Goal: Task Accomplishment & Management: Manage account settings

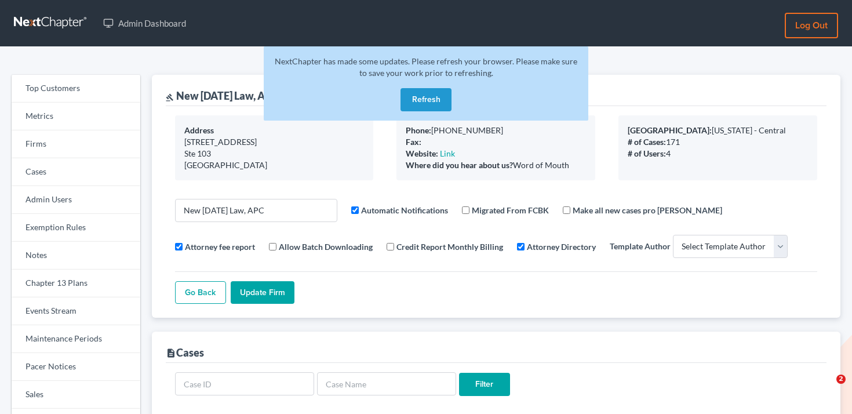
select select
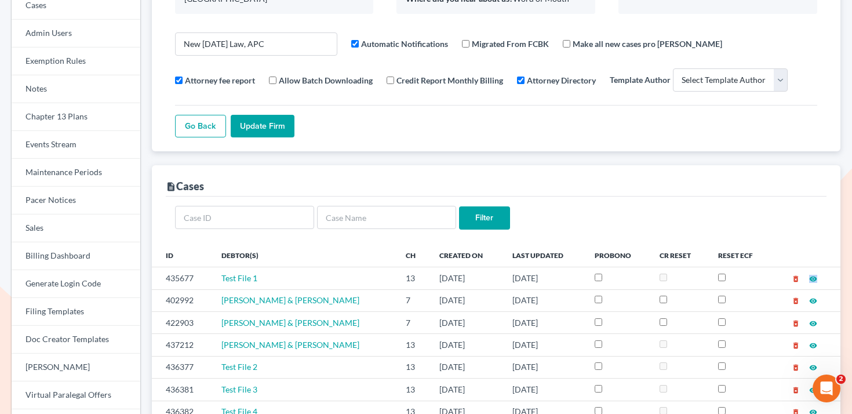
scroll to position [30, 0]
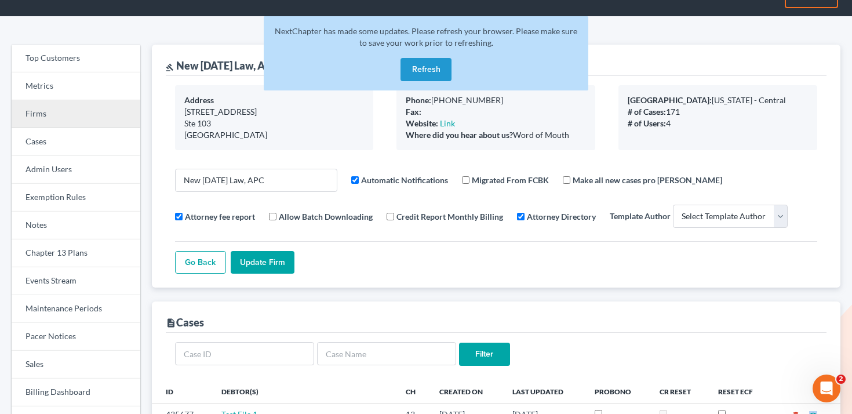
click at [52, 112] on link "Firms" at bounding box center [76, 114] width 129 height 28
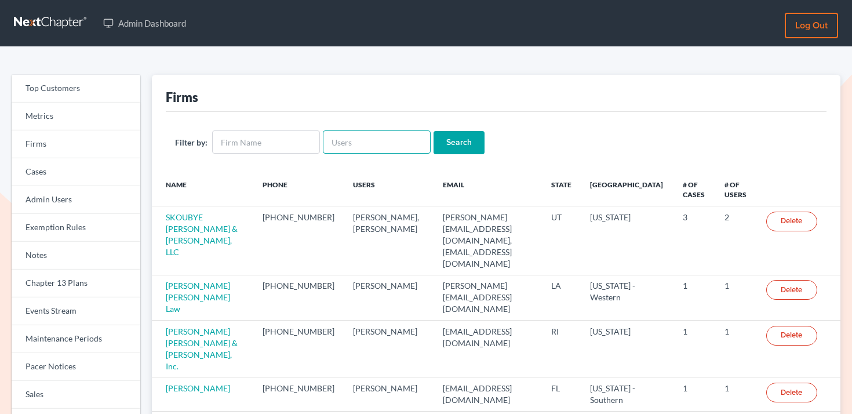
click at [386, 145] on input "text" at bounding box center [377, 141] width 108 height 23
paste input "[PERSON_NAME][EMAIL_ADDRESS][DOMAIN_NAME]"
type input "[PERSON_NAME][EMAIL_ADDRESS][DOMAIN_NAME]"
click at [457, 140] on input "Search" at bounding box center [458, 142] width 51 height 23
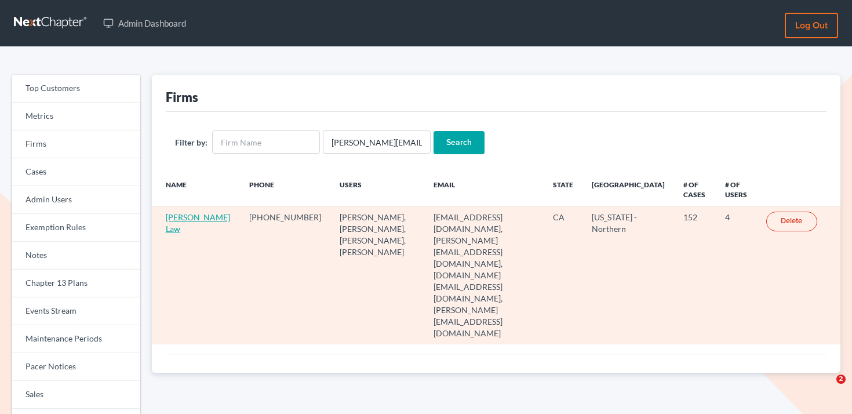
click at [177, 228] on link "Leo Spanos Law" at bounding box center [198, 222] width 64 height 21
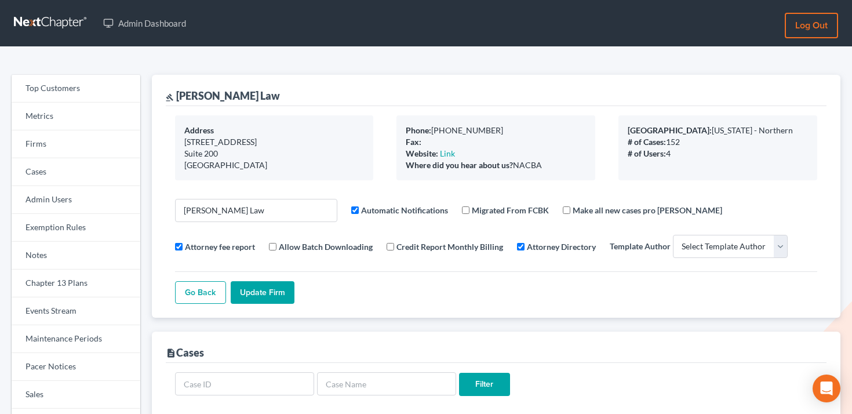
select select
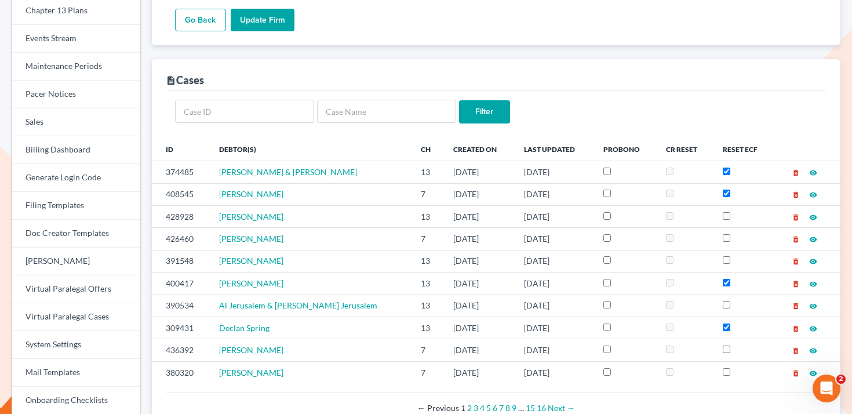
scroll to position [269, 0]
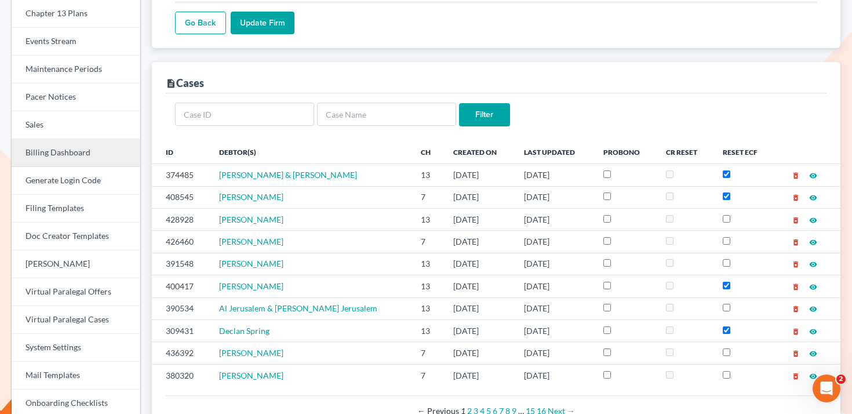
click at [67, 158] on link "Billing Dashboard" at bounding box center [76, 153] width 129 height 28
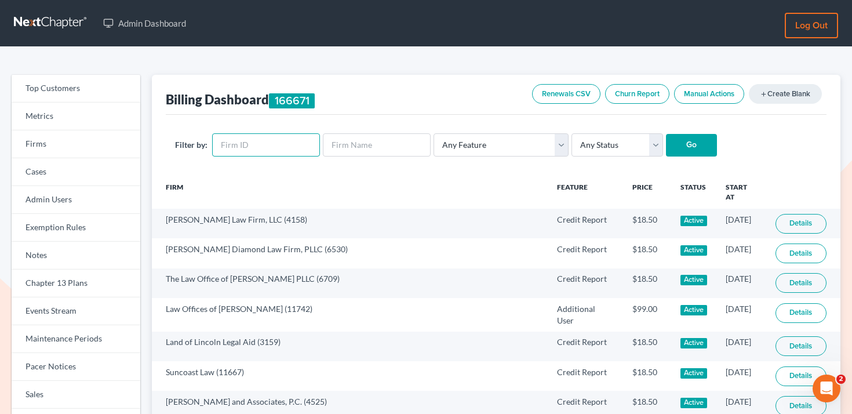
click at [271, 145] on input "text" at bounding box center [266, 144] width 108 height 23
paste input "2868"
type input "2868"
click at [680, 149] on input "Go" at bounding box center [691, 145] width 51 height 23
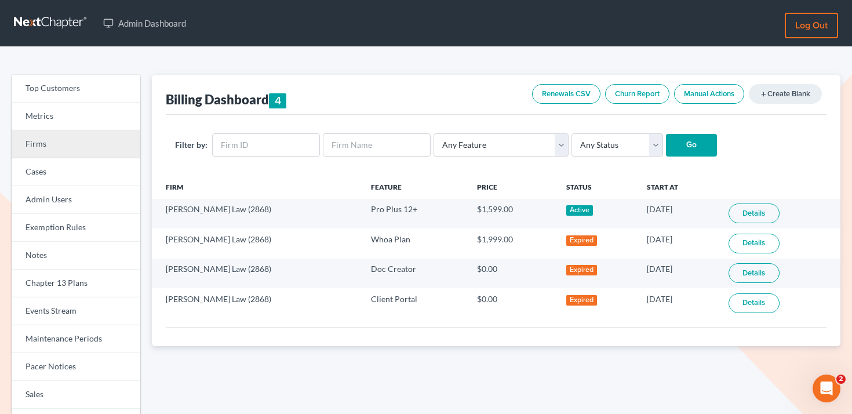
click at [36, 150] on link "Firms" at bounding box center [76, 144] width 129 height 28
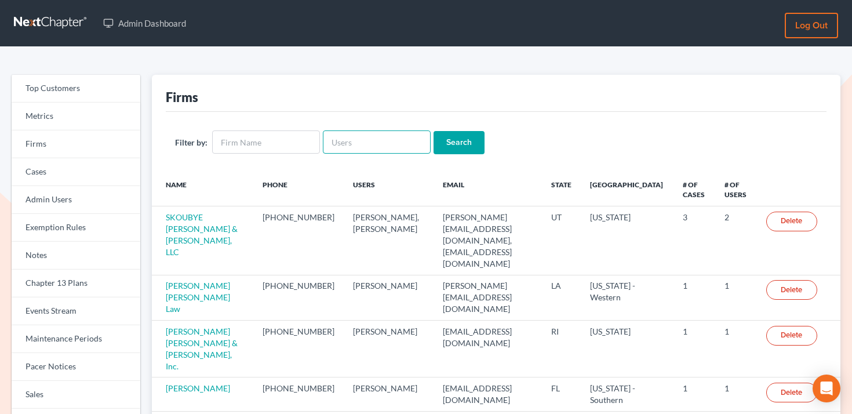
click at [333, 142] on input "text" at bounding box center [377, 141] width 108 height 23
paste input "june@beaconlawyer.com"
type input "june@beaconlawyer.com"
click at [443, 143] on input "Search" at bounding box center [458, 142] width 51 height 23
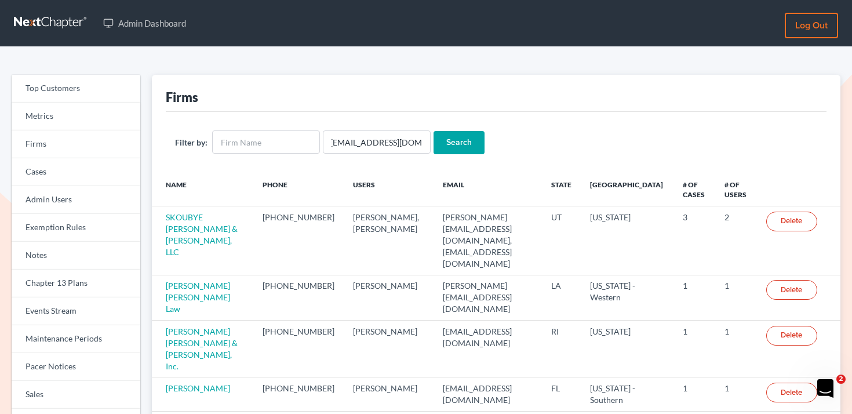
scroll to position [0, 0]
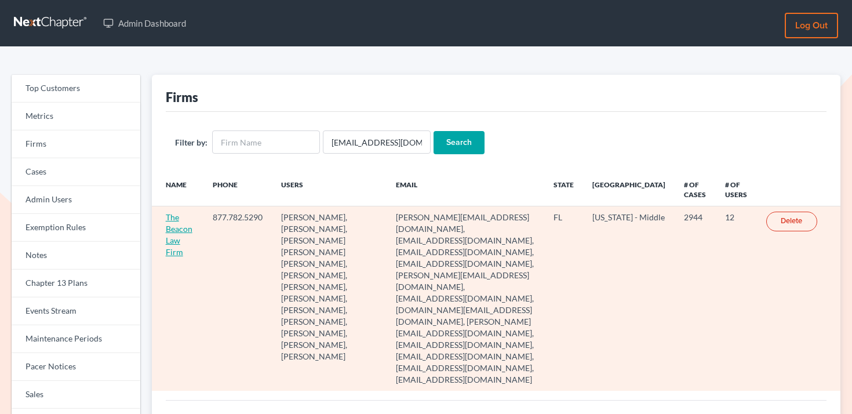
click at [173, 240] on link "The Beacon Law Firm" at bounding box center [179, 234] width 27 height 45
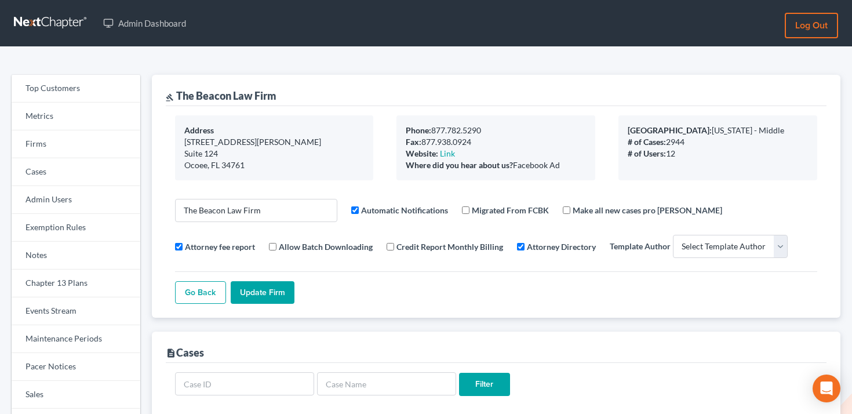
select select
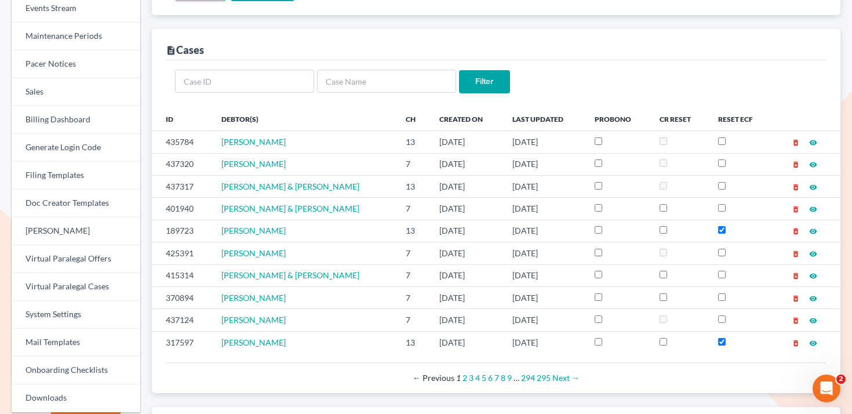
scroll to position [373, 0]
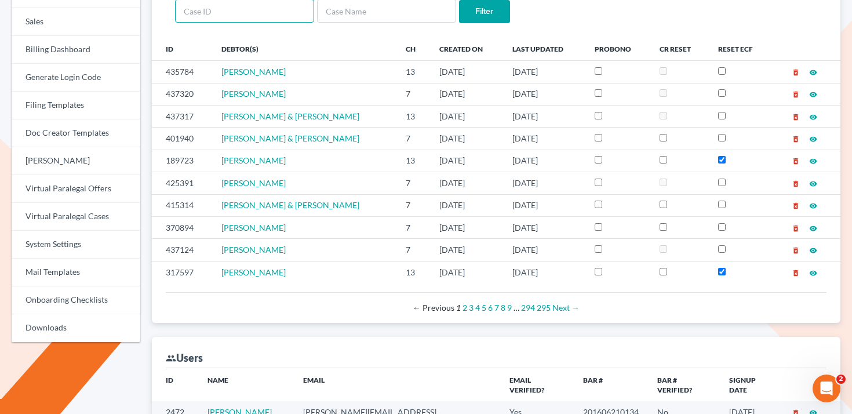
click at [285, 9] on input "text" at bounding box center [244, 10] width 139 height 23
type input "127330"
click at [459, 0] on input "Filter" at bounding box center [484, 11] width 51 height 23
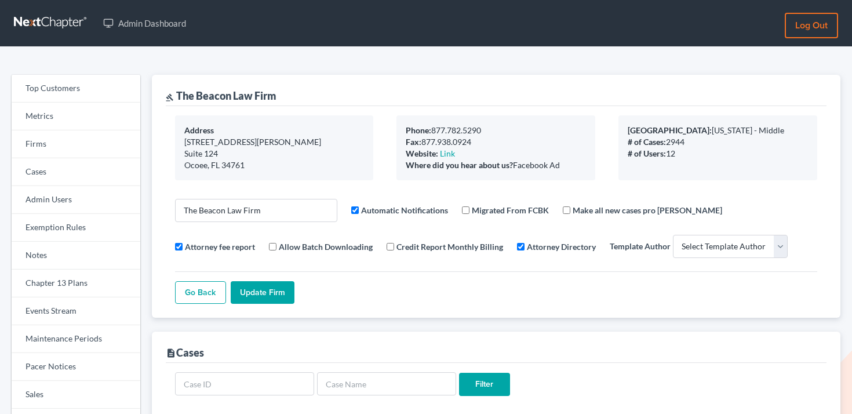
select select
click at [83, 147] on link "Firms" at bounding box center [76, 144] width 129 height 28
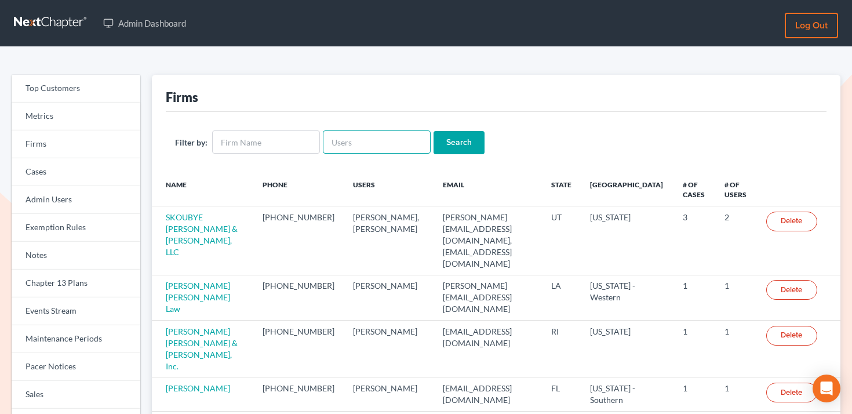
click at [351, 141] on input "text" at bounding box center [377, 141] width 108 height 23
paste input "[EMAIL_ADDRESS][DOMAIN_NAME]"
type input "[EMAIL_ADDRESS][DOMAIN_NAME]"
click at [442, 140] on input "Search" at bounding box center [458, 142] width 51 height 23
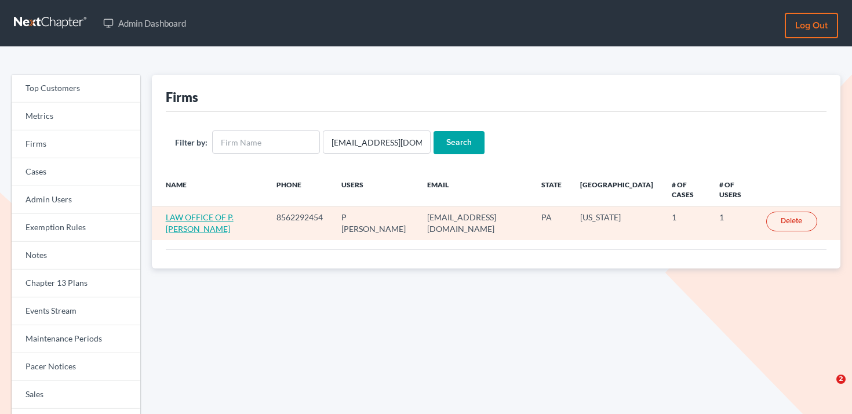
click at [191, 218] on link "LAW OFFICE OF P. [PERSON_NAME]" at bounding box center [200, 222] width 68 height 21
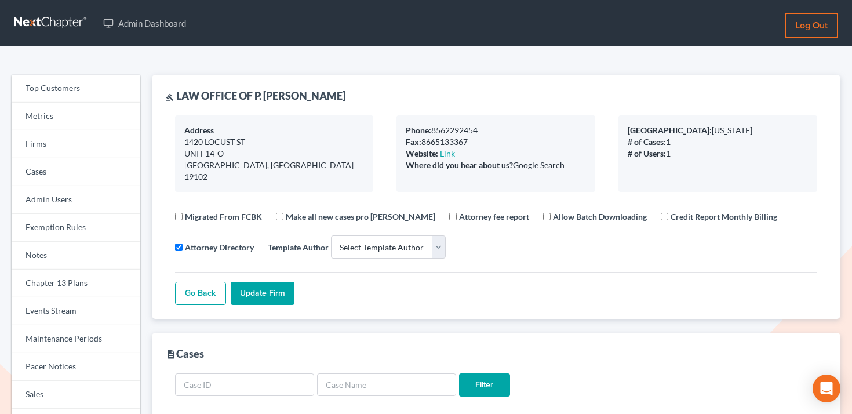
select select
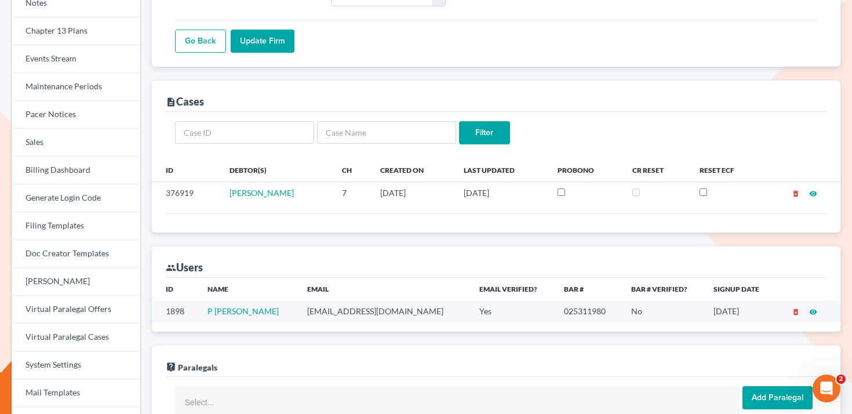
scroll to position [261, 0]
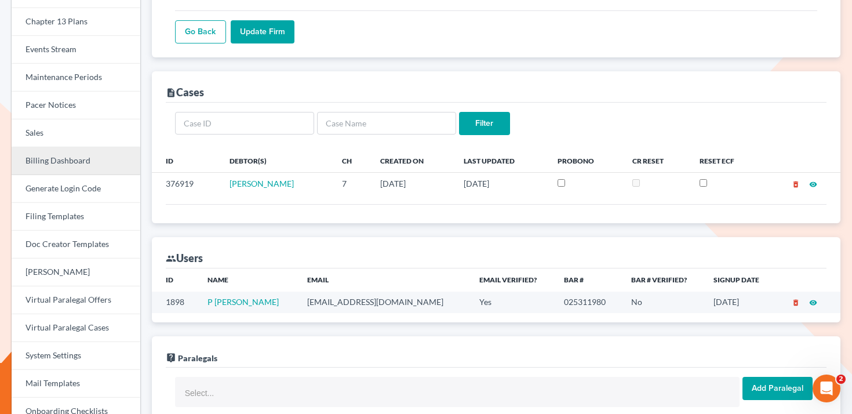
click at [79, 161] on link "Billing Dashboard" at bounding box center [76, 161] width 129 height 28
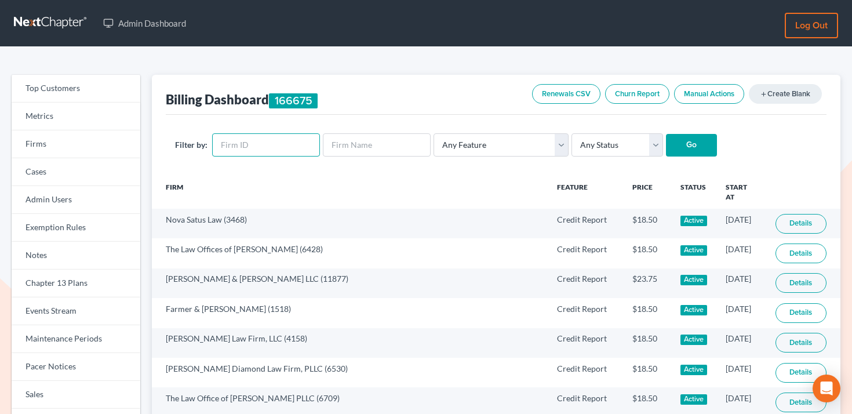
click at [235, 144] on input "text" at bounding box center [266, 144] width 108 height 23
paste input "1465"
type input "1465"
click at [667, 148] on input "Go" at bounding box center [691, 145] width 51 height 23
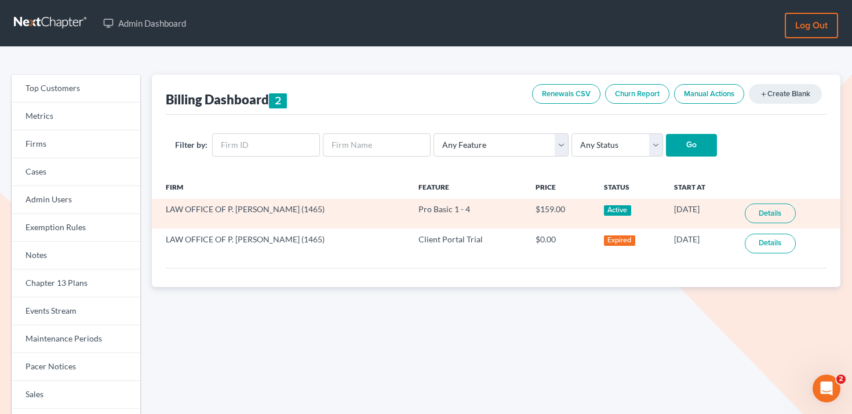
click at [774, 207] on link "Details" at bounding box center [770, 213] width 51 height 20
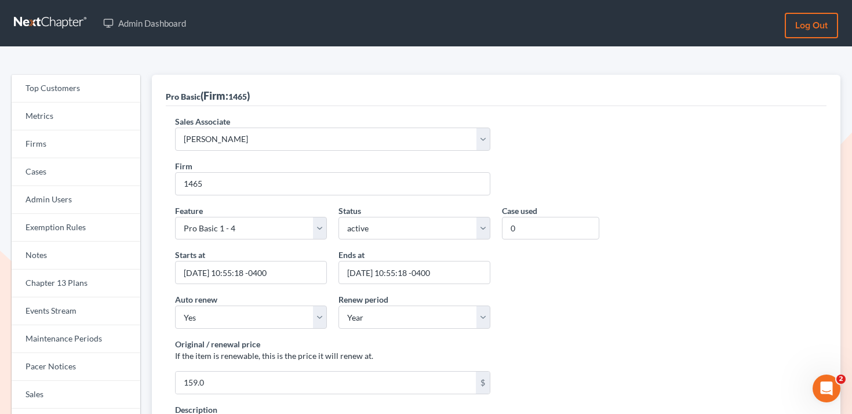
scroll to position [15, 0]
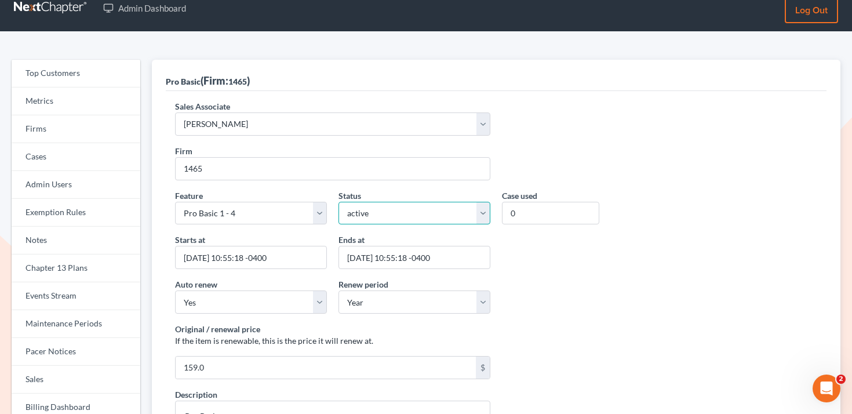
click at [439, 215] on select "active inactive pending expired error pending_charges" at bounding box center [414, 213] width 152 height 23
select select "expired"
click at [338, 202] on select "active inactive pending expired error pending_charges" at bounding box center [414, 213] width 152 height 23
click at [519, 258] on div "Starts at [DATE] 10:55:18 -0400 Ends at [DATE] 10:55:18 -0400" at bounding box center [496, 256] width 654 height 45
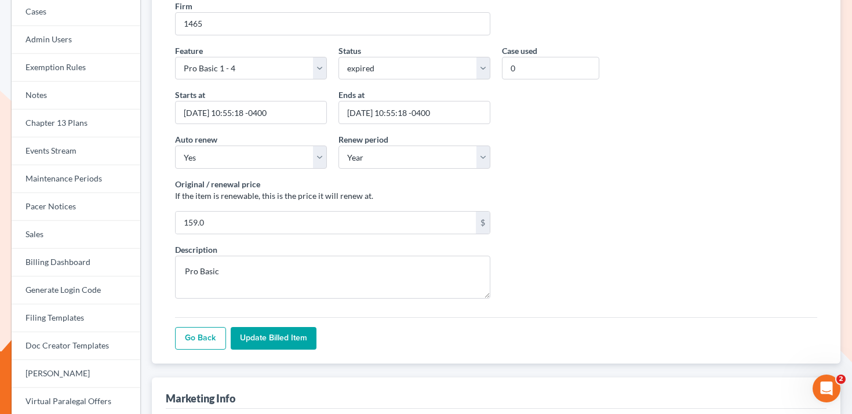
scroll to position [164, 0]
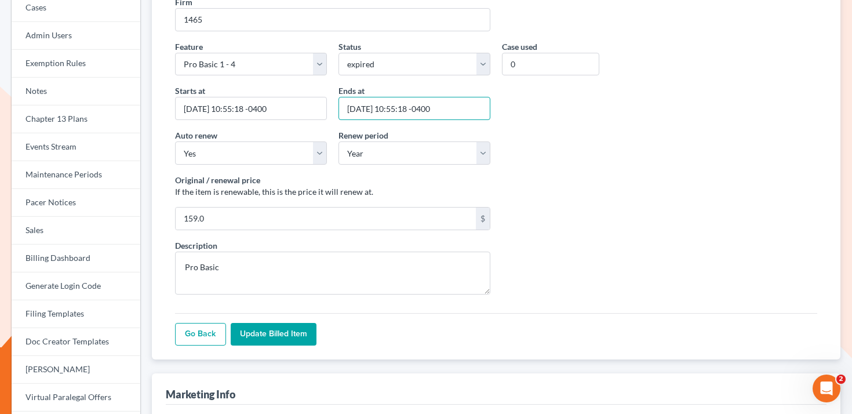
click at [366, 108] on input "[DATE] 10:55:18 -0400" at bounding box center [414, 108] width 152 height 23
type input "[DATE] 10:55:18 -0400"
click at [611, 133] on div "Auto renew Yes No Renew period Year Month N/A" at bounding box center [496, 151] width 654 height 45
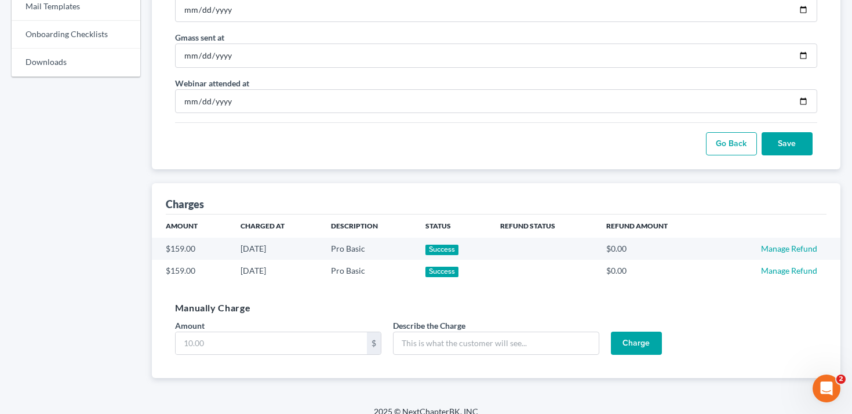
scroll to position [650, 0]
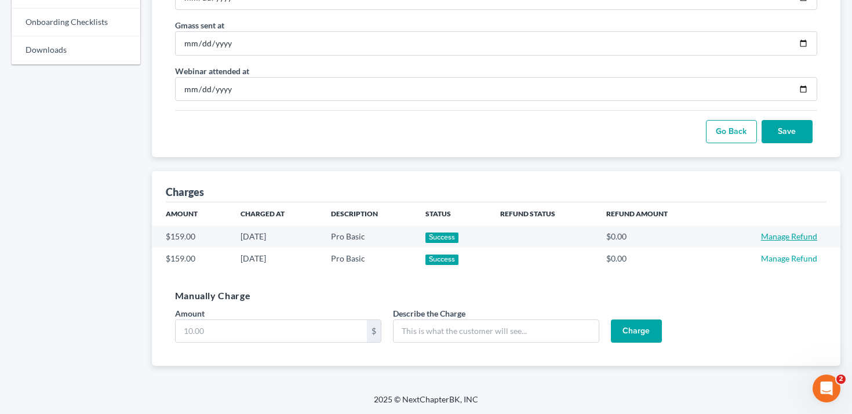
click at [795, 236] on link "Manage Refund" at bounding box center [789, 236] width 56 height 10
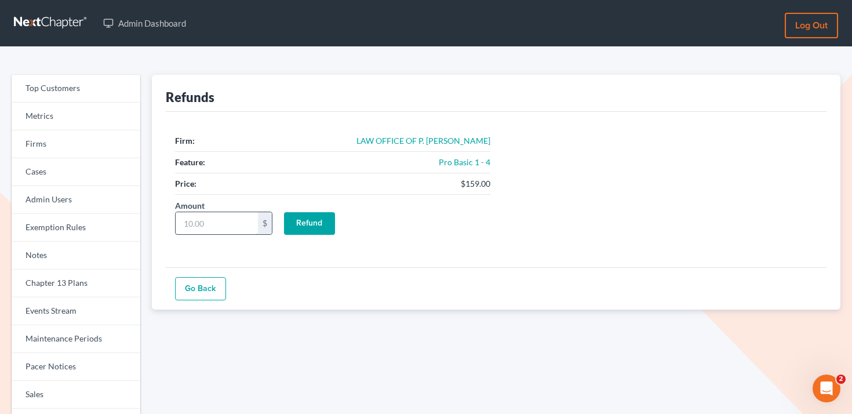
click at [233, 224] on input "Amount" at bounding box center [217, 223] width 82 height 22
type input "159"
click at [308, 224] on input "Refund" at bounding box center [309, 223] width 51 height 23
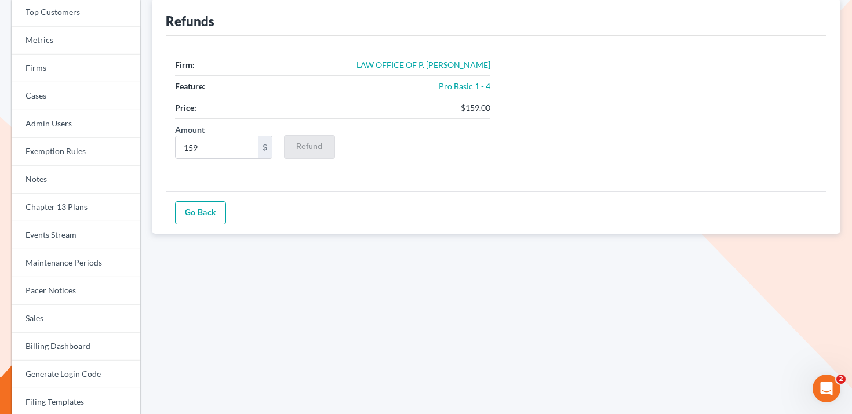
scroll to position [82, 0]
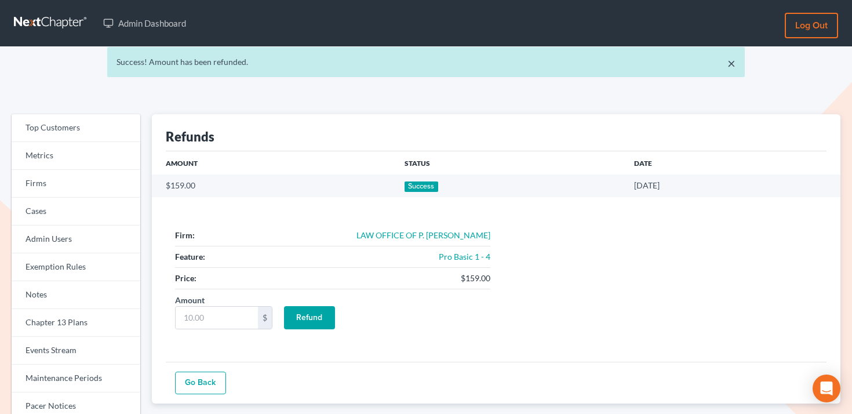
click at [192, 381] on link "Go Back" at bounding box center [200, 382] width 51 height 23
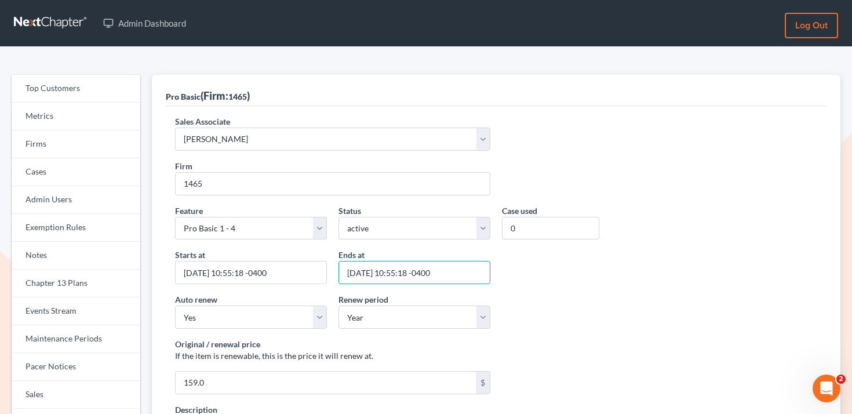
click at [364, 273] on input "2026-09-14 10:55:18 -0400" at bounding box center [414, 272] width 152 height 23
type input "2025-09-14 10:55:18 -0400"
click at [389, 234] on select "active inactive pending expired error pending_charges" at bounding box center [414, 228] width 152 height 23
select select "expired"
click at [338, 217] on select "active inactive pending expired error pending_charges" at bounding box center [414, 228] width 152 height 23
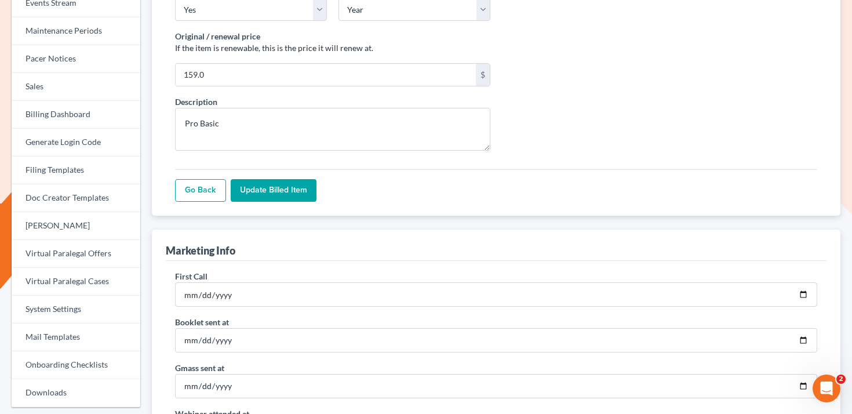
click at [289, 183] on input "Update Billed item" at bounding box center [274, 190] width 86 height 23
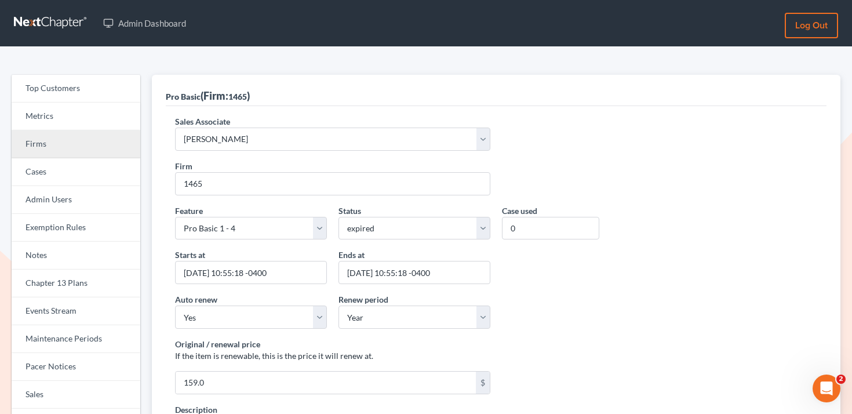
click at [86, 137] on link "Firms" at bounding box center [76, 144] width 129 height 28
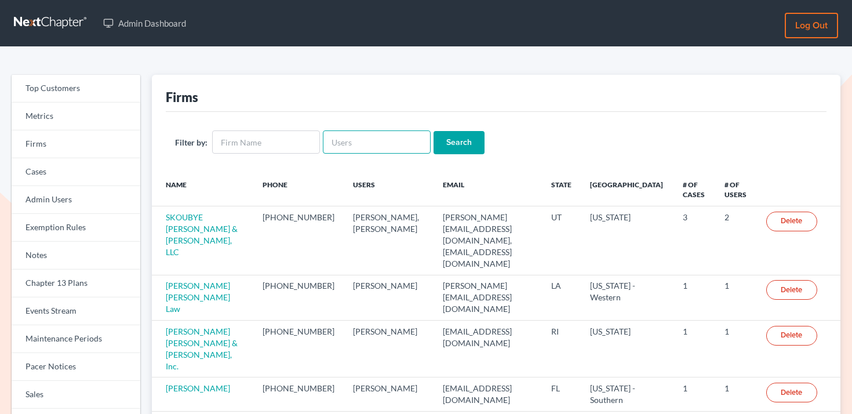
click at [377, 139] on input "text" at bounding box center [377, 141] width 108 height 23
paste input "[PERSON_NAME][EMAIL_ADDRESS][DOMAIN_NAME]"
type input "[PERSON_NAME][EMAIL_ADDRESS][DOMAIN_NAME]"
click at [441, 142] on input "Search" at bounding box center [458, 142] width 51 height 23
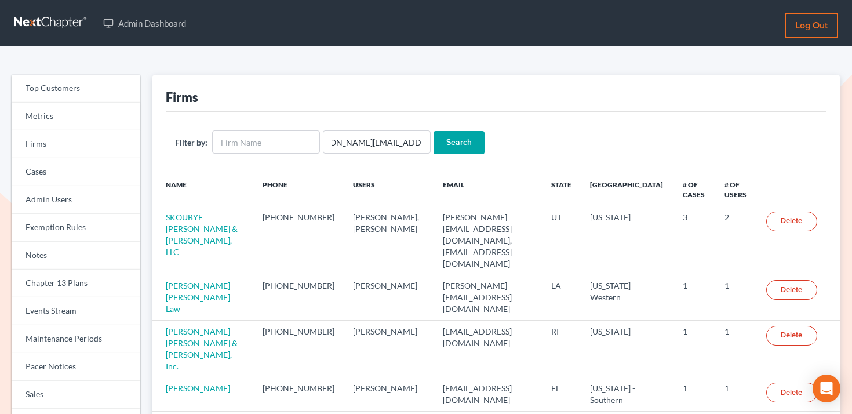
scroll to position [0, 0]
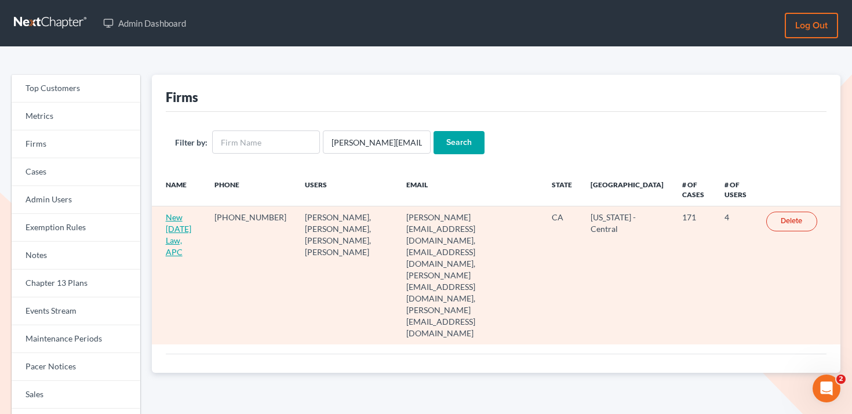
click at [172, 227] on link "New [DATE] Law, APC" at bounding box center [178, 234] width 25 height 45
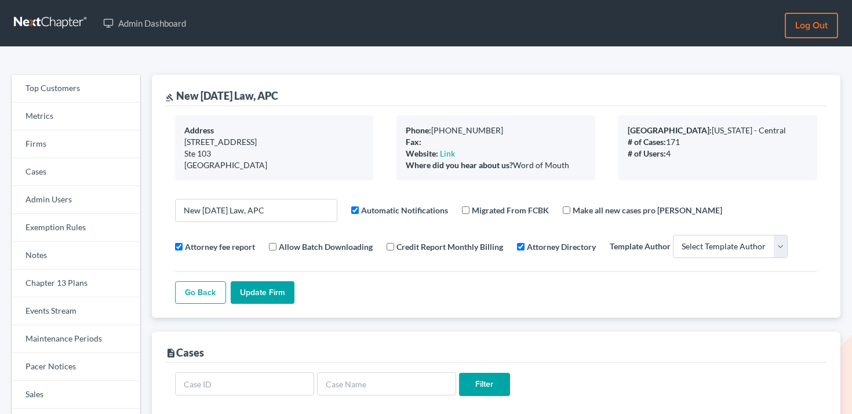
select select
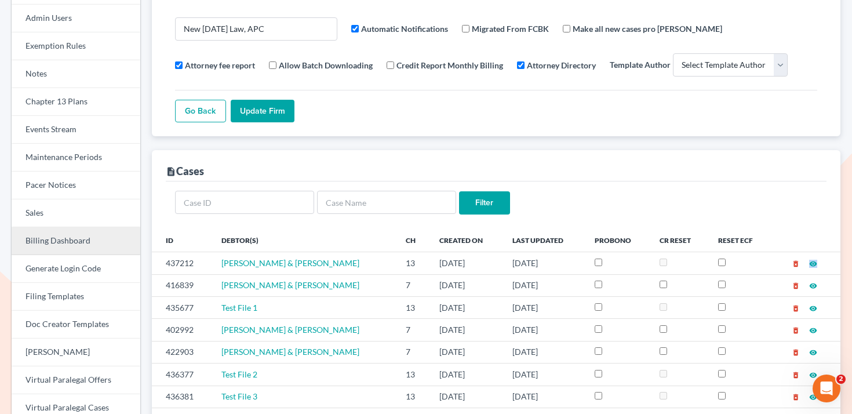
scroll to position [157, 0]
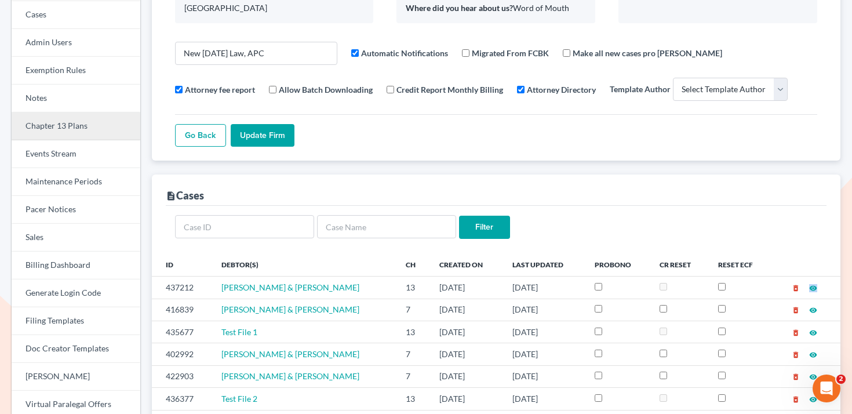
click at [56, 124] on link "Chapter 13 Plans" at bounding box center [76, 126] width 129 height 28
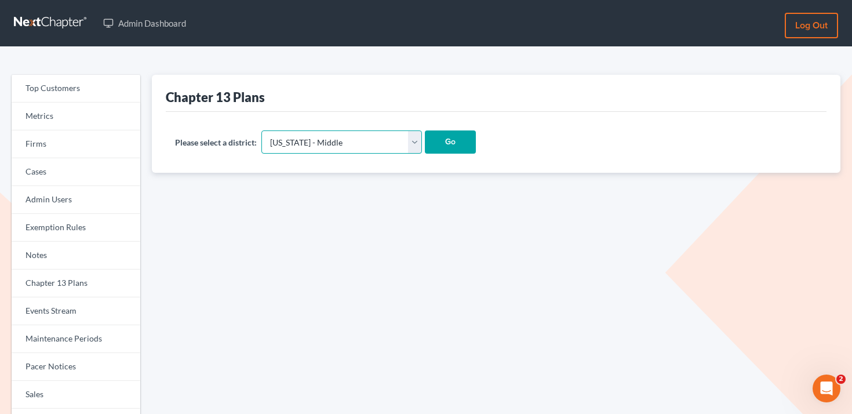
click at [348, 139] on select "Alabama - Middle Alabama - Northern Alabama - Southern Alaska Arizona Arkansas …" at bounding box center [341, 141] width 161 height 23
select select "10"
click at [261, 130] on select "Alabama - Middle Alabama - Northern Alabama - Southern Alaska Arizona Arkansas …" at bounding box center [341, 141] width 161 height 23
click at [425, 140] on input "Go" at bounding box center [450, 141] width 51 height 23
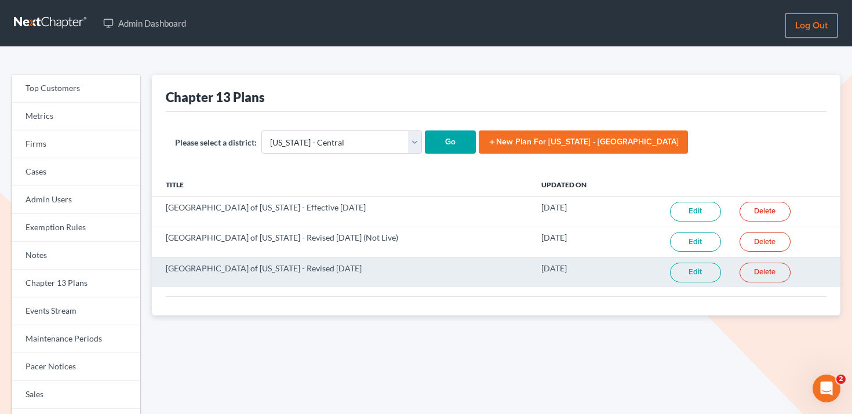
click at [695, 275] on link "Edit" at bounding box center [695, 273] width 51 height 20
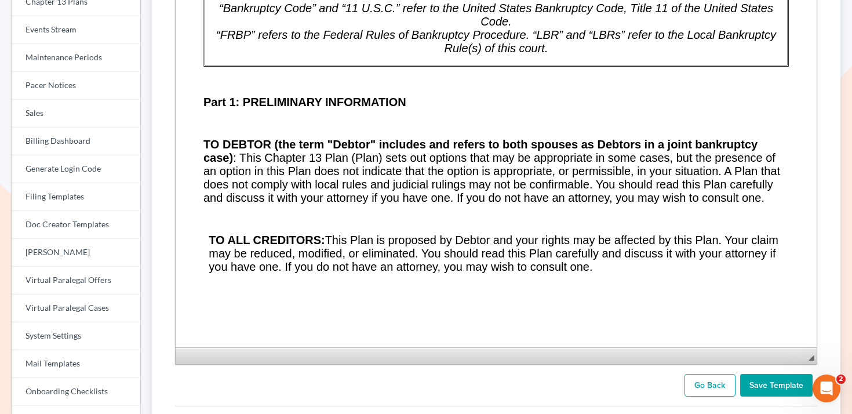
scroll to position [287, 0]
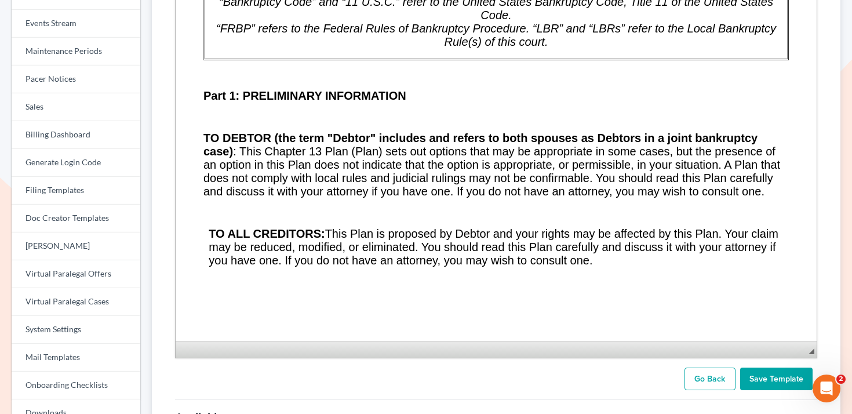
drag, startPoint x: 811, startPoint y: 212, endPoint x: 796, endPoint y: 393, distance: 182.6
click at [796, 390] on form "Central District of California - Revised 4/15/2019 Is live? Is national? Rich T…" at bounding box center [496, 109] width 654 height 562
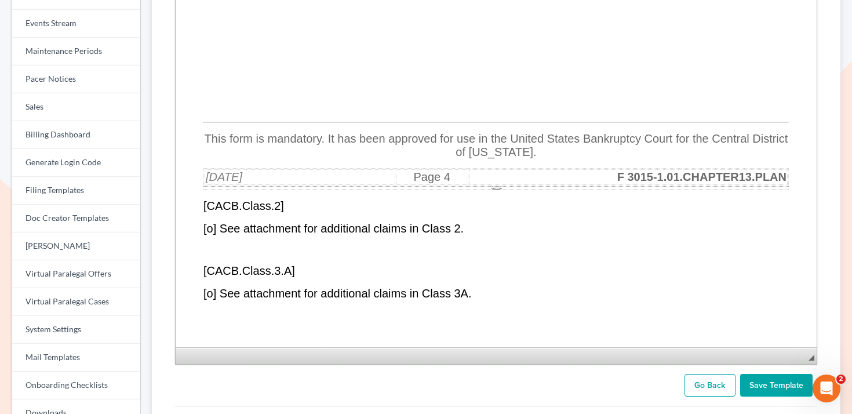
scroll to position [4748, 0]
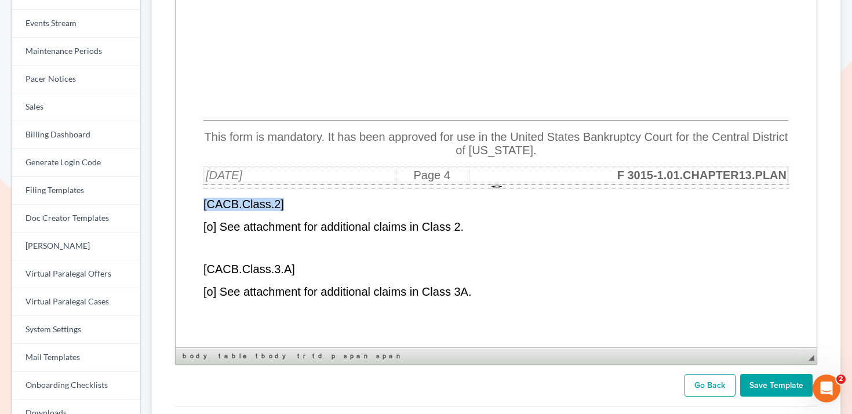
drag, startPoint x: 292, startPoint y: 235, endPoint x: 195, endPoint y: 233, distance: 97.4
click at [195, 233] on html "Attorney or Party Name, Address, Telephone & FAX Numbers, State Bar Numbers & E…" at bounding box center [495, 185] width 641 height 10057
copy span "[CACB.Class.2]"
drag, startPoint x: 297, startPoint y: 297, endPoint x: 198, endPoint y: 296, distance: 99.7
click at [198, 296] on html "Attorney or Party Name, Address, Telephone & FAX Numbers, State Bar Numbers & E…" at bounding box center [495, 185] width 641 height 10057
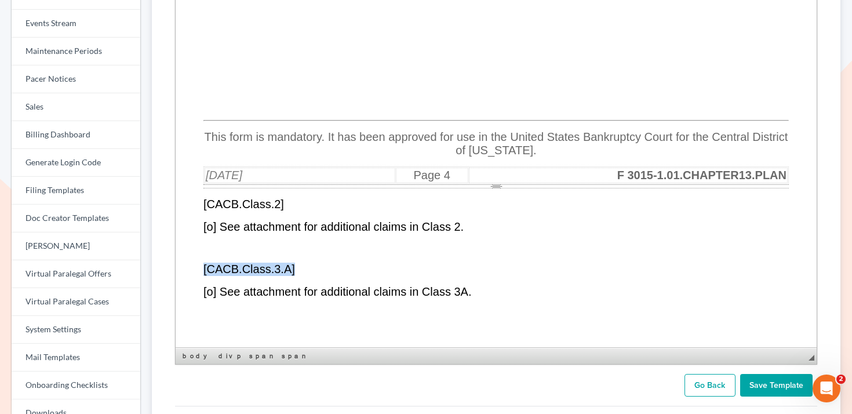
copy span "[CACB.Class.3.A]"
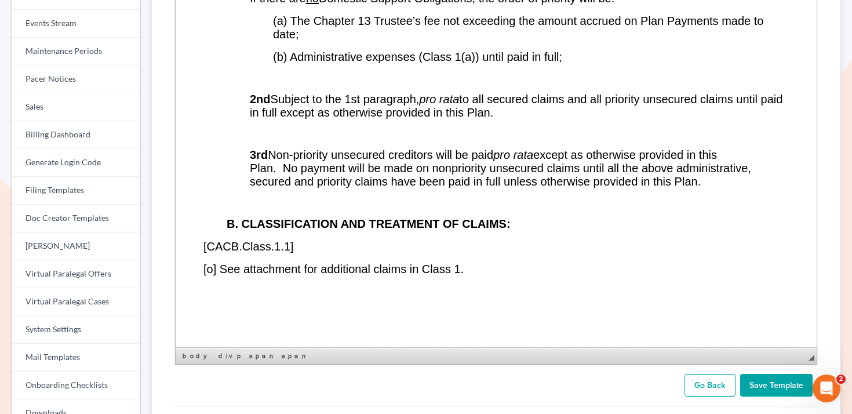
scroll to position [0, 0]
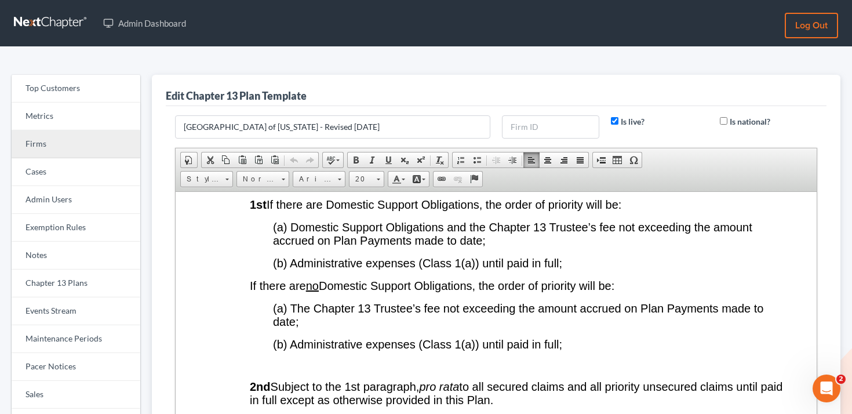
click at [85, 137] on link "Firms" at bounding box center [76, 144] width 129 height 28
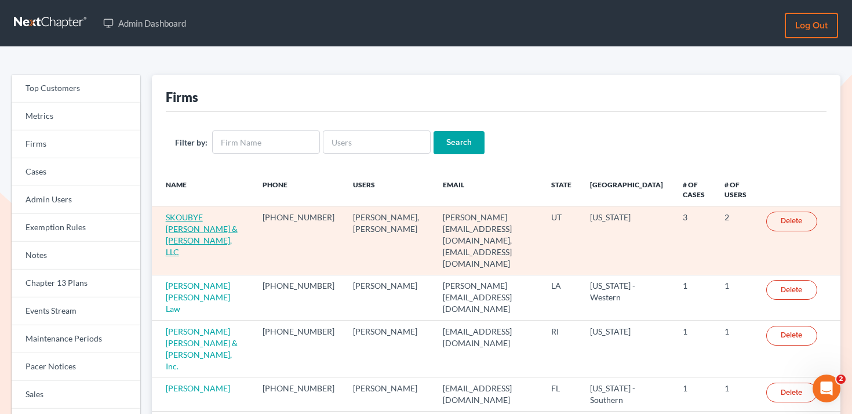
click at [194, 225] on link "SKOUBYE NIELSON & JOHANSEN, LLC" at bounding box center [202, 234] width 72 height 45
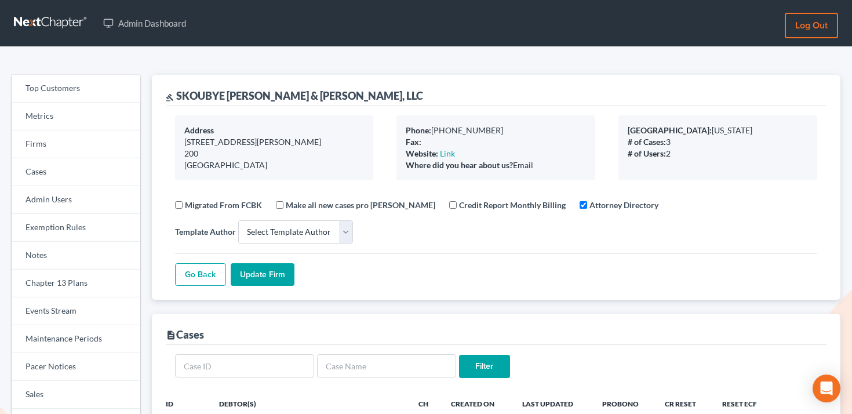
select select
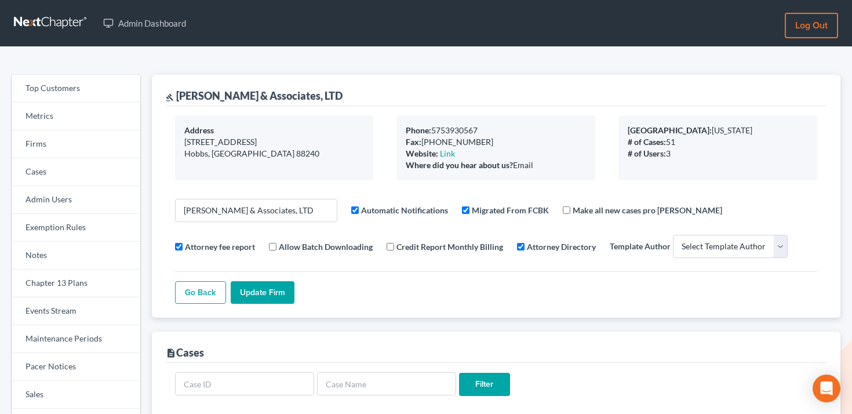
select select
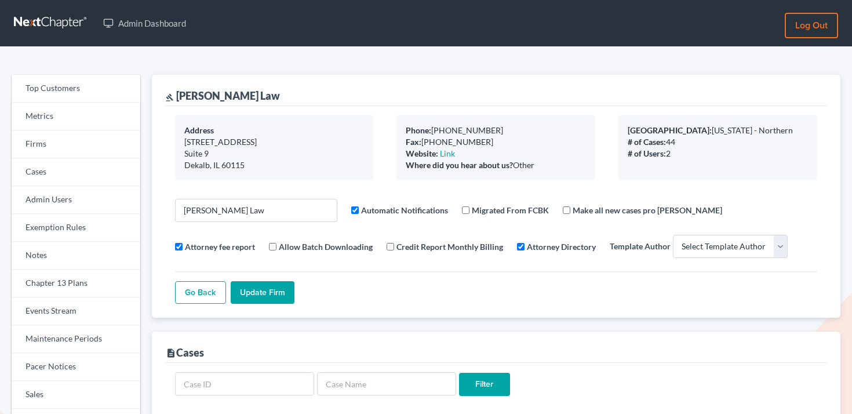
select select
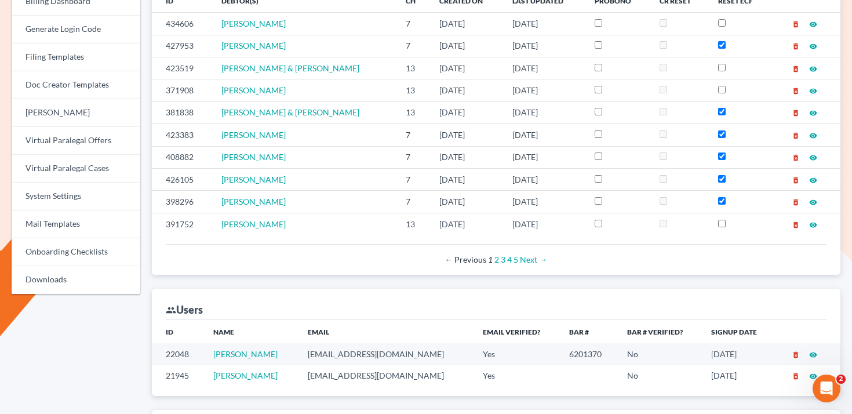
scroll to position [433, 0]
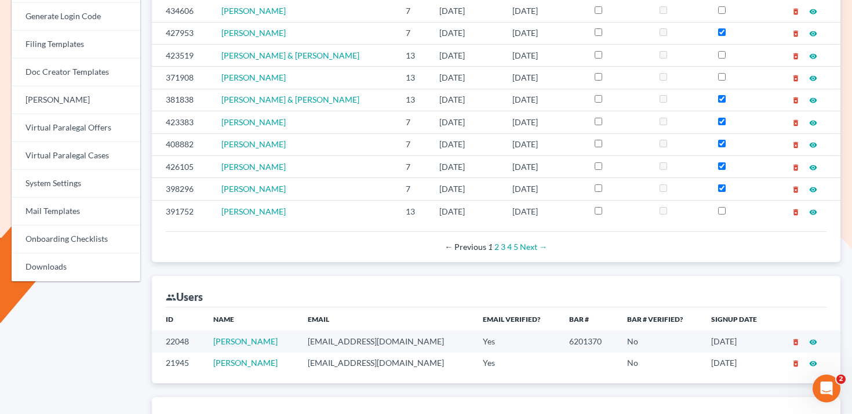
click at [365, 356] on td "[EMAIL_ADDRESS][DOMAIN_NAME]" at bounding box center [386, 362] width 176 height 21
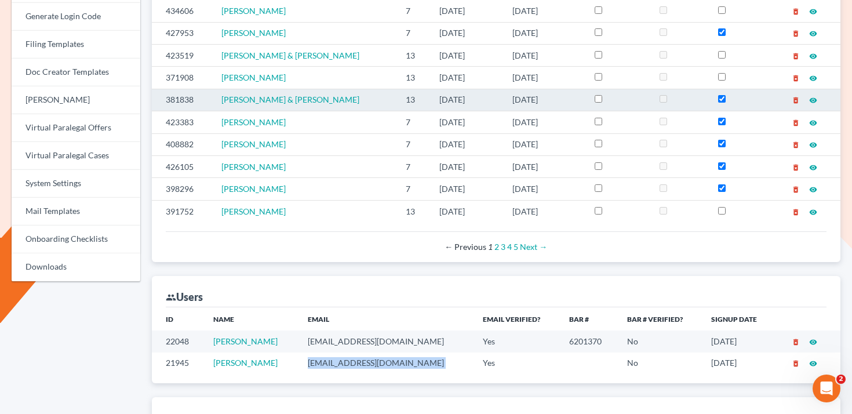
copy td "[EMAIL_ADDRESS][DOMAIN_NAME]"
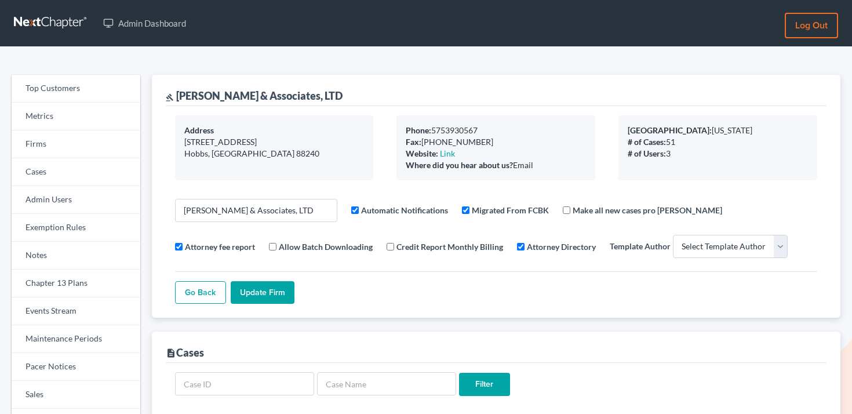
select select
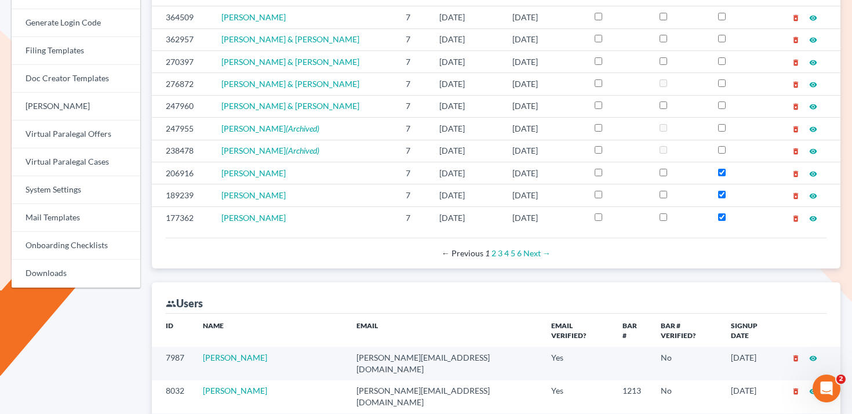
scroll to position [541, 0]
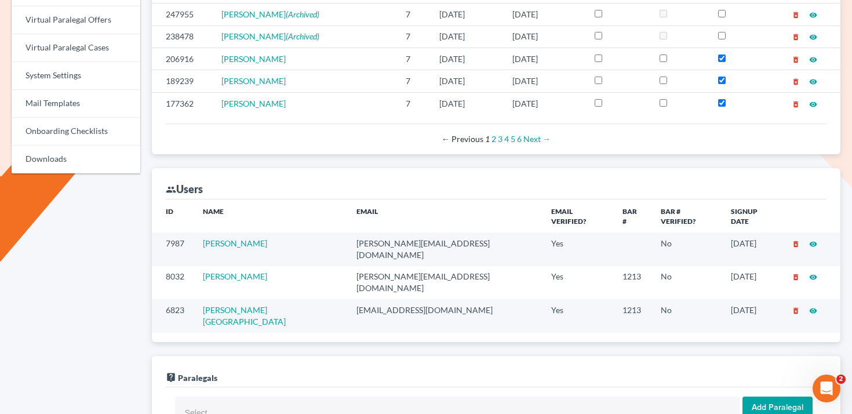
click at [348, 266] on td "[PERSON_NAME][EMAIL_ADDRESS][DOMAIN_NAME]" at bounding box center [444, 282] width 195 height 33
copy td "[PERSON_NAME][EMAIL_ADDRESS][DOMAIN_NAME]"
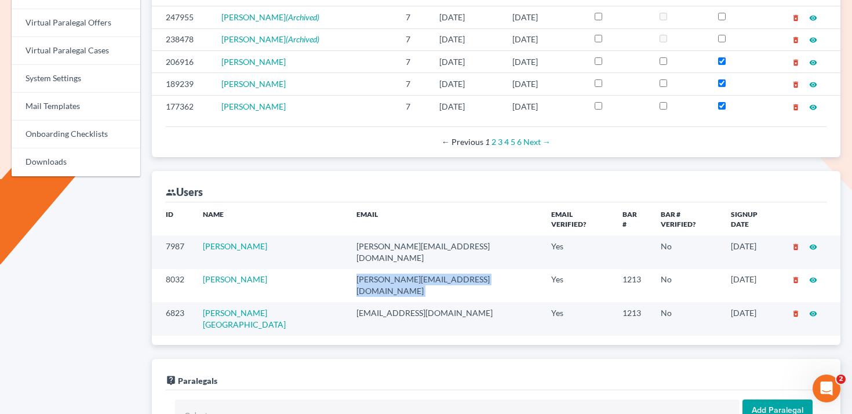
scroll to position [540, 0]
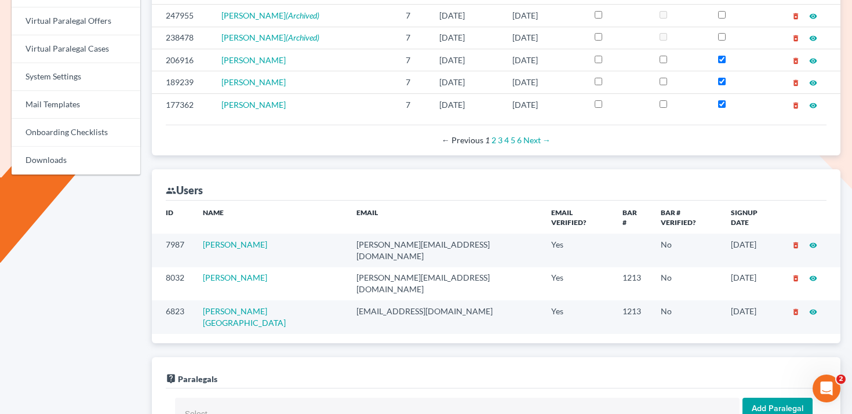
click at [347, 300] on td "[EMAIL_ADDRESS][DOMAIN_NAME]" at bounding box center [444, 316] width 195 height 33
copy td "[EMAIL_ADDRESS][DOMAIN_NAME]"
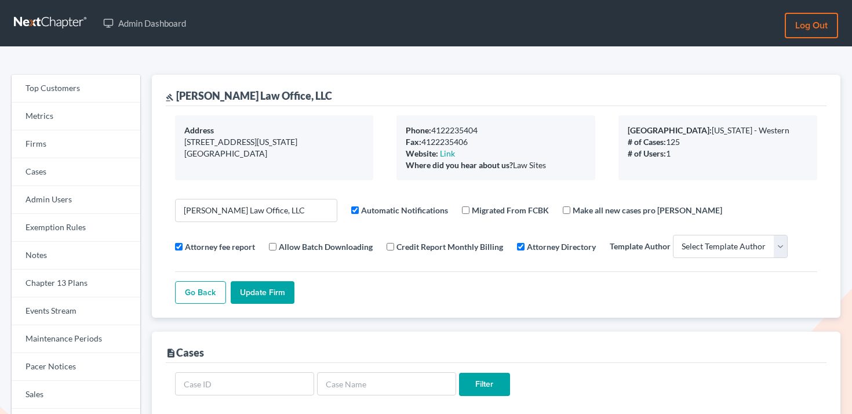
select select
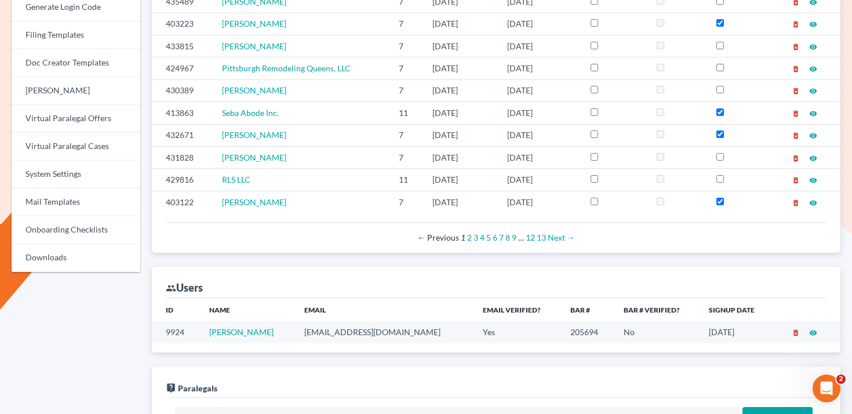
click at [373, 330] on td "[EMAIL_ADDRESS][DOMAIN_NAME]" at bounding box center [384, 331] width 178 height 21
click at [373, 330] on td "dfuchs@fuchslawoffice.com" at bounding box center [384, 331] width 178 height 21
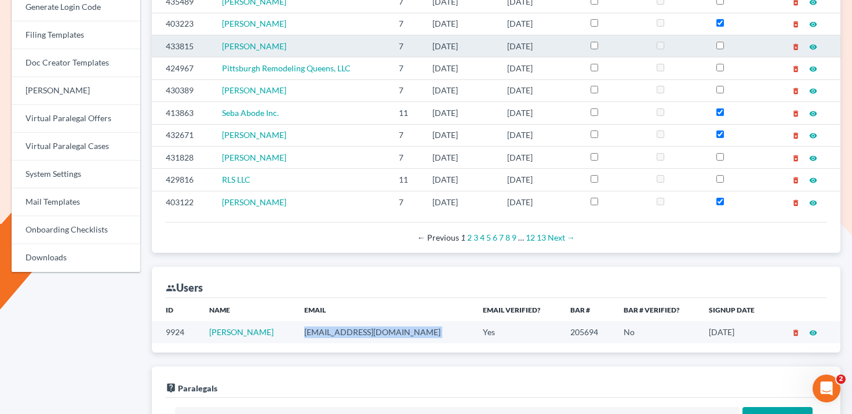
copy td "dfuchs@fuchslawoffice.com"
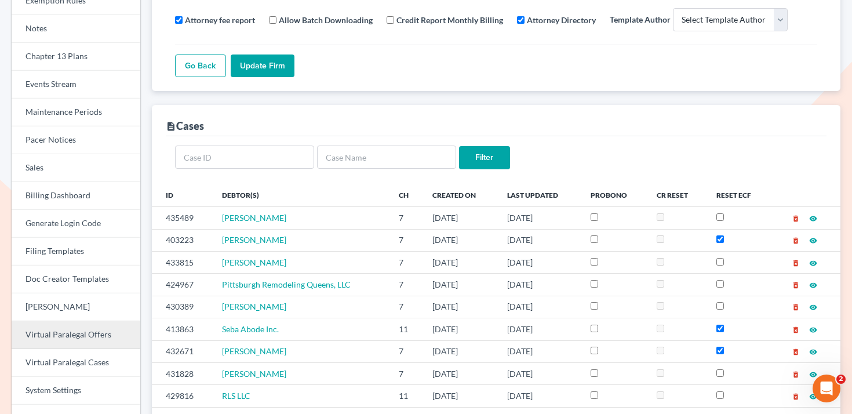
scroll to position [228, 0]
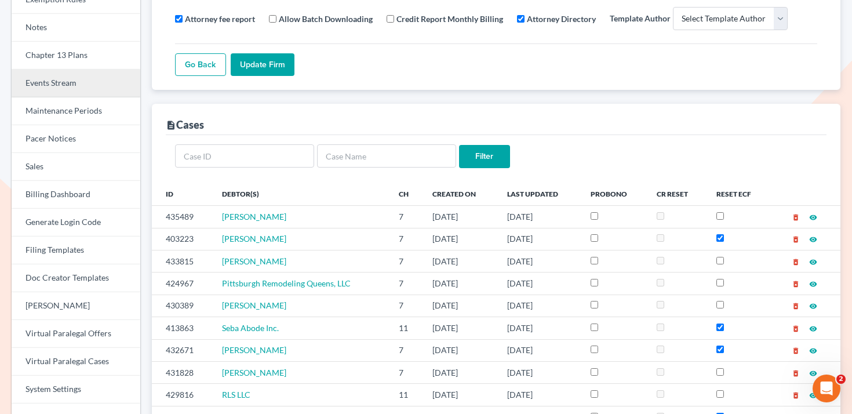
click at [53, 71] on link "Events Stream" at bounding box center [76, 84] width 129 height 28
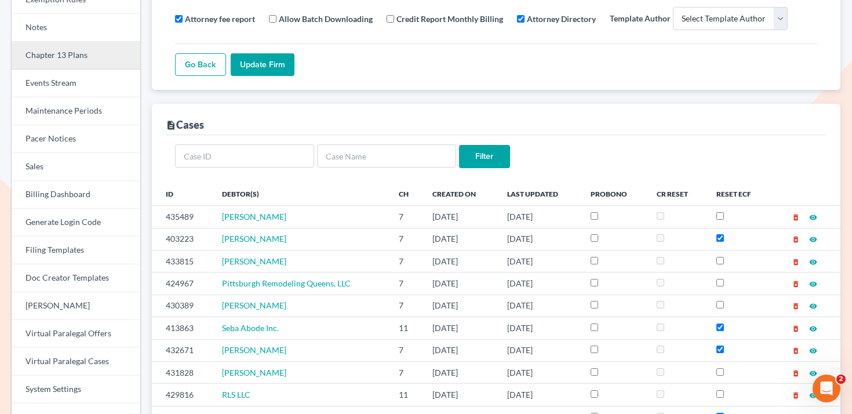
click at [56, 51] on link "Chapter 13 Plans" at bounding box center [76, 56] width 129 height 28
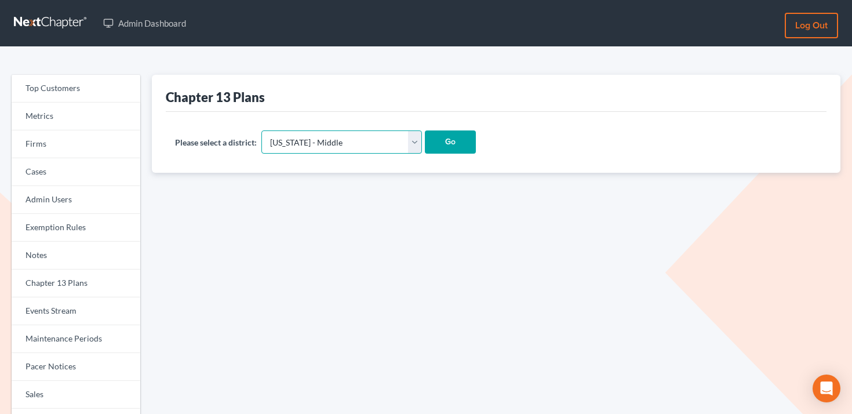
click at [343, 130] on select "[US_STATE] - [GEOGRAPHIC_DATA] [US_STATE] - [GEOGRAPHIC_DATA][US_STATE] - South…" at bounding box center [341, 141] width 161 height 23
select select "10"
click at [261, 130] on select "[US_STATE] - [GEOGRAPHIC_DATA] [US_STATE] - [GEOGRAPHIC_DATA][US_STATE] - South…" at bounding box center [341, 141] width 161 height 23
click at [425, 141] on input "Go" at bounding box center [450, 141] width 51 height 23
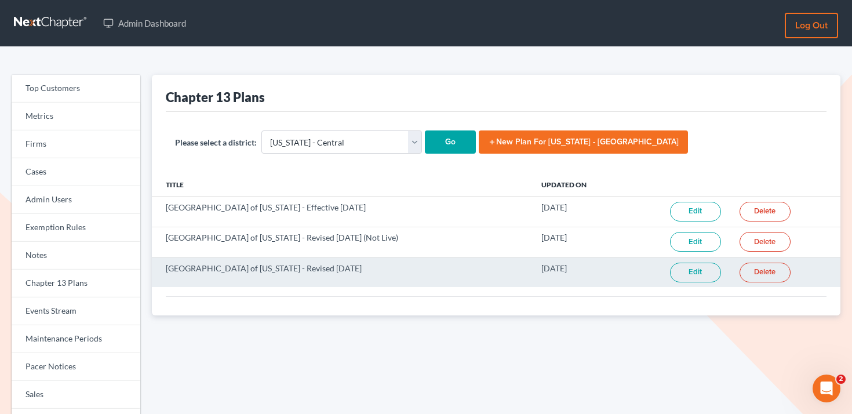
click at [694, 272] on link "Edit" at bounding box center [695, 273] width 51 height 20
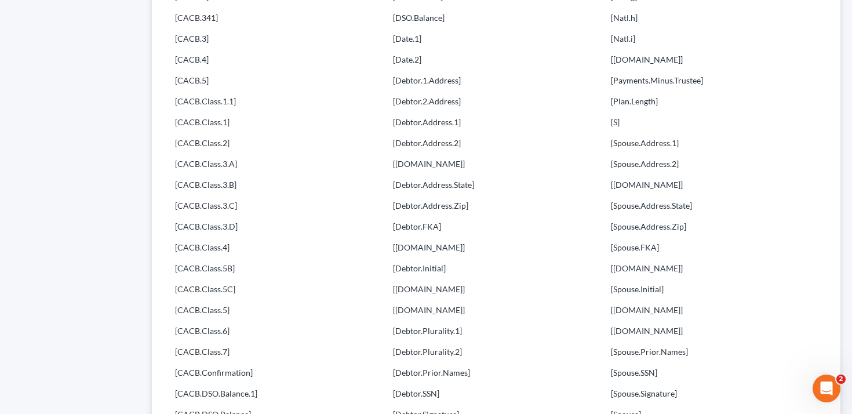
scroll to position [886, 0]
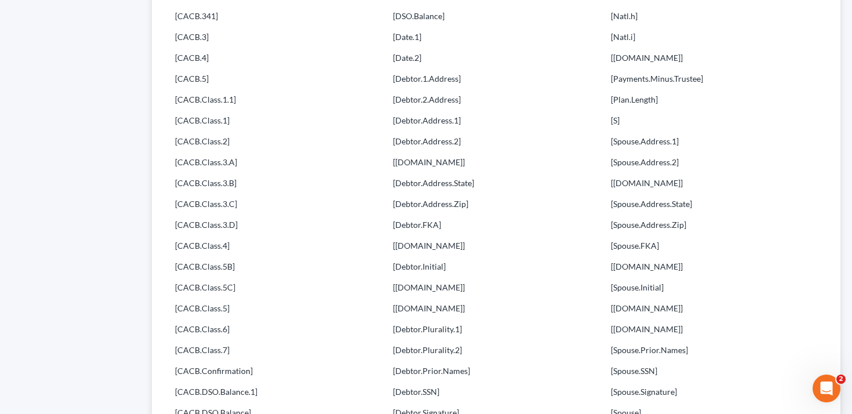
click at [240, 200] on p "[CACB.Class.3.C]" at bounding box center [278, 204] width 206 height 12
drag, startPoint x: 172, startPoint y: 140, endPoint x: 240, endPoint y: 149, distance: 68.9
click at [240, 149] on div "[[DOMAIN_NAME]] [341.Time] [341] [ACP.Year] [ACP] [Attorney.Bar.Number] [[DOMAI…" at bounding box center [278, 334] width 218 height 1356
click at [240, 169] on div "[[DOMAIN_NAME]] [341.Time] [341] [ACP.Year] [ACP] [Attorney.Bar.Number] [[DOMAI…" at bounding box center [278, 334] width 218 height 1356
drag, startPoint x: 173, startPoint y: 140, endPoint x: 272, endPoint y: 173, distance: 105.0
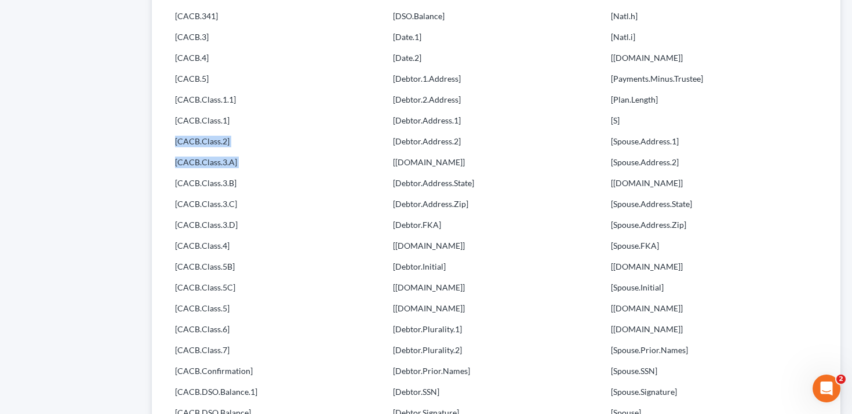
click at [272, 173] on div "[[DOMAIN_NAME]] [341.Time] [341] [ACP.Year] [ACP] [Attorney.Bar.Number] [[DOMAI…" at bounding box center [278, 334] width 218 height 1356
copy div "[CACB.Class.2] [CACB.Class.3.A]"
drag, startPoint x: 172, startPoint y: 206, endPoint x: 259, endPoint y: 206, distance: 86.9
click at [259, 206] on div "[341.Date] [341.Time] [341] [ACP.Year] [ACP] [Attorney.Bar.Number] [Attorney.Em…" at bounding box center [278, 334] width 218 height 1356
copy p "[CACB.Class.3.C]"
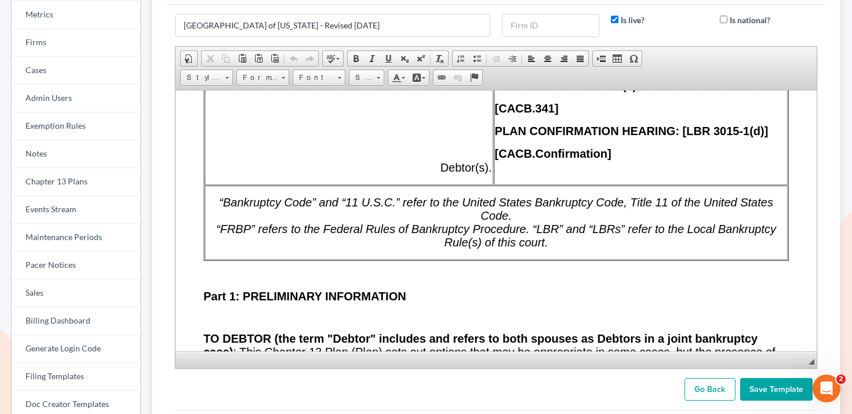
scroll to position [0, 0]
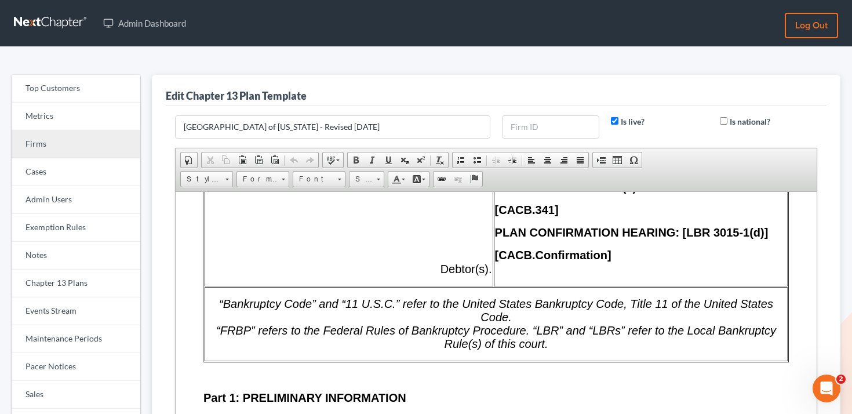
click at [74, 136] on link "Firms" at bounding box center [76, 144] width 129 height 28
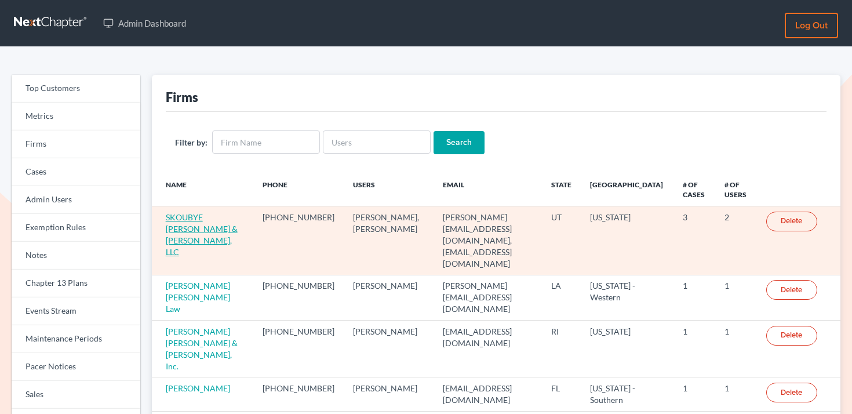
click at [221, 219] on link "SKOUBYE [PERSON_NAME] & [PERSON_NAME], LLC" at bounding box center [202, 234] width 72 height 45
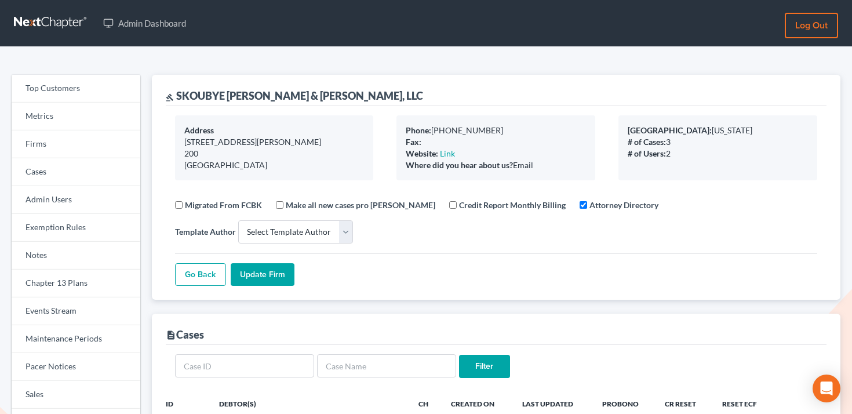
select select
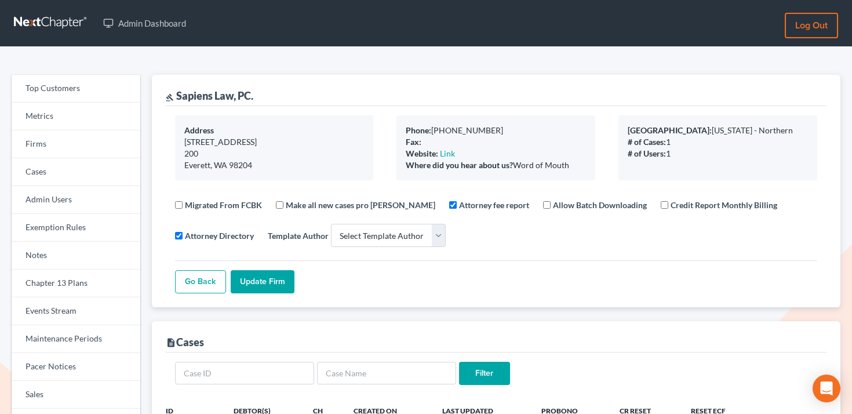
select select
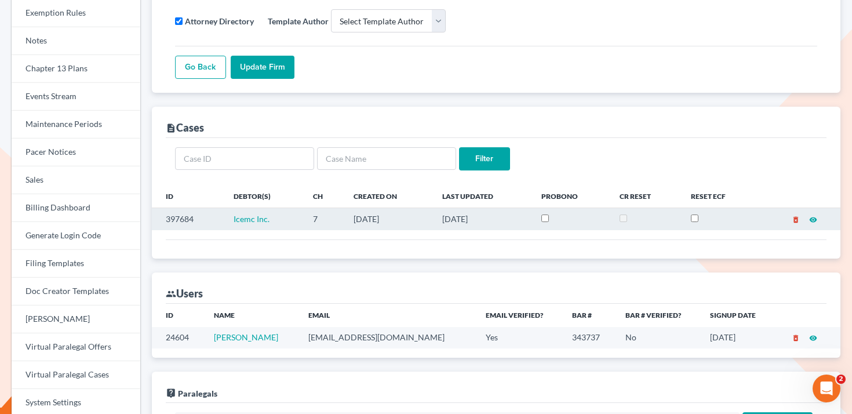
scroll to position [252, 0]
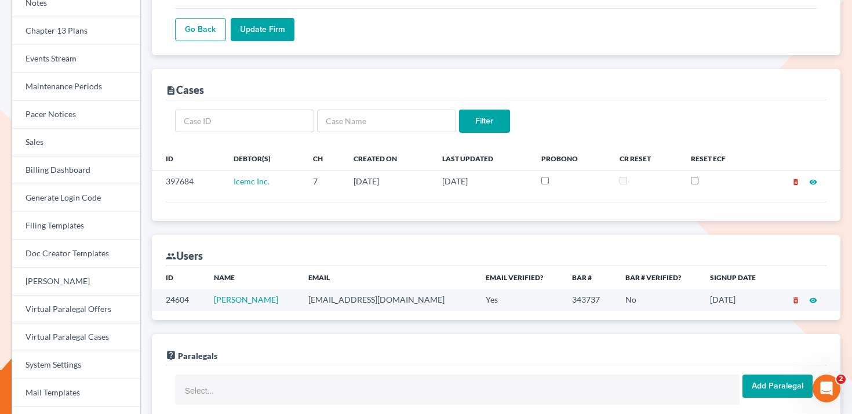
click at [345, 298] on td "[EMAIL_ADDRESS][DOMAIN_NAME]" at bounding box center [387, 299] width 177 height 21
click at [345, 298] on td "meng@sapiens.law" at bounding box center [387, 299] width 177 height 21
copy td "meng@sapiens.law"
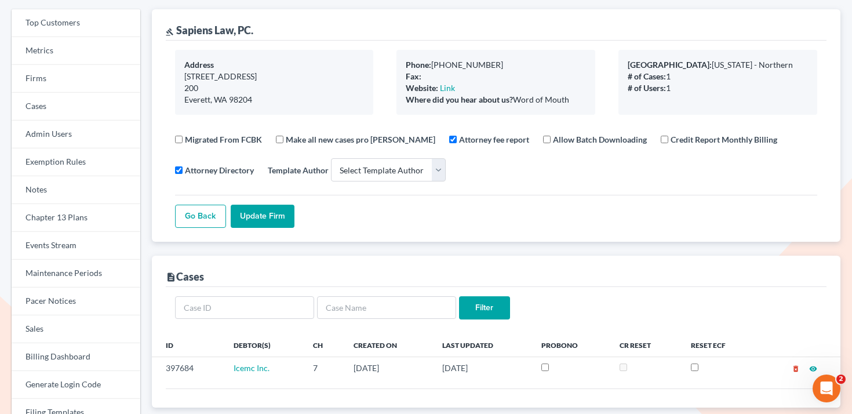
scroll to position [48, 0]
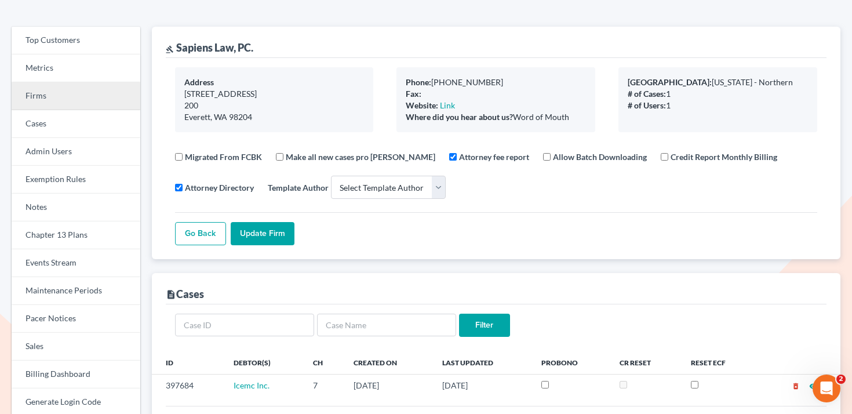
click at [78, 97] on link "Firms" at bounding box center [76, 96] width 129 height 28
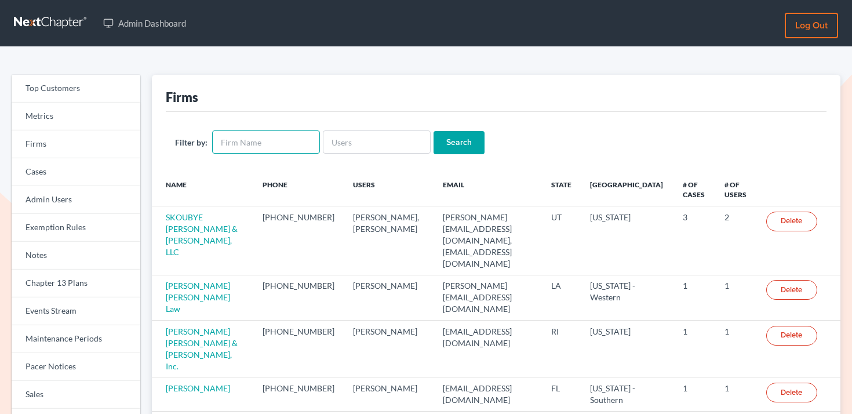
click at [254, 144] on input "text" at bounding box center [266, 141] width 108 height 23
type input "morrow"
click at [433, 131] on input "Search" at bounding box center [458, 142] width 51 height 23
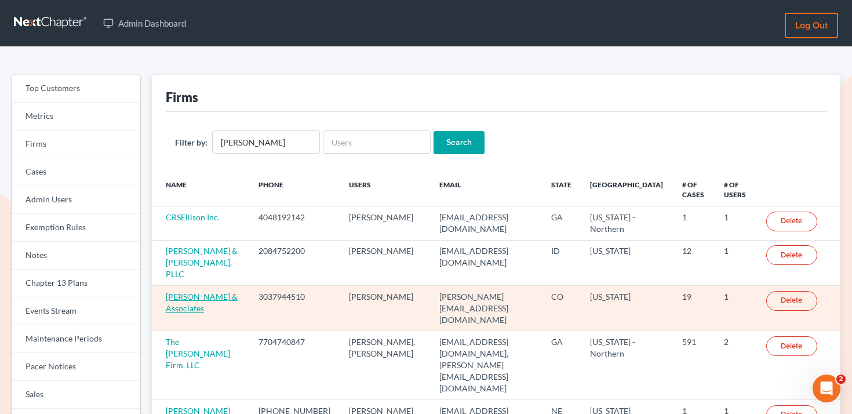
click at [201, 291] on link "[PERSON_NAME] & Associates" at bounding box center [202, 301] width 72 height 21
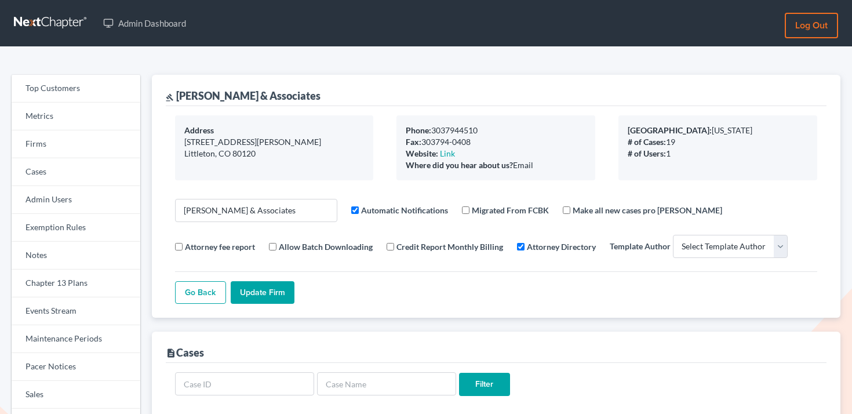
select select
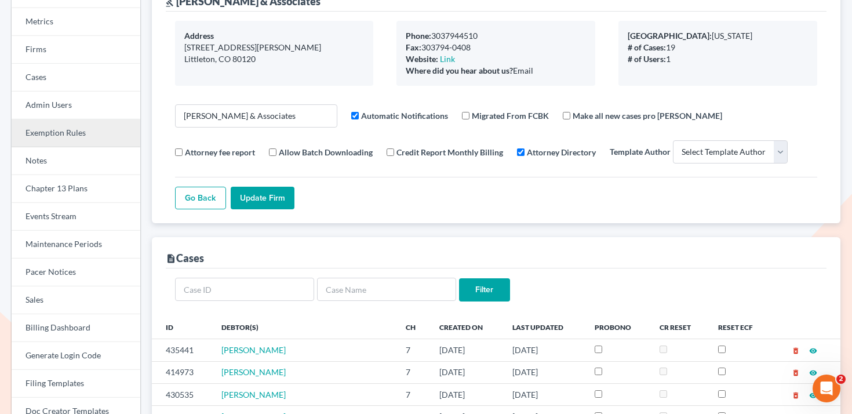
scroll to position [92, 0]
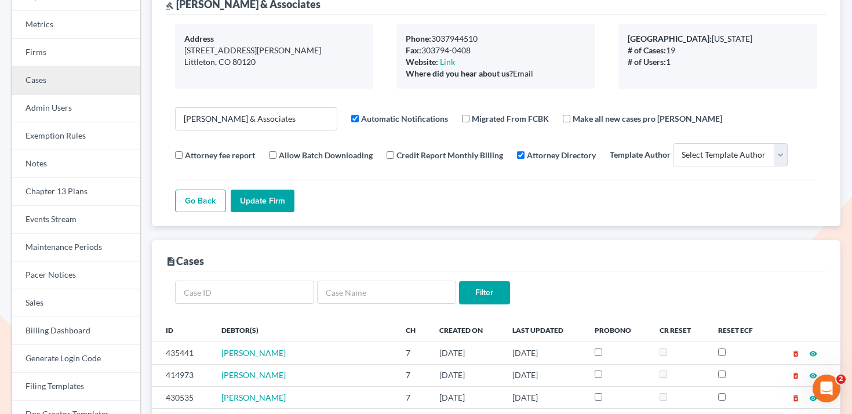
click at [93, 86] on link "Cases" at bounding box center [76, 81] width 129 height 28
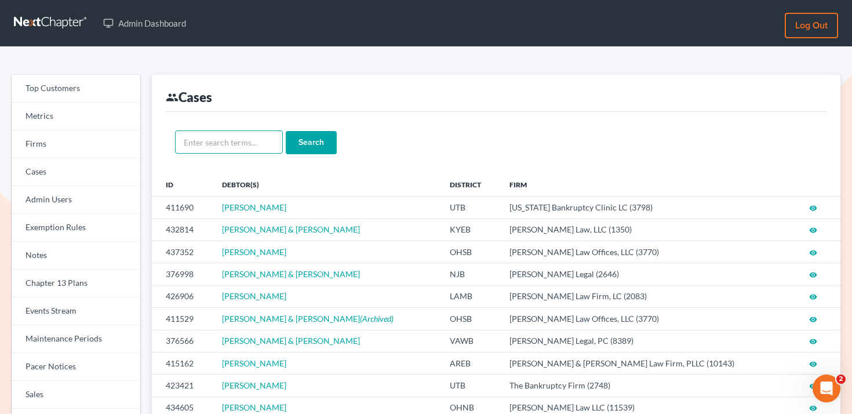
click at [244, 143] on input "text" at bounding box center [229, 141] width 108 height 23
type input "[PERSON_NAME]"
click at [286, 131] on input "Search" at bounding box center [311, 142] width 51 height 23
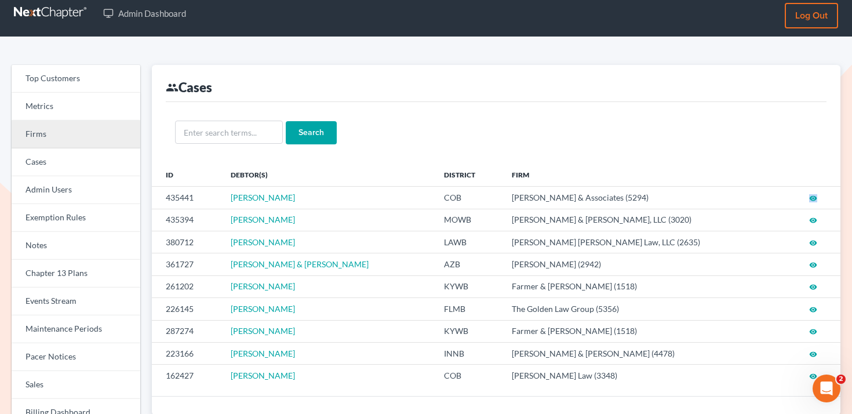
click at [78, 145] on link "Firms" at bounding box center [76, 135] width 129 height 28
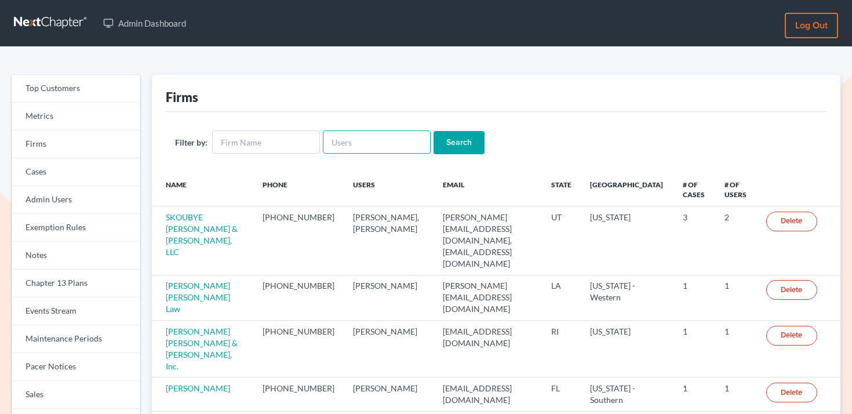
click at [358, 133] on input "text" at bounding box center [377, 141] width 108 height 23
paste input "[EMAIL_ADDRESS][DOMAIN_NAME]"
type input "[EMAIL_ADDRESS][DOMAIN_NAME]"
click at [461, 150] on input "Search" at bounding box center [458, 142] width 51 height 23
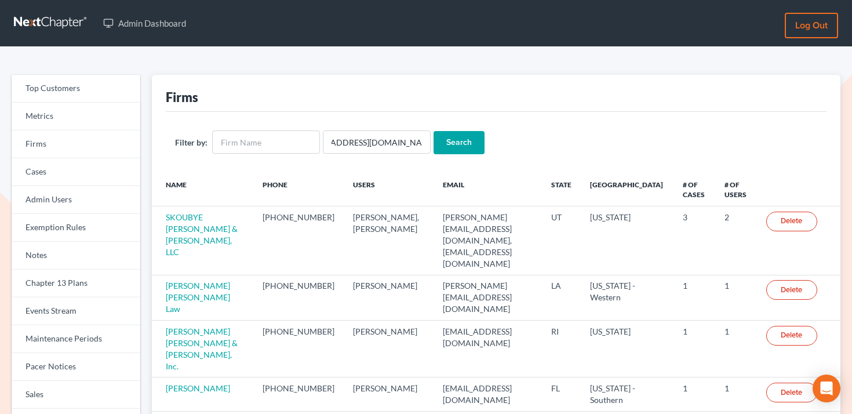
scroll to position [0, 0]
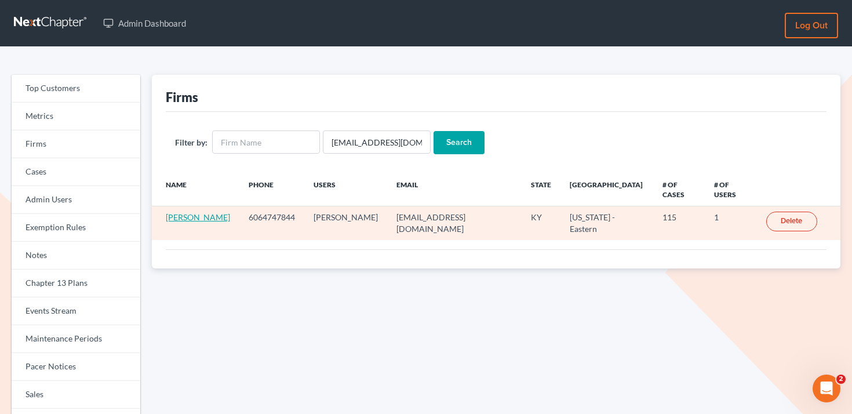
click at [191, 220] on link "MaLenda S. Haynes" at bounding box center [198, 217] width 64 height 10
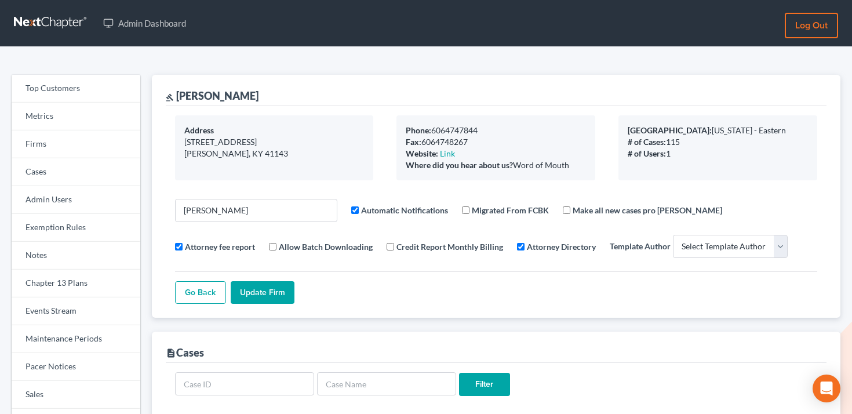
select select
click at [83, 305] on link "Events Stream" at bounding box center [76, 311] width 129 height 28
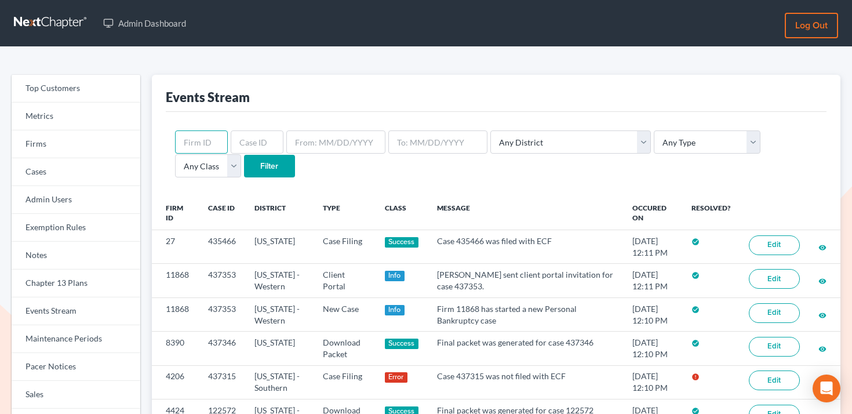
click at [211, 137] on input "text" at bounding box center [201, 141] width 53 height 23
paste input "2466"
type input "2466"
click at [244, 165] on input "Filter" at bounding box center [269, 166] width 51 height 23
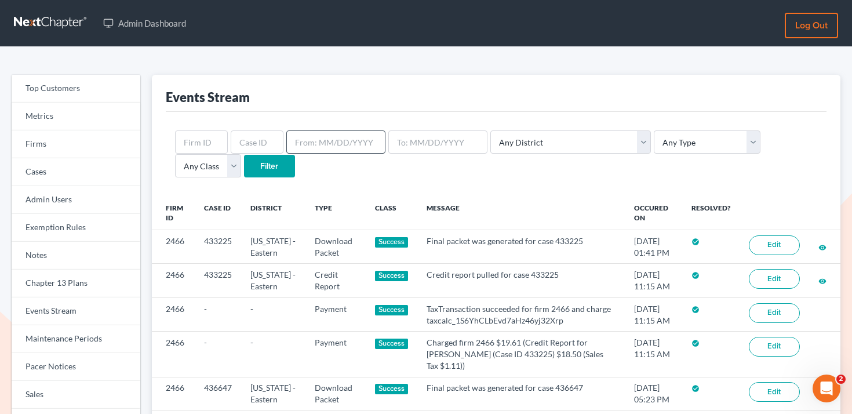
scroll to position [9, 0]
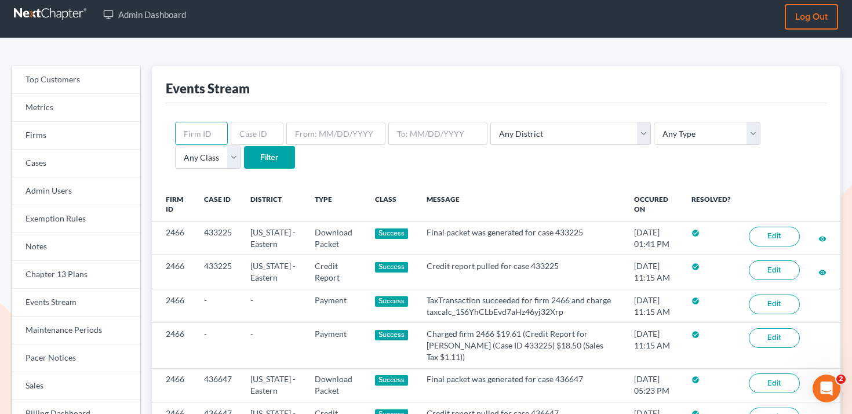
click at [202, 127] on input "text" at bounding box center [201, 133] width 53 height 23
paste input "2466"
type input "2466"
click at [654, 140] on select "Any Type Case Applied To Plan Case Archive Case Duplicate Case Filing Chapter 1…" at bounding box center [707, 133] width 107 height 23
select select "credit_report"
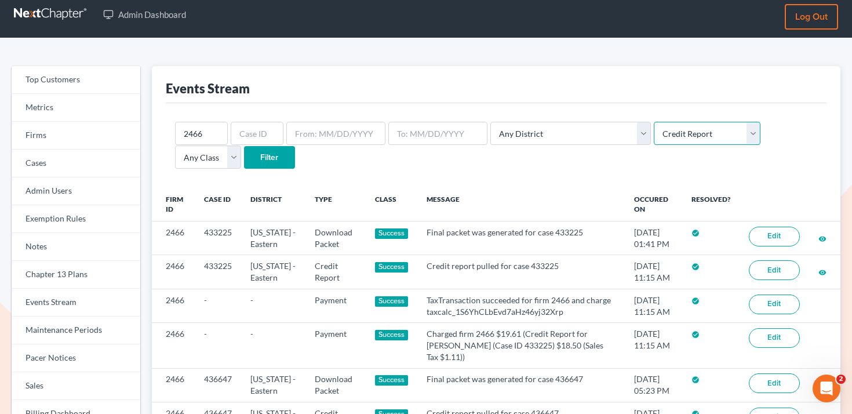
click at [654, 122] on select "Any Type Case Applied To Plan Case Archive Case Duplicate Case Filing Chapter 1…" at bounding box center [707, 133] width 107 height 23
click at [244, 167] on input "Filter" at bounding box center [269, 157] width 51 height 23
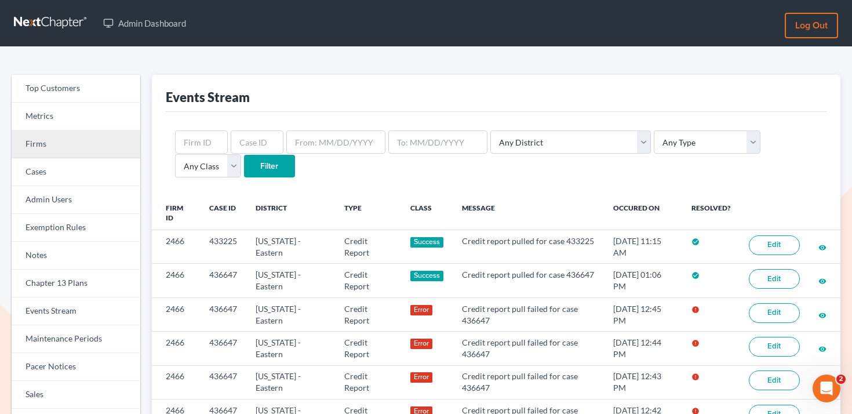
click at [72, 143] on link "Firms" at bounding box center [76, 144] width 129 height 28
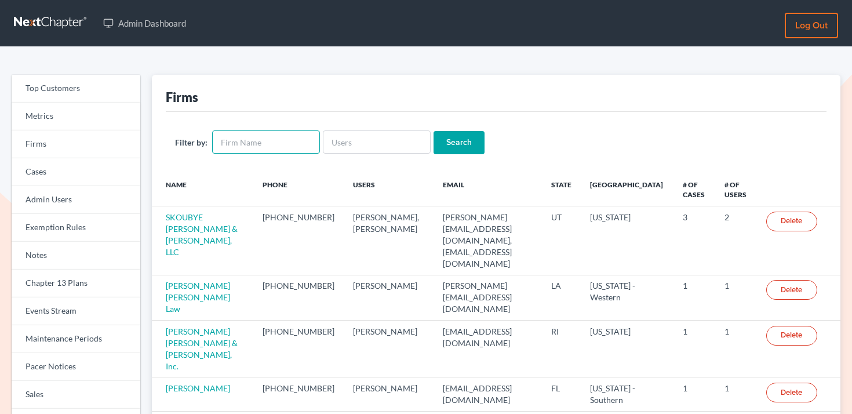
click at [227, 145] on input "text" at bounding box center [266, 141] width 108 height 23
type input "ibold"
click at [433, 131] on input "Search" at bounding box center [458, 142] width 51 height 23
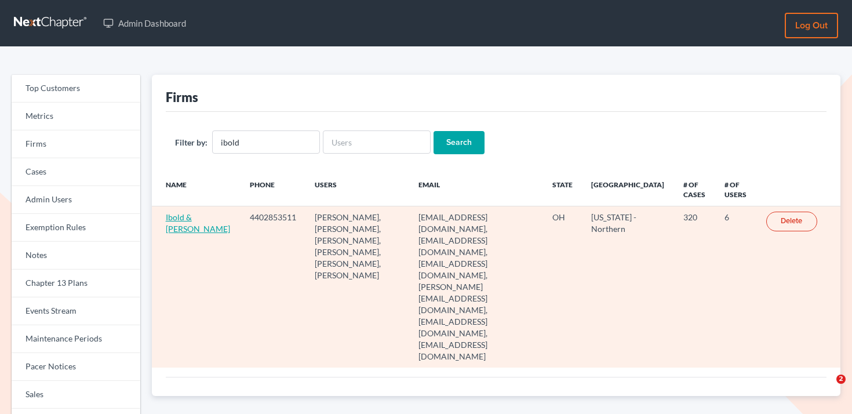
click at [183, 229] on link "Ibold & [PERSON_NAME]" at bounding box center [198, 222] width 64 height 21
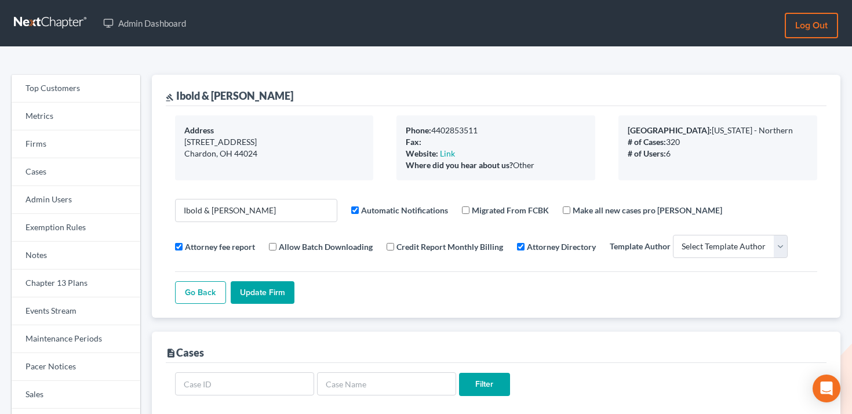
select select
click at [74, 310] on link "Events Stream" at bounding box center [76, 311] width 129 height 28
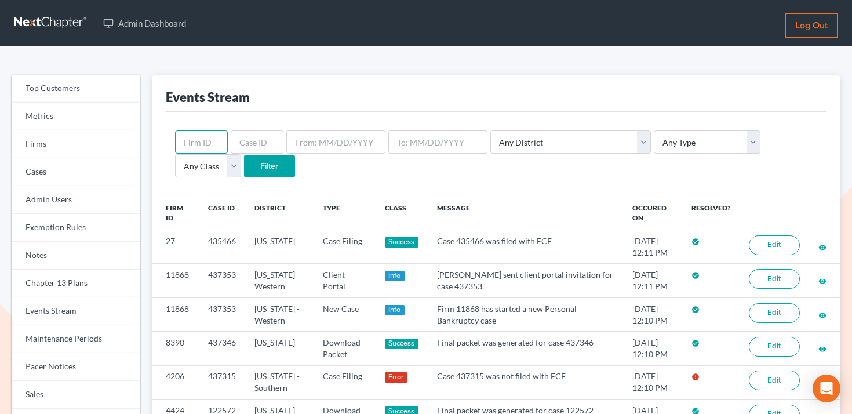
click at [207, 145] on input "text" at bounding box center [201, 141] width 53 height 23
paste input "2952"
type input "2952"
click at [654, 151] on select "Any Type Case Applied To Plan Case Archive Case Duplicate Case Filing Chapter 1…" at bounding box center [707, 141] width 107 height 23
click at [654, 130] on select "Any Type Case Applied To Plan Case Archive Case Duplicate Case Filing Chapter 1…" at bounding box center [707, 141] width 107 height 23
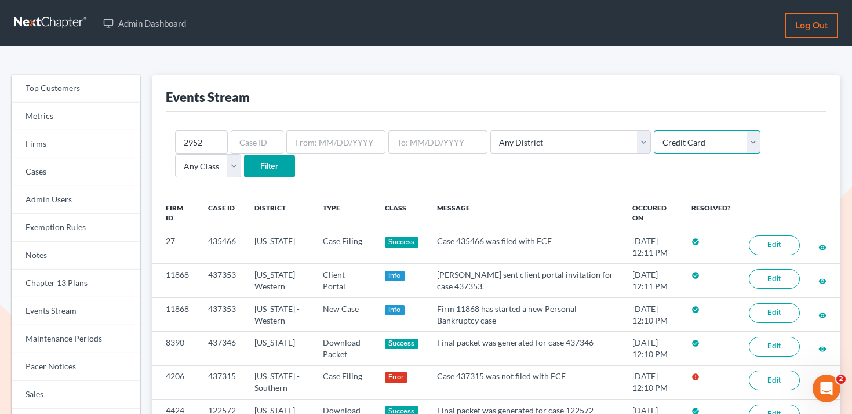
click at [654, 148] on select "Any Type Case Applied To Plan Case Archive Case Duplicate Case Filing Chapter 1…" at bounding box center [707, 141] width 107 height 23
click at [654, 130] on select "Any Type Case Applied To Plan Case Archive Case Duplicate Case Filing Chapter 1…" at bounding box center [707, 141] width 107 height 23
click at [654, 143] on select "Any Type Case Applied To Plan Case Archive Case Duplicate Case Filing Chapter 1…" at bounding box center [707, 141] width 107 height 23
select select "credit_report"
click at [654, 130] on select "Any Type Case Applied To Plan Case Archive Case Duplicate Case Filing Chapter 1…" at bounding box center [707, 141] width 107 height 23
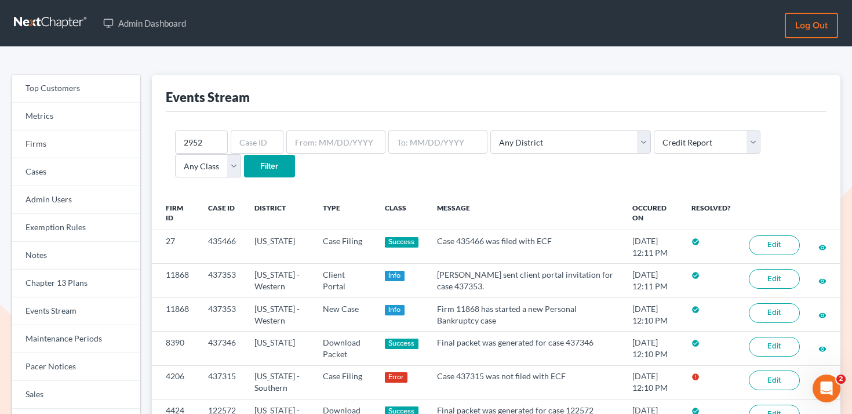
click at [244, 166] on input "Filter" at bounding box center [269, 166] width 51 height 23
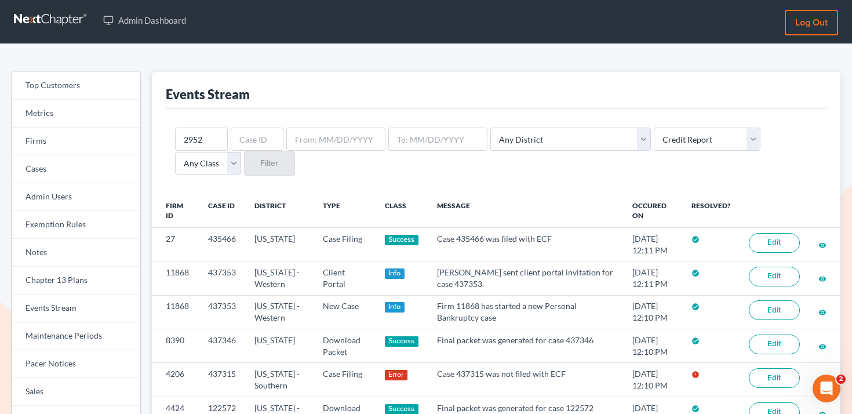
scroll to position [5, 0]
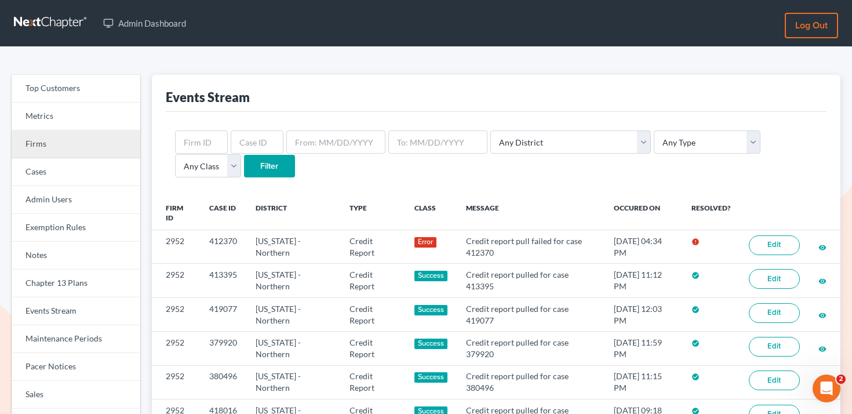
click at [103, 136] on link "Firms" at bounding box center [76, 144] width 129 height 28
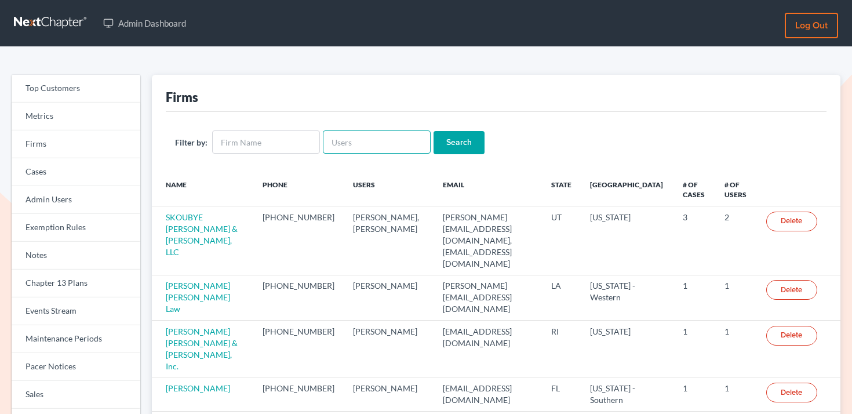
click at [395, 134] on input "text" at bounding box center [377, 141] width 108 height 23
paste input "[PERSON_NAME][EMAIL_ADDRESS][DOMAIN_NAME]"
type input "shalah@newtomorrowlaw.com"
click at [457, 142] on input "Search" at bounding box center [458, 142] width 51 height 23
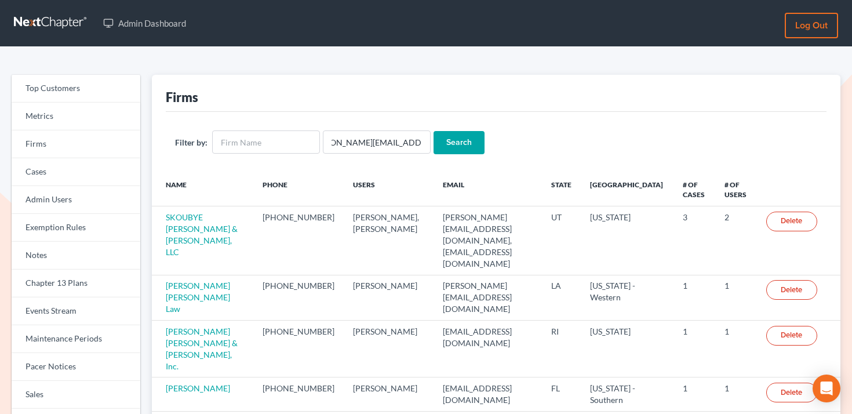
scroll to position [0, 0]
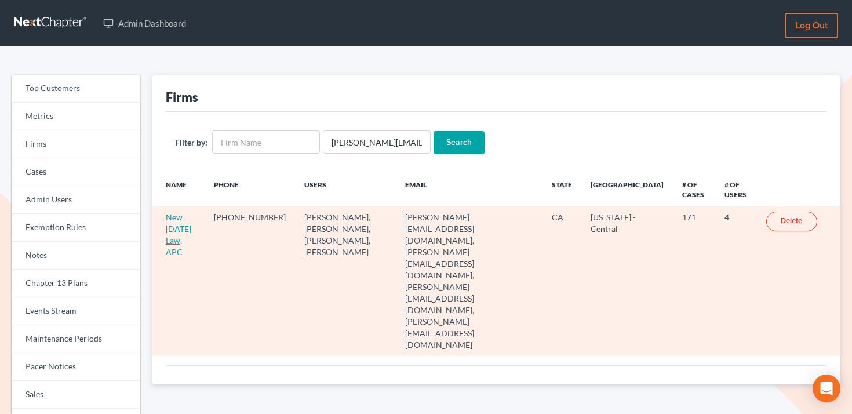
click at [191, 227] on link "New [DATE] Law, APC" at bounding box center [178, 234] width 25 height 45
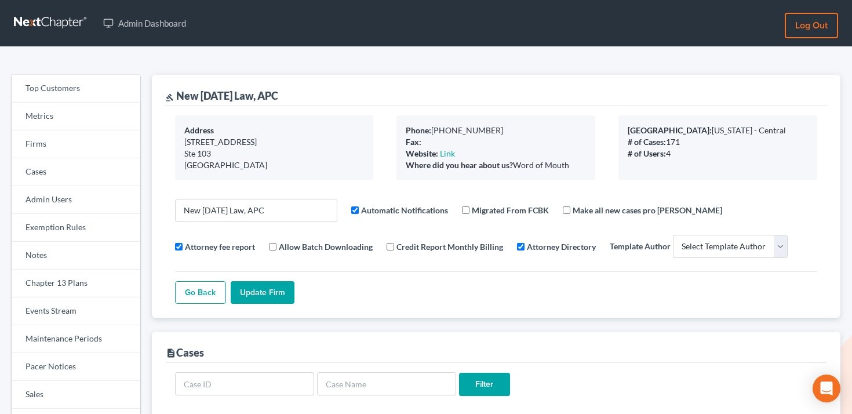
select select
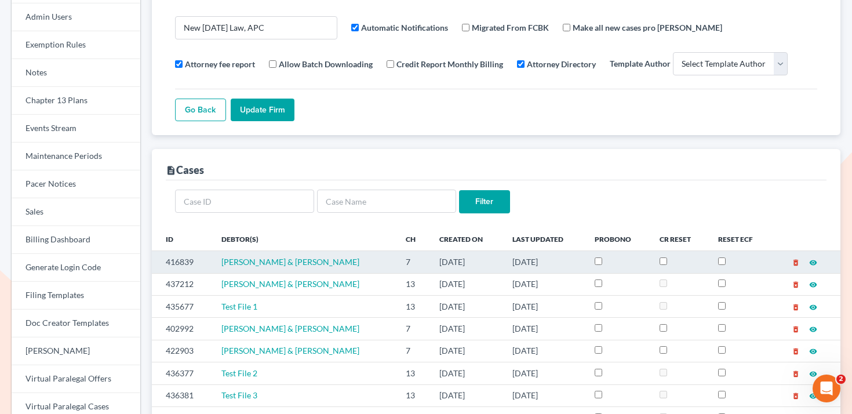
click at [183, 261] on td "416839" at bounding box center [182, 262] width 60 height 22
copy td "416839"
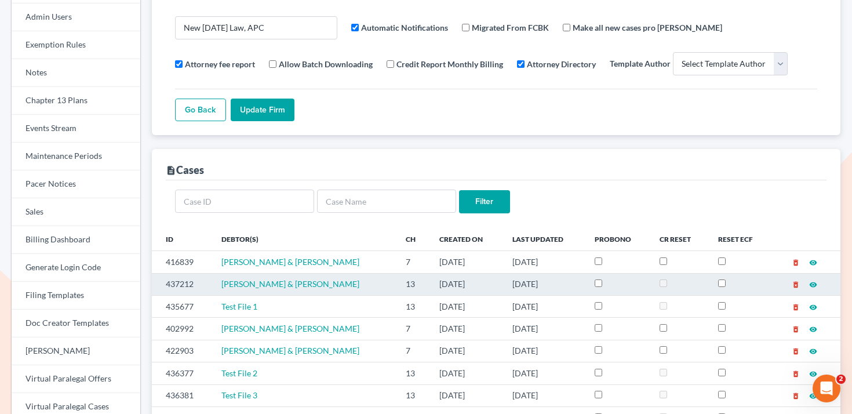
click at [180, 280] on td "437212" at bounding box center [182, 284] width 60 height 22
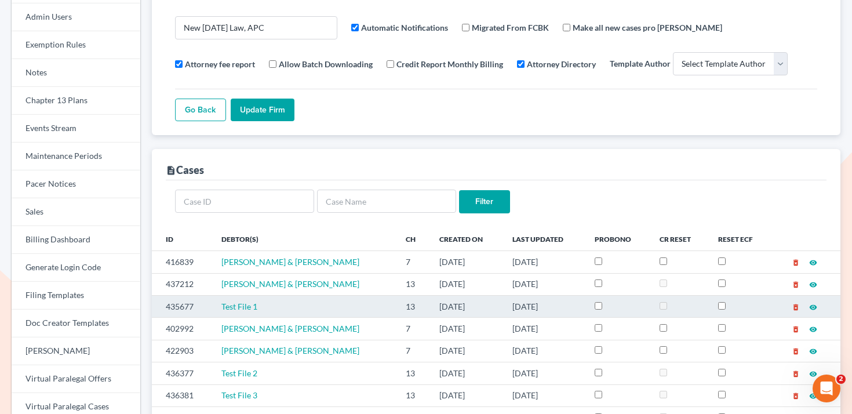
click at [180, 307] on td "435677" at bounding box center [182, 306] width 60 height 22
copy td "435677"
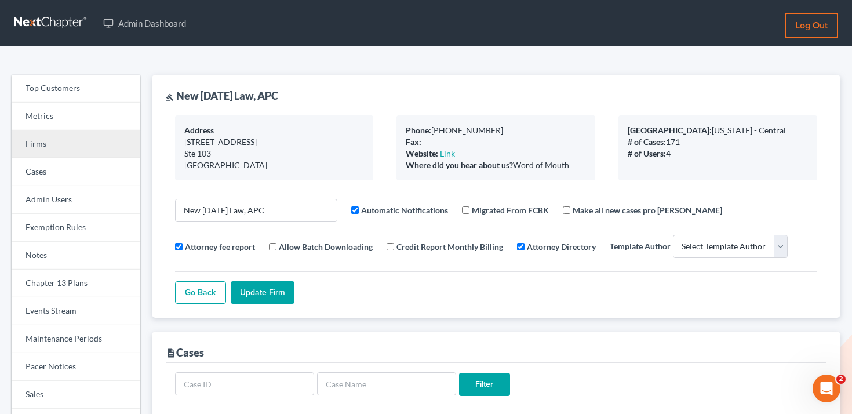
click at [78, 147] on link "Firms" at bounding box center [76, 144] width 129 height 28
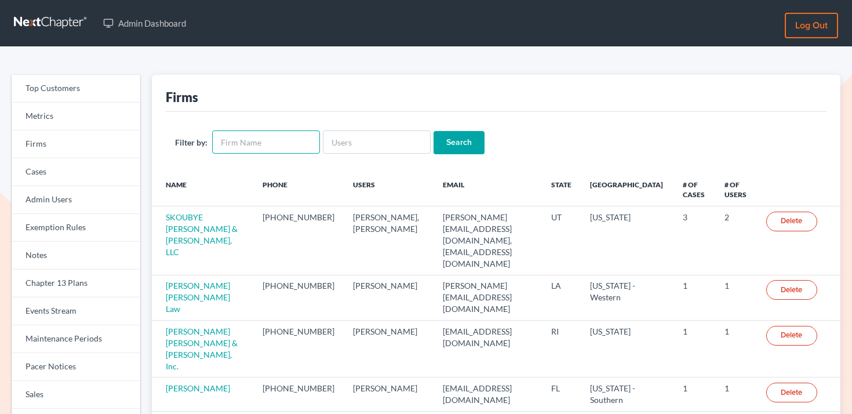
click at [267, 138] on input "text" at bounding box center [266, 141] width 108 height 23
type input "ibold"
click at [433, 131] on input "Search" at bounding box center [458, 142] width 51 height 23
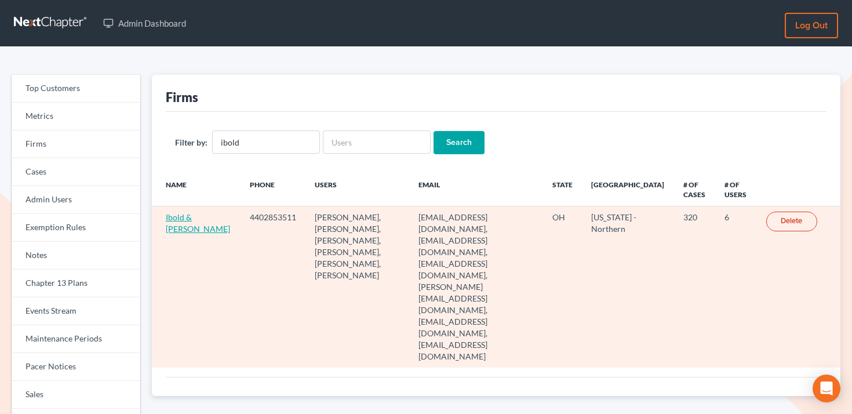
click at [184, 230] on link "Ibold & [PERSON_NAME]" at bounding box center [198, 222] width 64 height 21
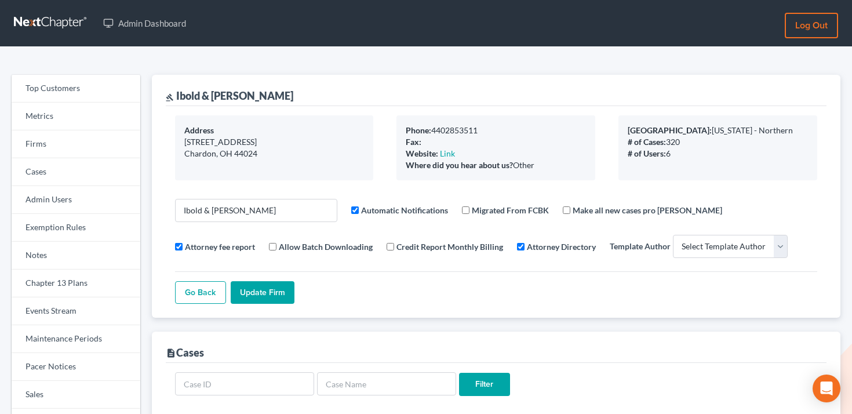
select select
click at [67, 307] on link "Events Stream" at bounding box center [76, 311] width 129 height 28
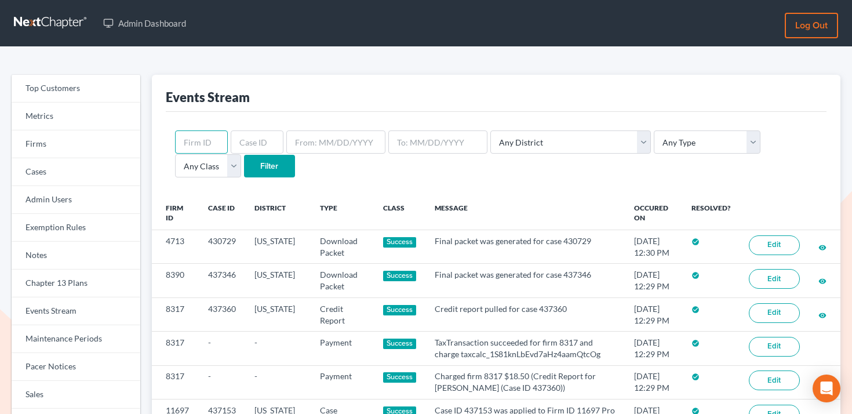
click at [214, 143] on input "text" at bounding box center [201, 141] width 53 height 23
paste input "2952"
type input "2952"
click at [654, 145] on select "Any Type Case Applied To Plan Case Archive Case Duplicate Case Filing Chapter 1…" at bounding box center [707, 141] width 107 height 23
select select "credit_report"
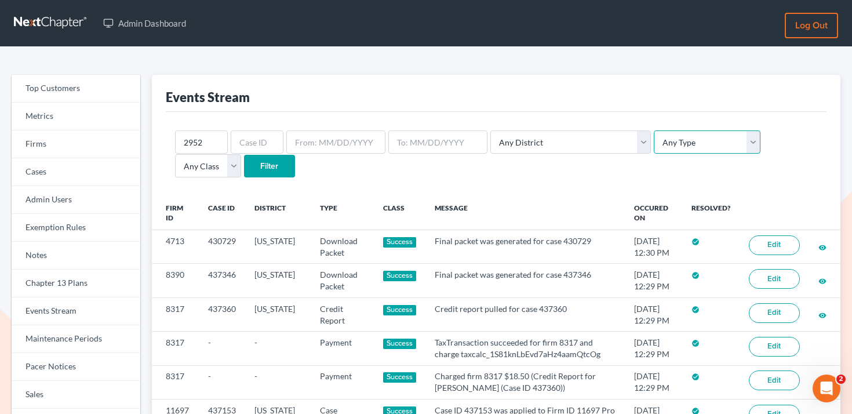
click at [654, 130] on select "Any Type Case Applied To Plan Case Archive Case Duplicate Case Filing Chapter 1…" at bounding box center [707, 141] width 107 height 23
click at [236, 183] on div "2952 Any District Alabama - Middle Alabama - Northern Alabama - Southern Alaska…" at bounding box center [496, 154] width 661 height 85
click at [244, 171] on input "Filter" at bounding box center [269, 166] width 51 height 23
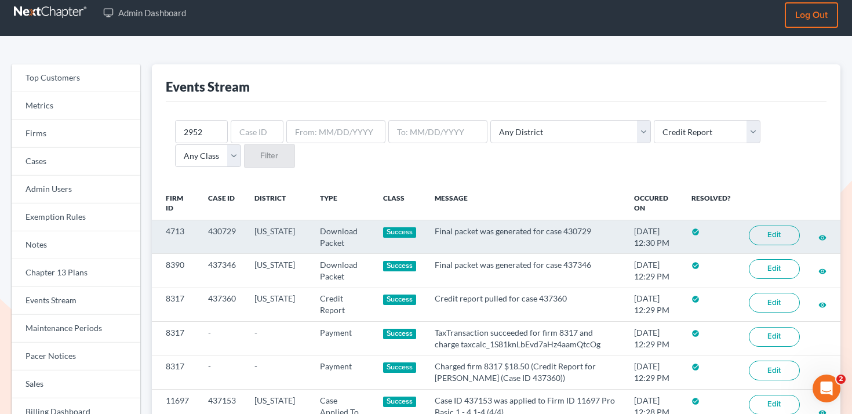
scroll to position [13, 0]
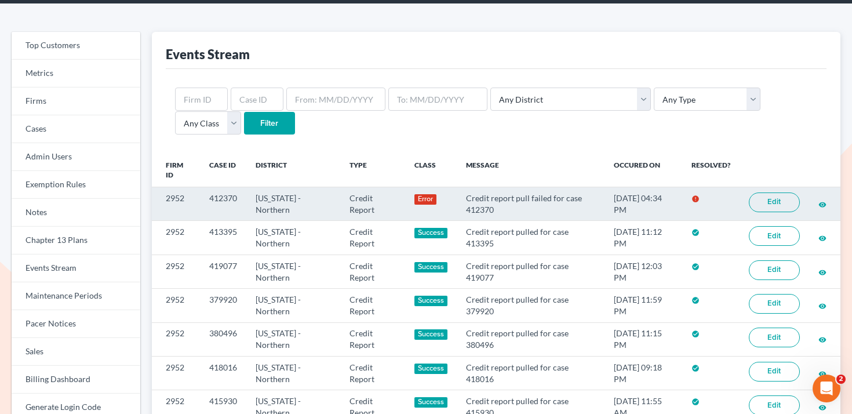
click at [777, 207] on link "Edit" at bounding box center [774, 202] width 51 height 20
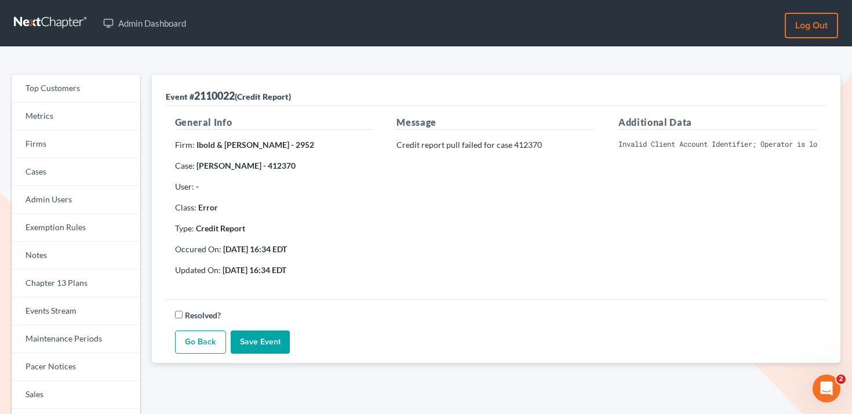
click at [653, 143] on pre "Invalid Client Account Identifier; Operator is locked out. Please visit our web…" at bounding box center [717, 144] width 199 height 10
copy div "Invalid Client Account Identifier; Operator is locked out. Please visit our web…"
click at [193, 334] on link "Go Back" at bounding box center [200, 341] width 51 height 23
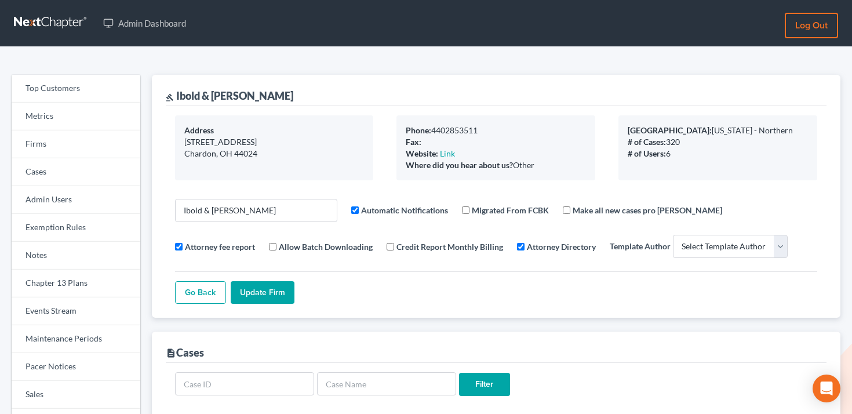
select select
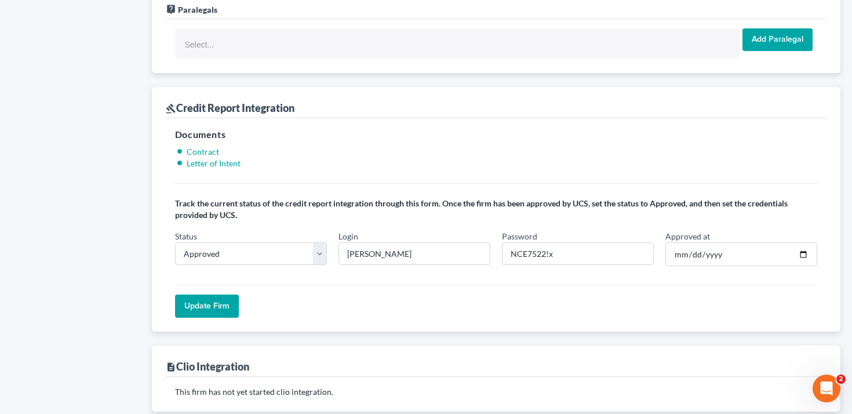
scroll to position [930, 0]
click at [552, 260] on input "NCE7522!x" at bounding box center [578, 253] width 152 height 23
paste input "x7522!23"
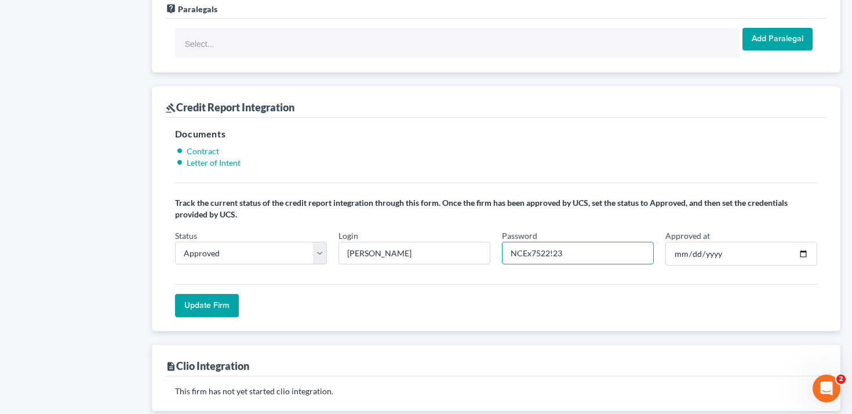
type input "NCEx7522!23"
click at [218, 301] on input "Update Firm" at bounding box center [207, 305] width 64 height 23
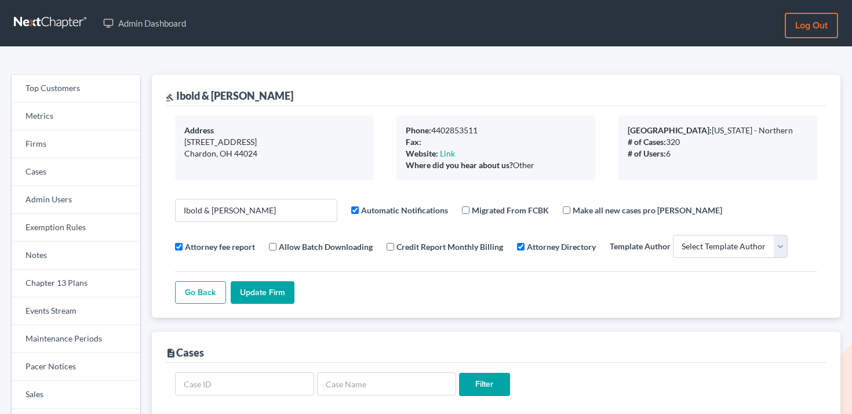
select select
click at [93, 150] on link "Firms" at bounding box center [76, 144] width 129 height 28
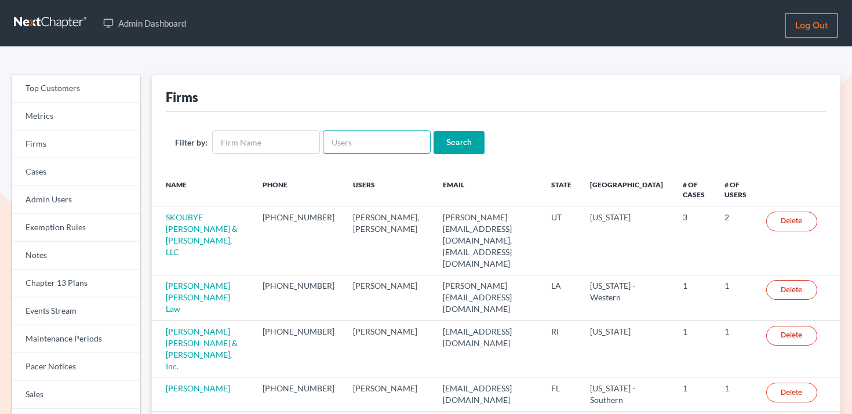
click at [356, 144] on input "text" at bounding box center [377, 141] width 108 height 23
paste input "[EMAIL_ADDRESS][DOMAIN_NAME]"
type input "[EMAIL_ADDRESS][DOMAIN_NAME]"
click at [442, 136] on input "Search" at bounding box center [458, 142] width 51 height 23
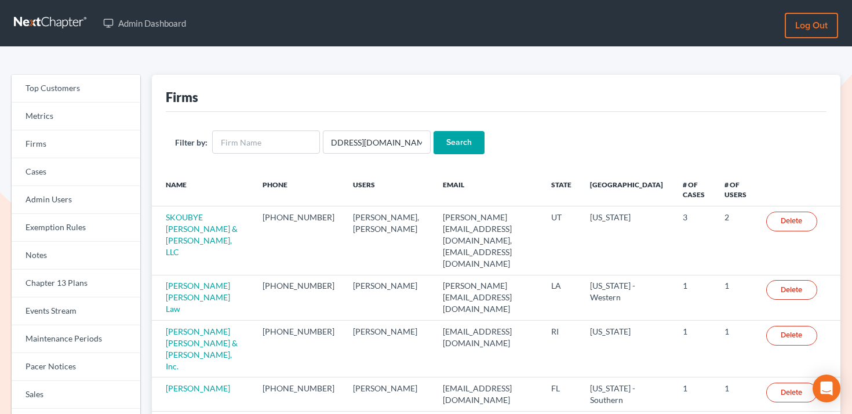
scroll to position [0, 0]
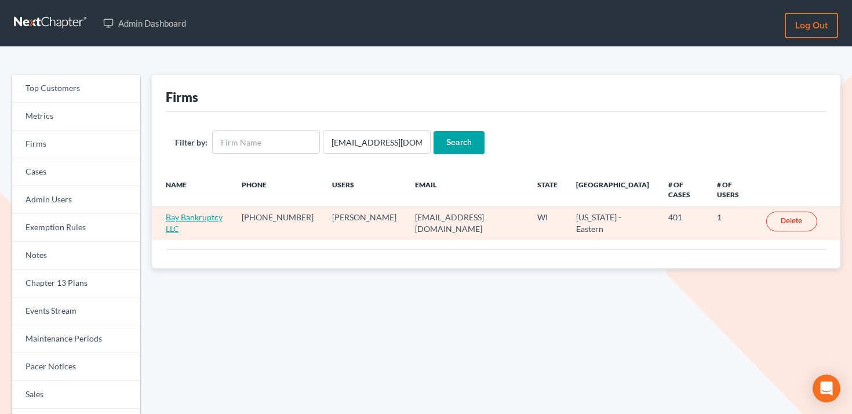
click at [183, 219] on link "Bay Bankruptcy LLC" at bounding box center [194, 222] width 57 height 21
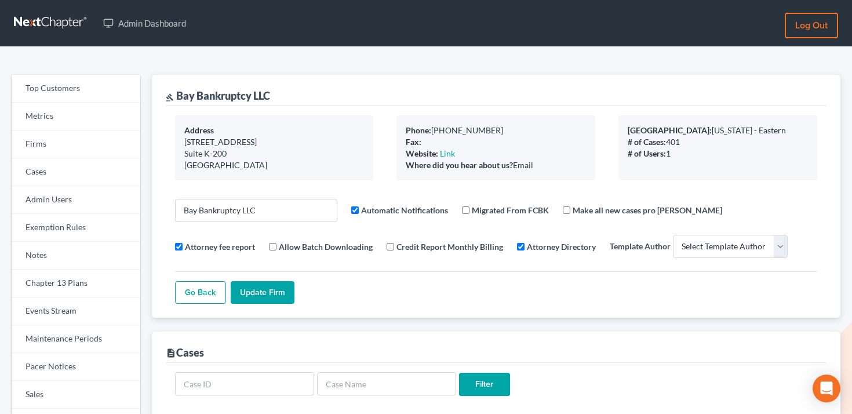
select select
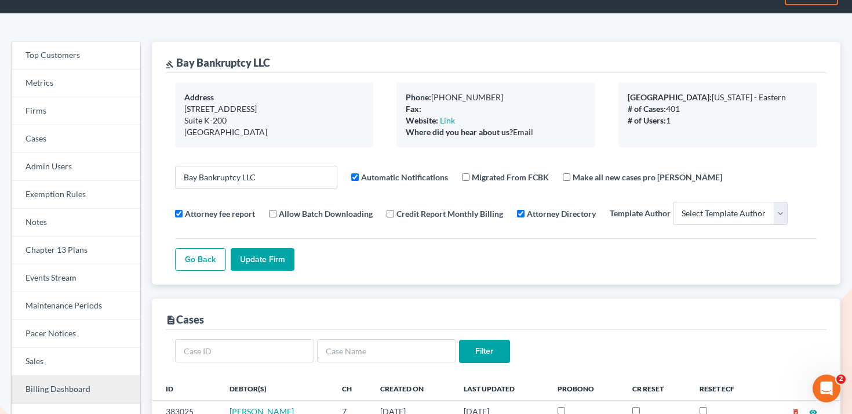
click at [72, 389] on link "Billing Dashboard" at bounding box center [76, 390] width 129 height 28
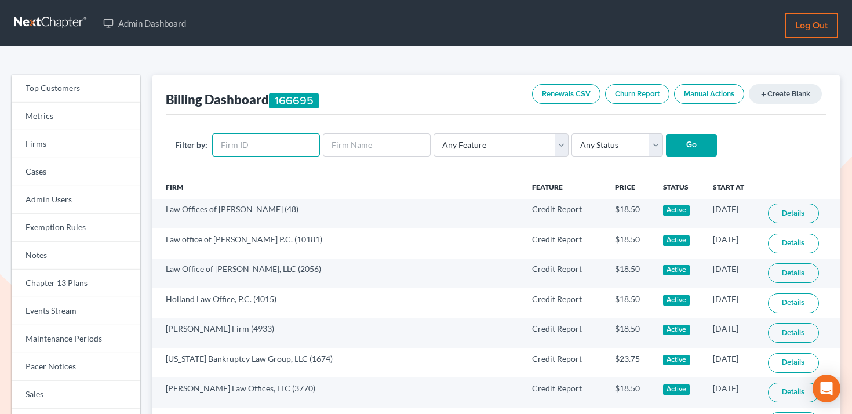
click at [269, 134] on input "text" at bounding box center [266, 144] width 108 height 23
paste input "3046"
type input "3046"
click at [594, 143] on select "Any Status Active Inactive Pending Expired Error Pending Charges" at bounding box center [617, 144] width 92 height 23
click at [511, 143] on select "Any Feature Start Plus Plan Pro Plus Plan Whoa Plan Credit Report Credit Report…" at bounding box center [500, 144] width 135 height 23
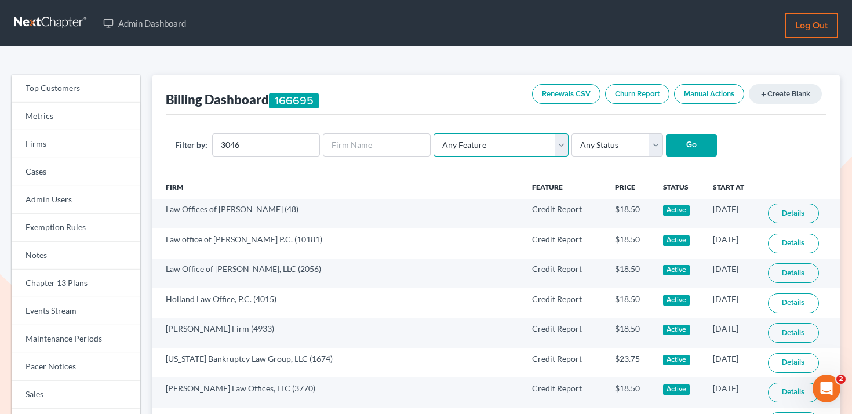
select select "credit_report"
click at [433, 133] on select "Any Feature Start Plus Plan Pro Plus Plan Whoa Plan Credit Report Credit Report…" at bounding box center [500, 144] width 135 height 23
click at [687, 142] on input "Go" at bounding box center [691, 145] width 51 height 23
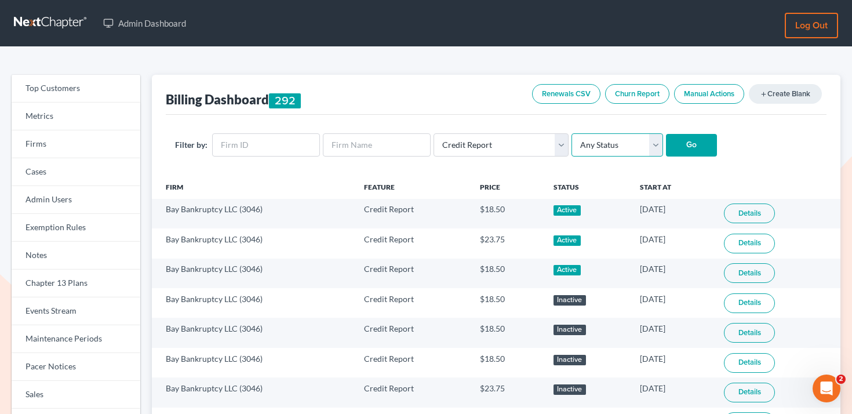
click at [596, 141] on select "Any Status Active Inactive Pending Expired Error Pending Charges" at bounding box center [617, 144] width 92 height 23
select select "active"
click at [571, 133] on select "Any Status Active Inactive Pending Expired Error Pending Charges" at bounding box center [617, 144] width 92 height 23
click at [239, 142] on input "text" at bounding box center [266, 144] width 108 height 23
paste input "3046"
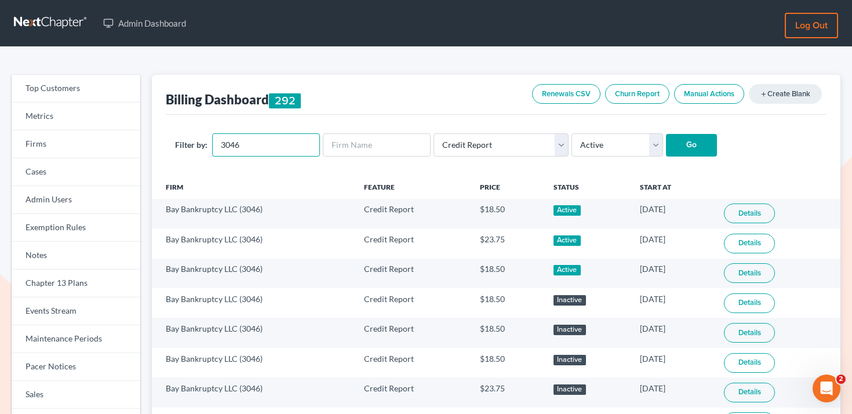
type input "3046"
click at [672, 148] on input "Go" at bounding box center [691, 145] width 51 height 23
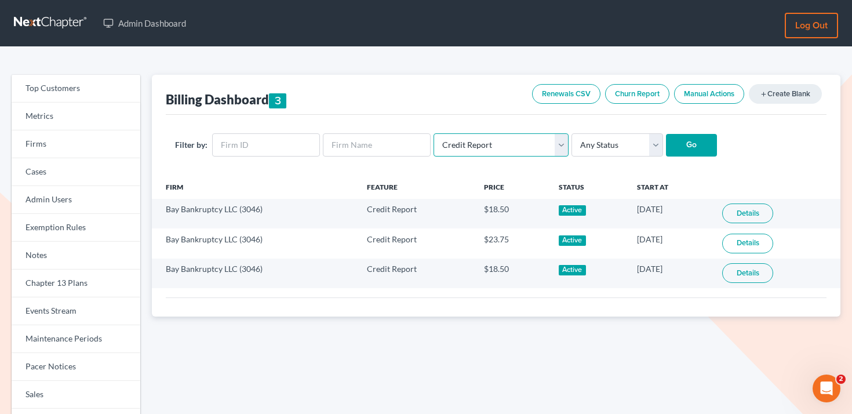
click at [512, 142] on select "Any Feature Start Plus Plan Pro Plus Plan Whoa Plan Credit Report Credit Report…" at bounding box center [500, 144] width 135 height 23
select select "credit_report_monthly"
click at [433, 133] on select "Any Feature Start Plus Plan Pro Plus Plan Whoa Plan Credit Report Credit Report…" at bounding box center [500, 144] width 135 height 23
click at [243, 149] on input "text" at bounding box center [266, 144] width 108 height 23
paste input "3046"
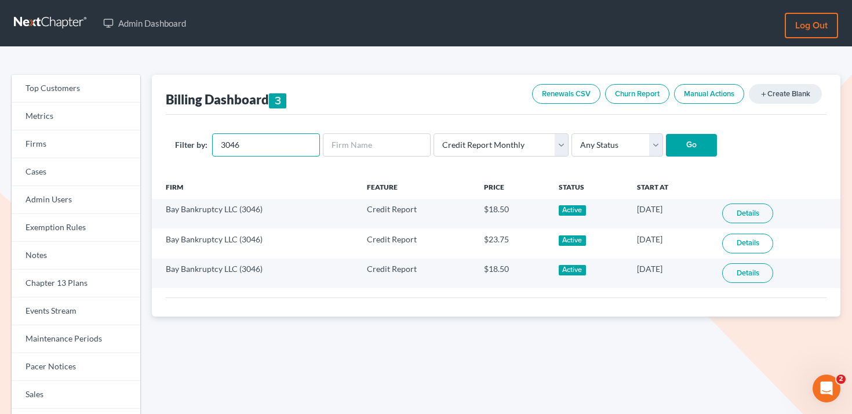
type input "3046"
click at [666, 142] on input "Go" at bounding box center [691, 145] width 51 height 23
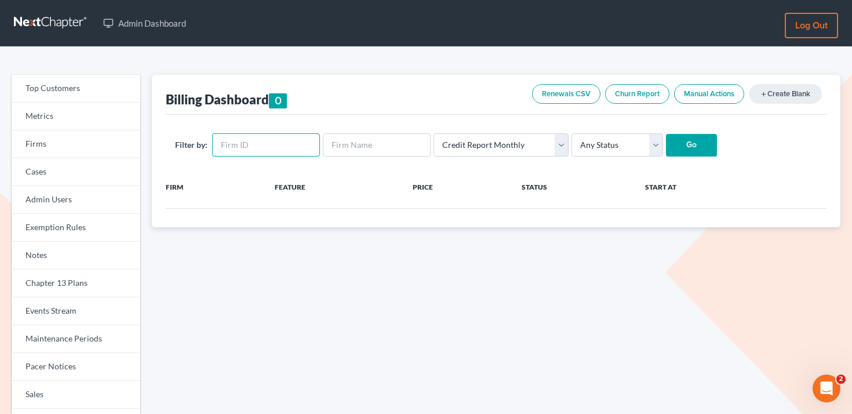
click at [256, 151] on input "text" at bounding box center [266, 144] width 108 height 23
paste input "3046"
type input "3046"
click at [447, 151] on select "Any Feature Start Plus Plan Pro Plus Plan Whoa Plan Credit Report Credit Report…" at bounding box center [500, 144] width 135 height 23
select select "credit_report"
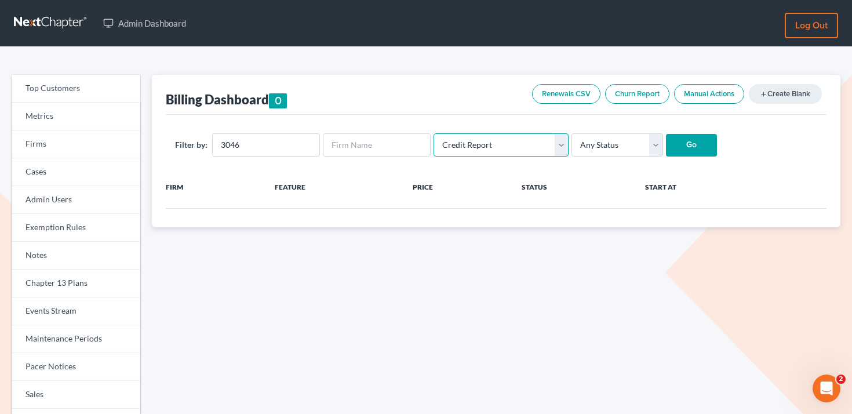
click at [433, 133] on select "Any Feature Start Plus Plan Pro Plus Plan Whoa Plan Credit Report Credit Report…" at bounding box center [500, 144] width 135 height 23
click at [700, 143] on input "Go" at bounding box center [691, 145] width 51 height 23
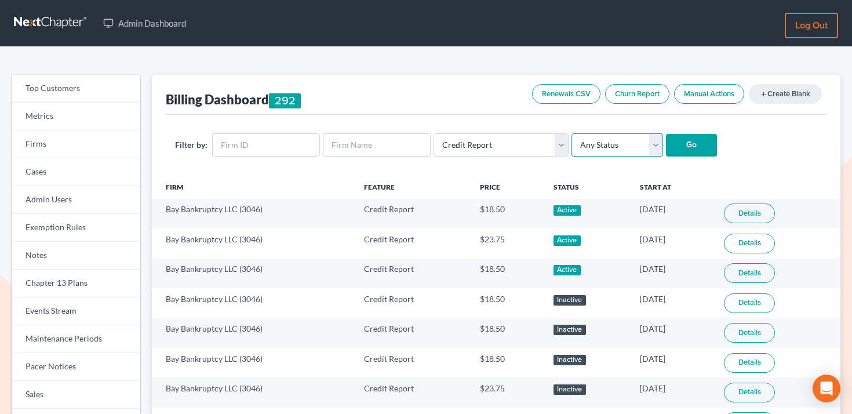
click at [610, 150] on select "Any Status Active Inactive Pending Expired Error Pending Charges" at bounding box center [617, 144] width 92 height 23
select select "active"
click at [571, 133] on select "Any Status Active Inactive Pending Expired Error Pending Charges" at bounding box center [617, 144] width 92 height 23
click at [263, 148] on input "text" at bounding box center [266, 144] width 108 height 23
paste input "3046"
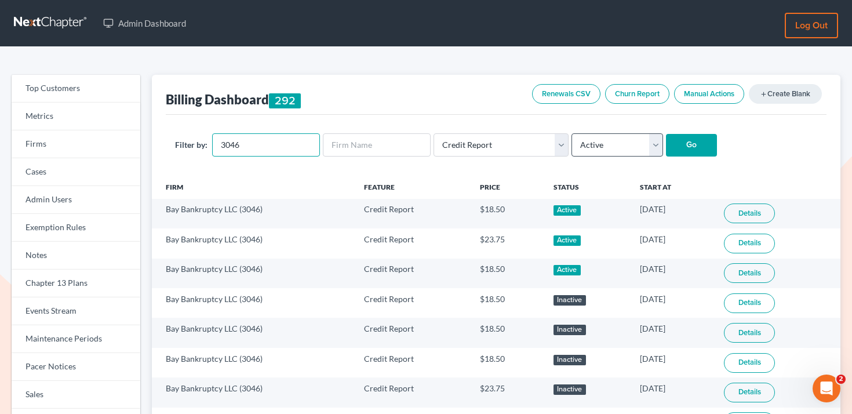
type input "3046"
click at [633, 135] on select "Any Status Active Inactive Pending Expired Error Pending Charges" at bounding box center [617, 144] width 92 height 23
select select "inactive"
click at [571, 133] on select "Any Status Active Inactive Pending Expired Error Pending Charges" at bounding box center [617, 144] width 92 height 23
click at [692, 146] on input "Go" at bounding box center [691, 145] width 51 height 23
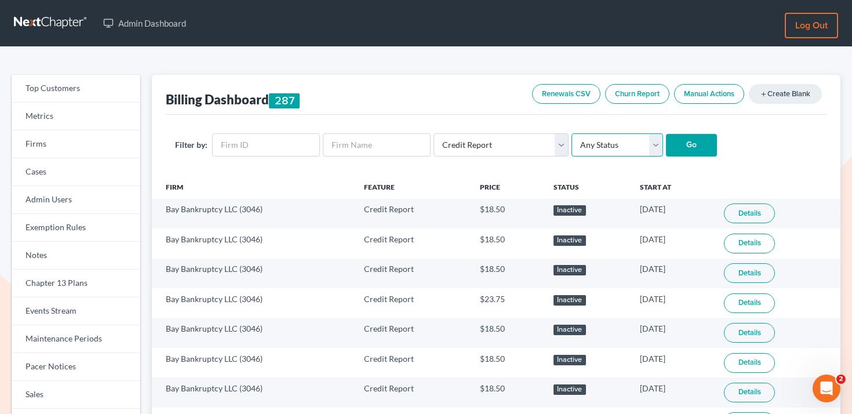
click at [595, 141] on select "Any Status Active Inactive Pending Expired Error Pending Charges" at bounding box center [617, 144] width 92 height 23
select select "active"
click at [571, 133] on select "Any Status Active Inactive Pending Expired Error Pending Charges" at bounding box center [617, 144] width 92 height 23
click at [270, 138] on input "text" at bounding box center [266, 144] width 108 height 23
paste input "3046"
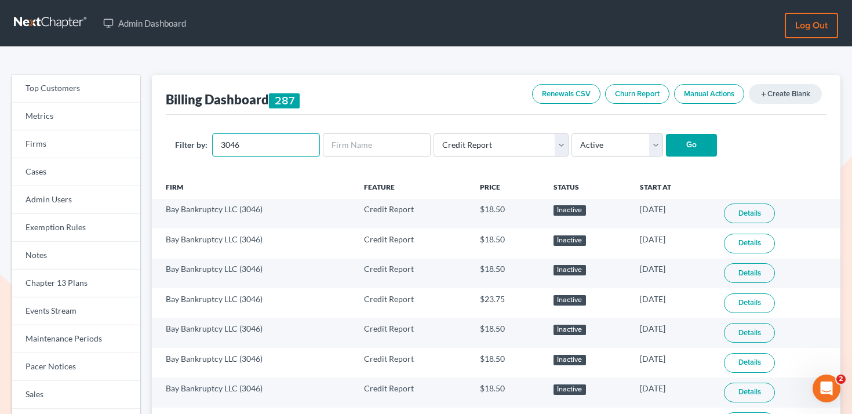
type input "3046"
click at [666, 138] on input "Go" at bounding box center [691, 145] width 51 height 23
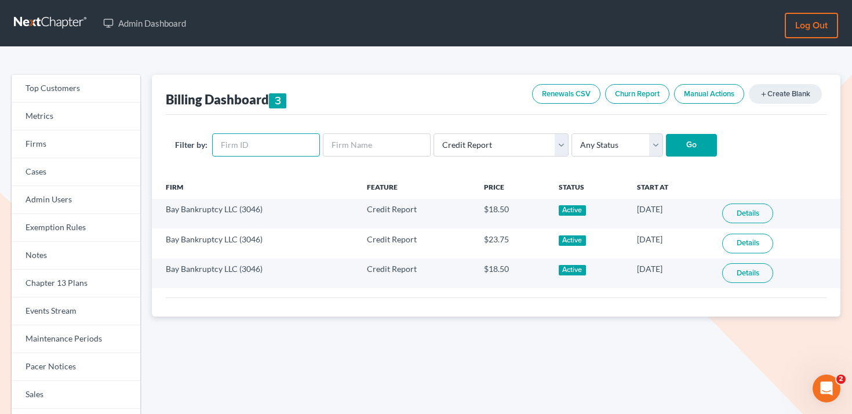
click at [268, 145] on input "text" at bounding box center [266, 144] width 108 height 23
paste input "3046"
type input "3046"
click at [548, 154] on select "Any Feature Start Plus Plan Pro Plus Plan Whoa Plan Credit Report Credit Report…" at bounding box center [500, 144] width 135 height 23
click at [433, 133] on select "Any Feature Start Plus Plan Pro Plus Plan Whoa Plan Credit Report Credit Report…" at bounding box center [500, 144] width 135 height 23
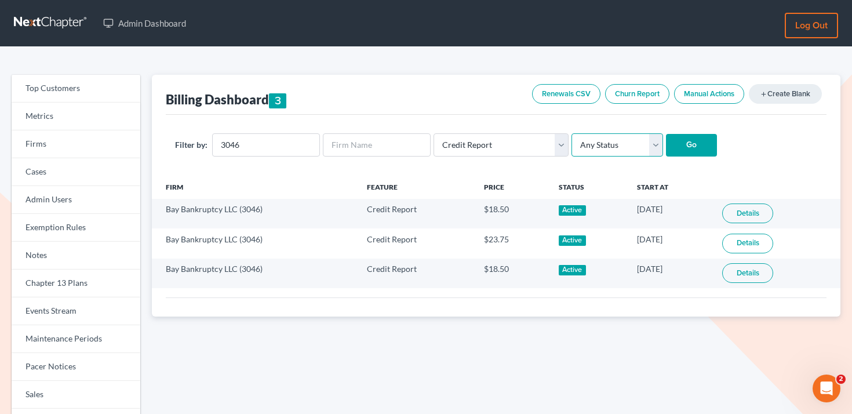
click at [578, 147] on select "Any Status Active Inactive Pending Expired Error Pending Charges" at bounding box center [617, 144] width 92 height 23
click at [571, 133] on select "Any Status Active Inactive Pending Expired Error Pending Charges" at bounding box center [617, 144] width 92 height 23
click at [582, 148] on select "Any Status Active Inactive Pending Expired Error Pending Charges" at bounding box center [617, 144] width 92 height 23
select select "inactive"
click at [571, 133] on select "Any Status Active Inactive Pending Expired Error Pending Charges" at bounding box center [617, 144] width 92 height 23
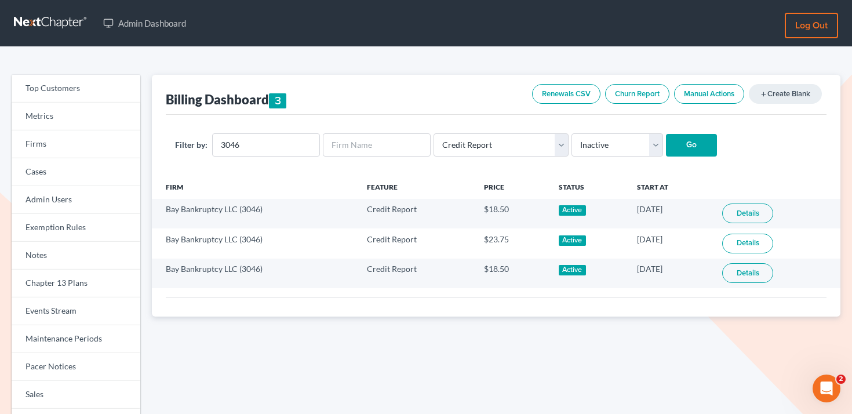
click at [683, 155] on input "Go" at bounding box center [691, 145] width 51 height 23
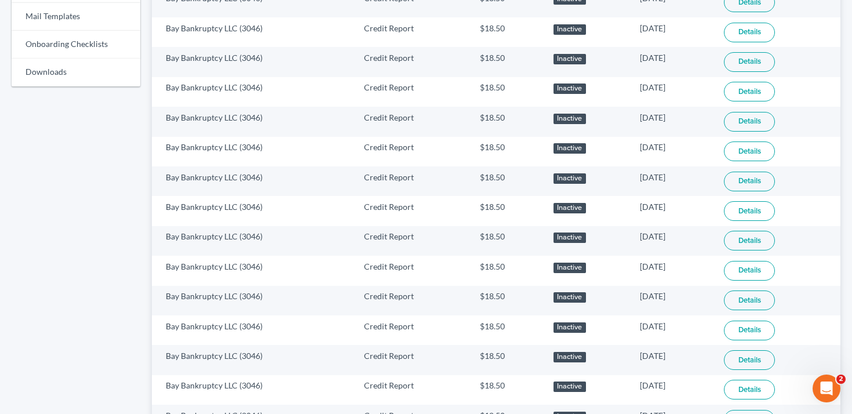
scroll to position [759, 0]
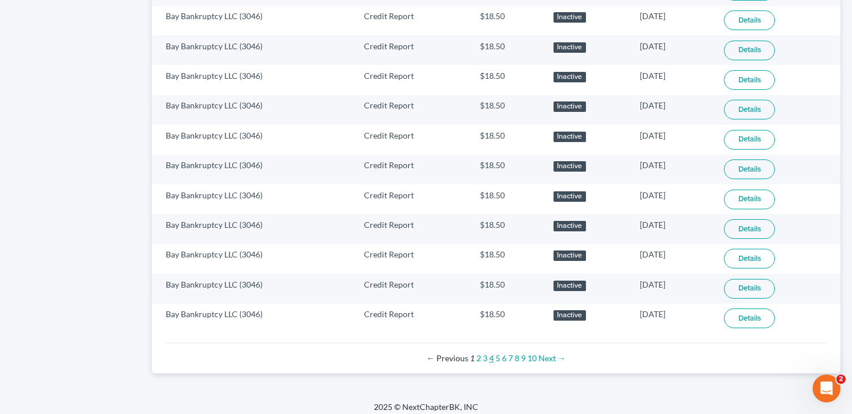
click at [490, 360] on link "4" at bounding box center [491, 358] width 5 height 10
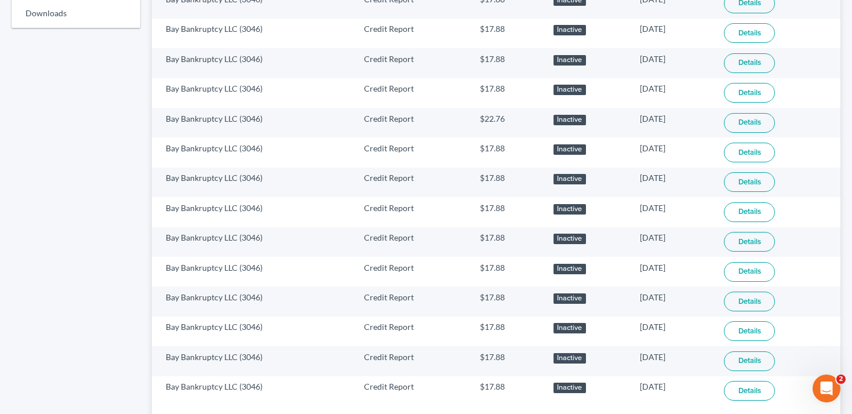
scroll to position [768, 0]
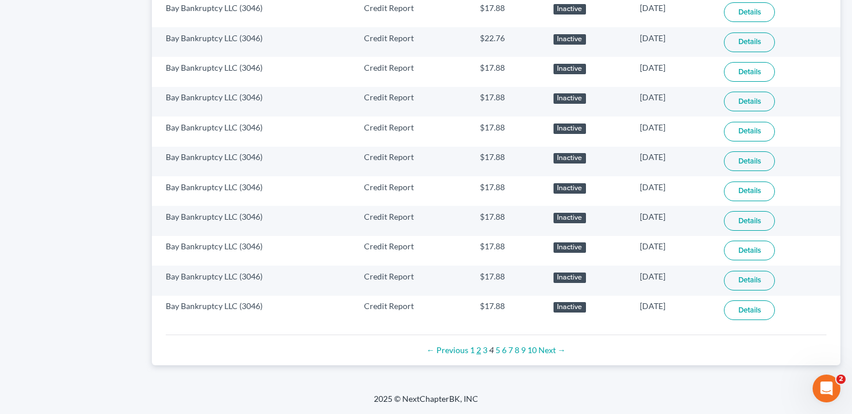
click at [479, 351] on link "2" at bounding box center [478, 350] width 5 height 10
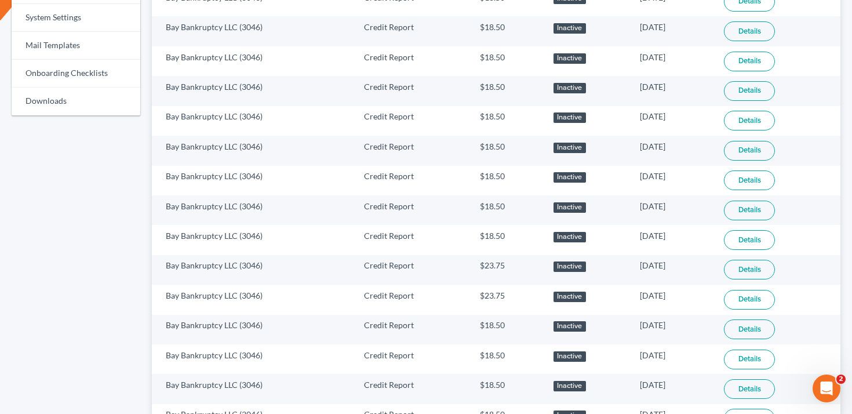
scroll to position [577, 0]
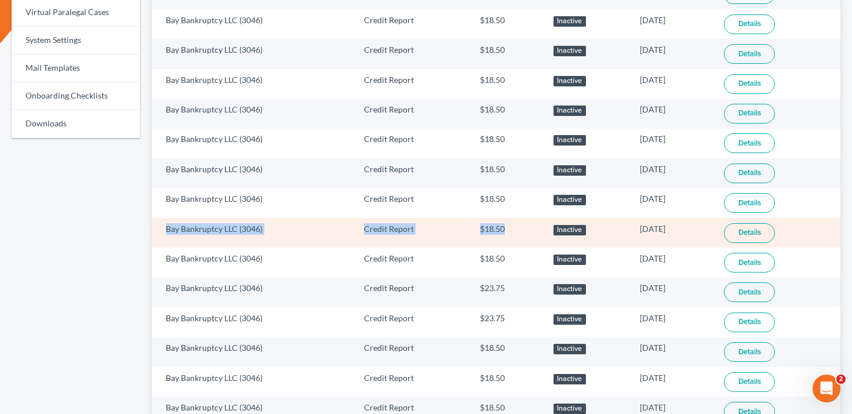
drag, startPoint x: 165, startPoint y: 228, endPoint x: 504, endPoint y: 230, distance: 339.6
click at [504, 230] on tr "Bay Bankruptcy LLC (3046) Credit Report $18.50 Inactive 01/09/2024 Details" at bounding box center [496, 233] width 688 height 30
click at [504, 230] on td "$18.50" at bounding box center [508, 233] width 74 height 30
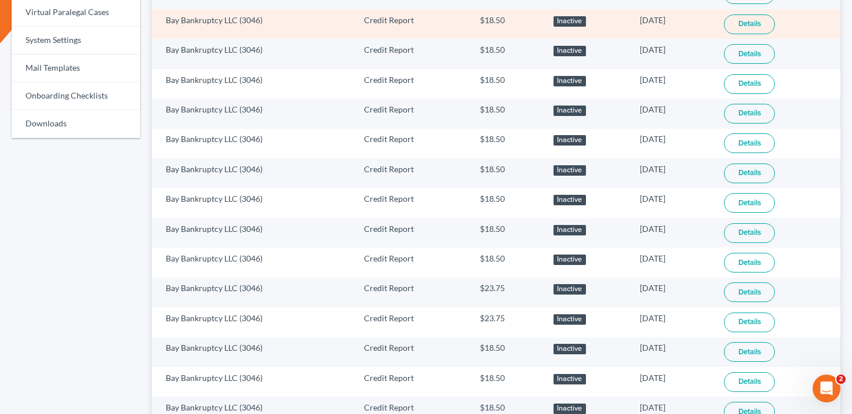
drag, startPoint x: 689, startPoint y: 231, endPoint x: 156, endPoint y: 10, distance: 576.7
click at [156, 10] on tbody "Bay Bankruptcy LLC (3046) Credit Report $18.50 Inactive 09/16/2024 Details Bay …" at bounding box center [496, 69] width 688 height 894
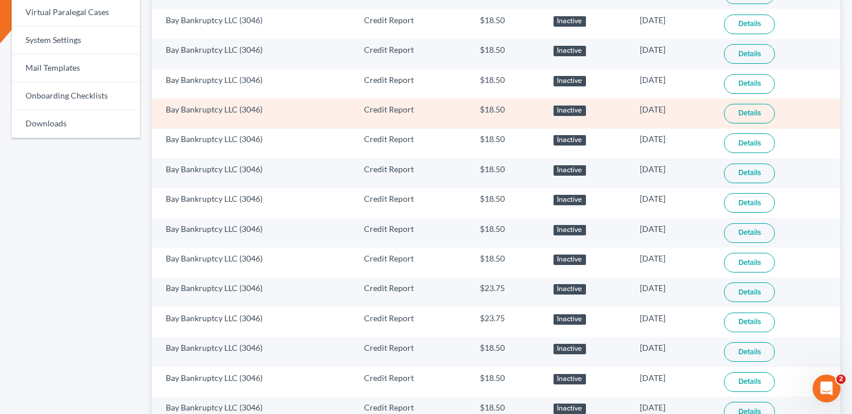
click at [244, 114] on td "Bay Bankruptcy LLC (3046)" at bounding box center [253, 114] width 203 height 30
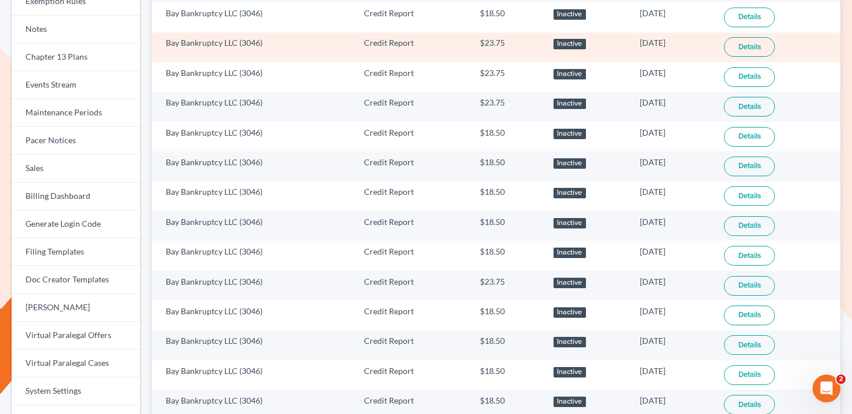
scroll to position [180, 0]
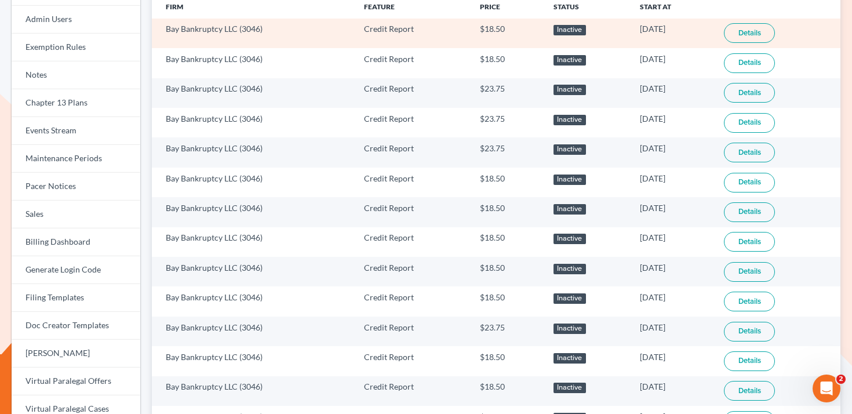
drag, startPoint x: 688, startPoint y: 235, endPoint x: 158, endPoint y: 25, distance: 569.5
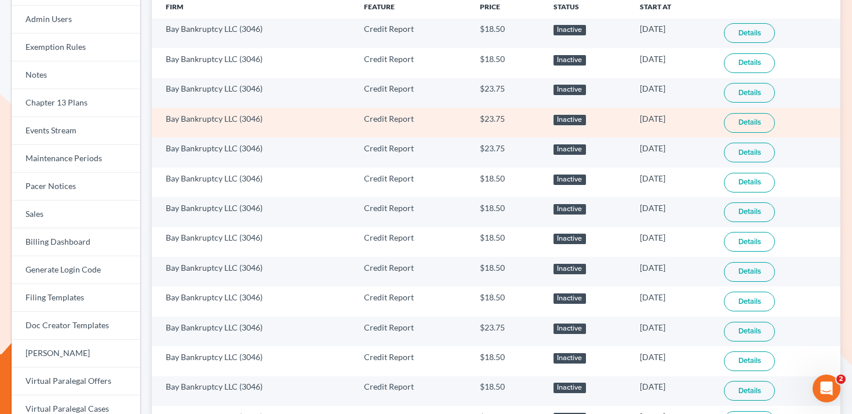
copy tbody "Bay Bankruptcy LLC (3046) Credit Report $18.50 Inactive 09/16/2024 Details Bay …"
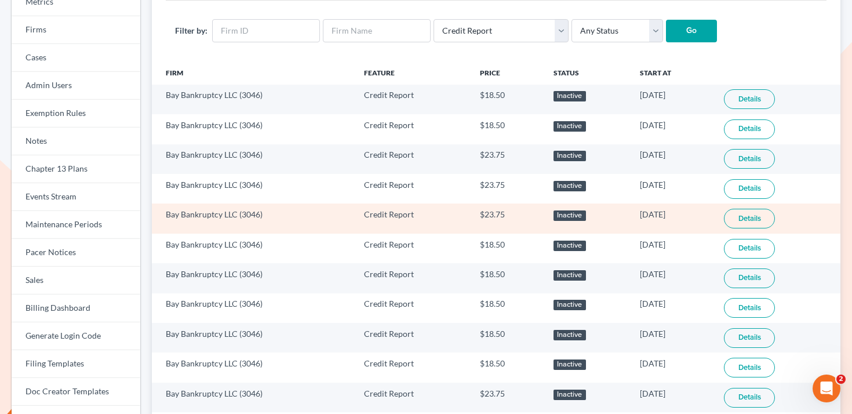
scroll to position [64, 0]
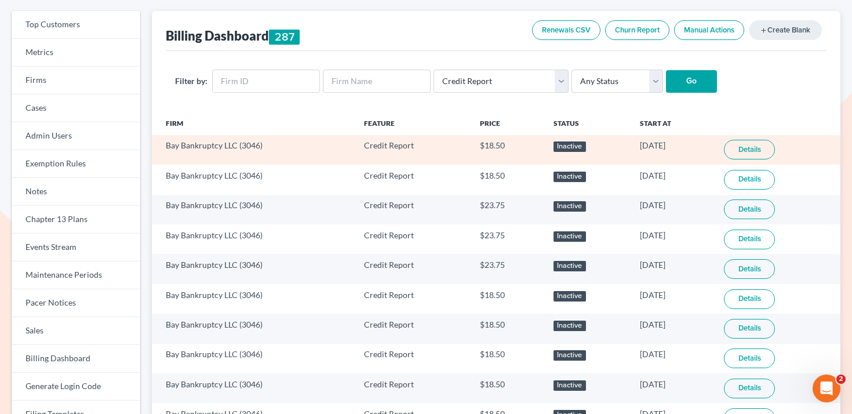
click at [746, 153] on link "Details" at bounding box center [749, 150] width 51 height 20
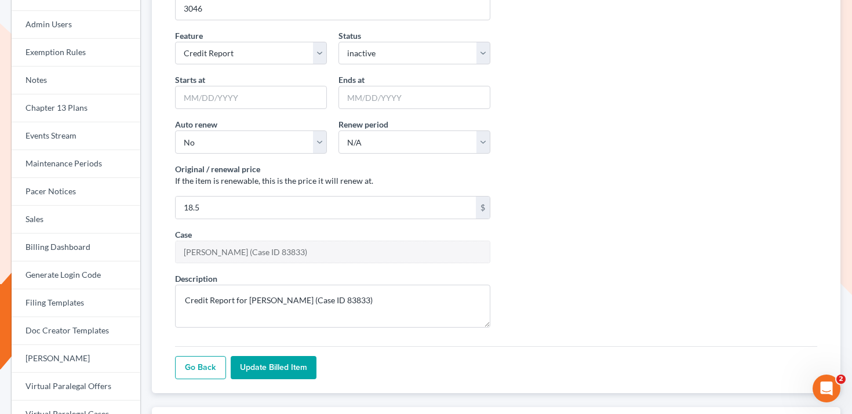
scroll to position [228, 0]
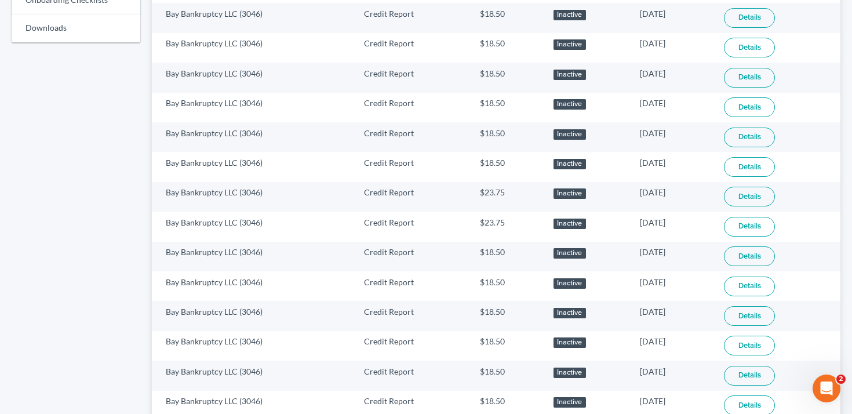
scroll to position [768, 0]
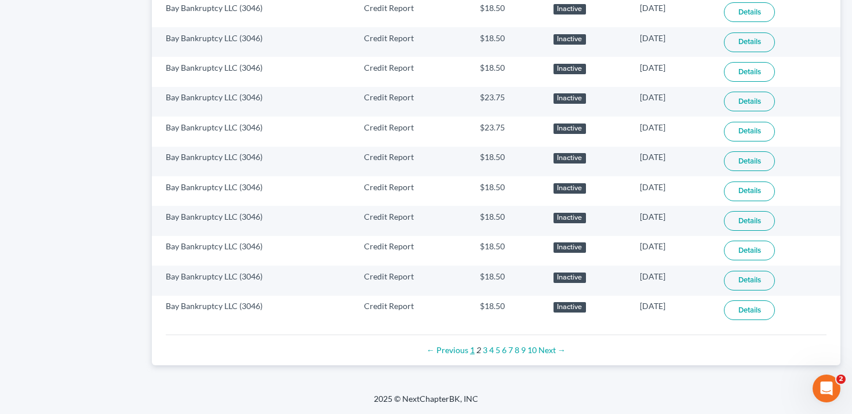
click at [471, 352] on link "1" at bounding box center [472, 350] width 5 height 10
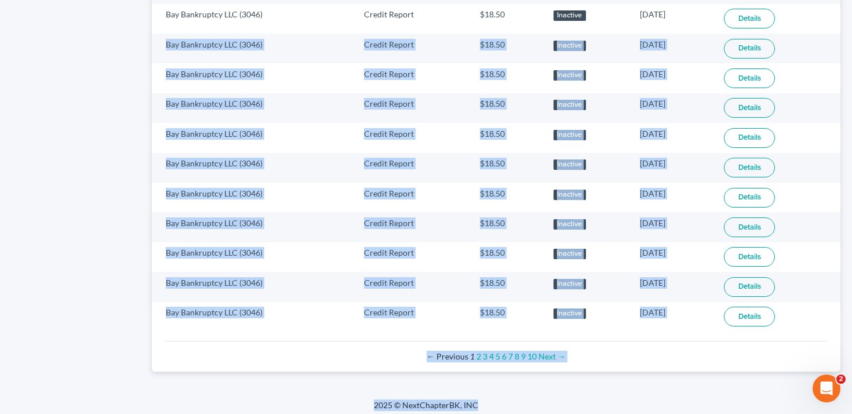
scroll to position [768, 0]
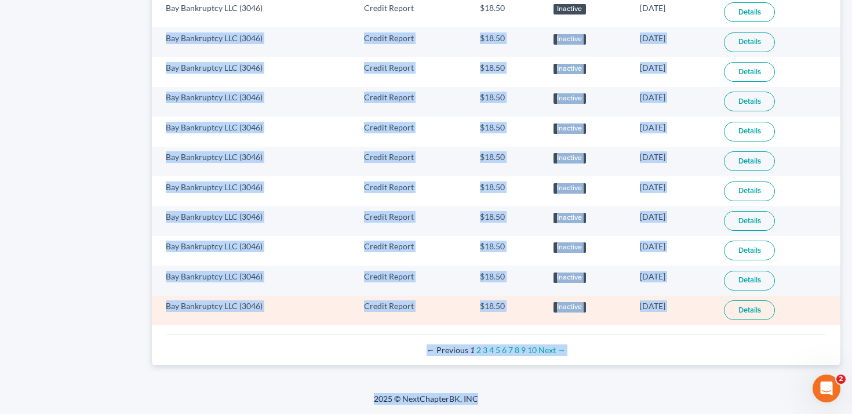
drag, startPoint x: 157, startPoint y: 141, endPoint x: 675, endPoint y: 306, distance: 543.6
copy tbody "Bay Bankruptcy LLC (3046) Credit Report $18.50 Inactive [DATE] Details Bay Bank…"
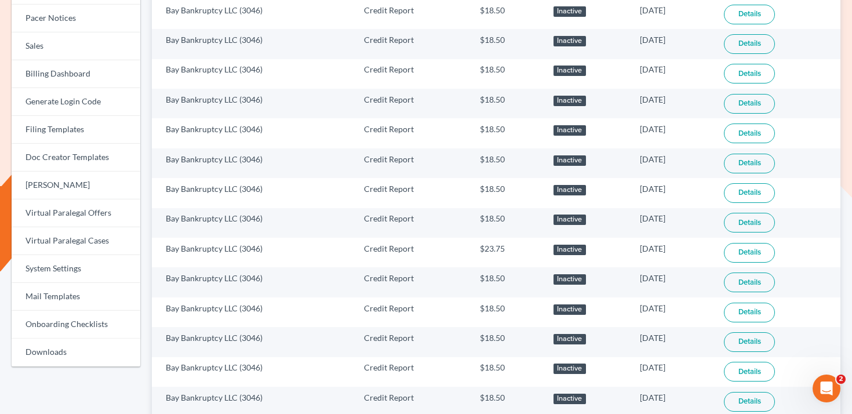
scroll to position [0, 0]
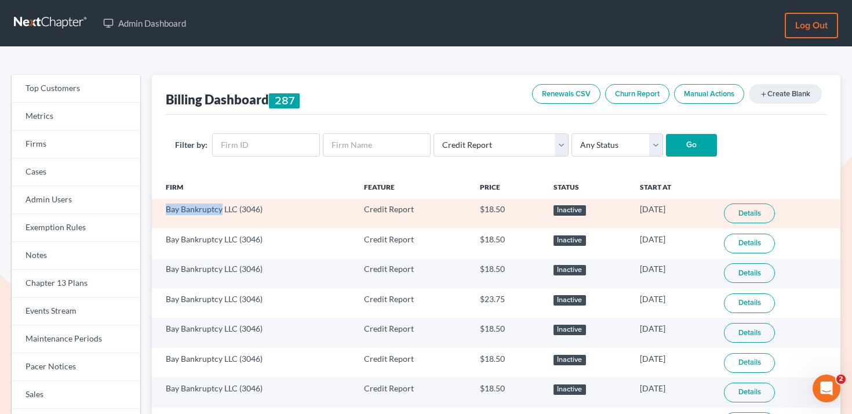
drag, startPoint x: 162, startPoint y: 209, endPoint x: 221, endPoint y: 210, distance: 59.1
click at [221, 210] on td "Bay Bankruptcy LLC (3046)" at bounding box center [253, 214] width 203 height 30
copy td "Bay Bankruptcy"
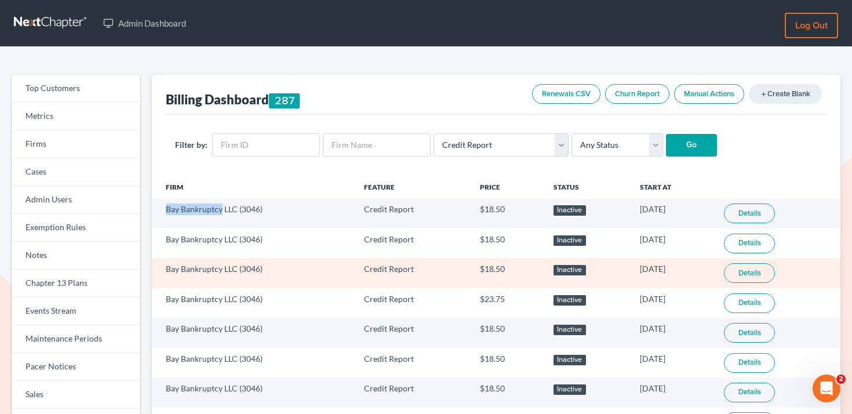
scroll to position [6, 0]
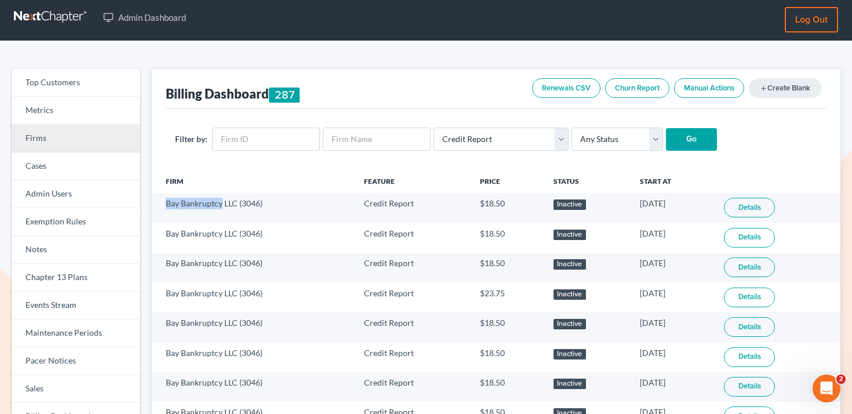
click at [100, 132] on link "Firms" at bounding box center [76, 139] width 129 height 28
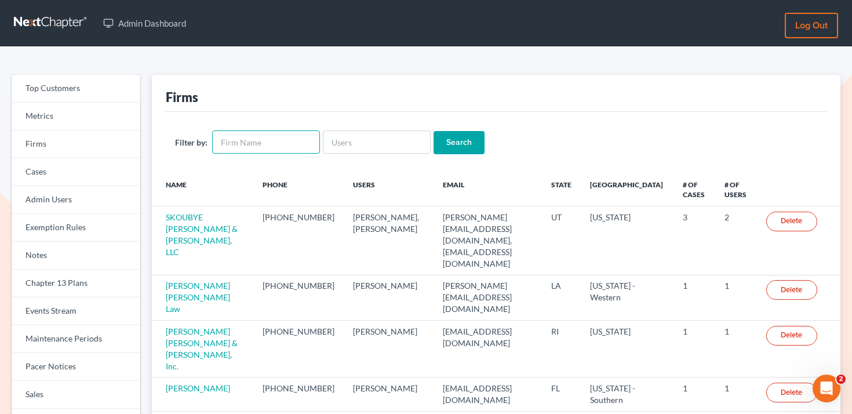
click at [254, 145] on input "text" at bounding box center [266, 141] width 108 height 23
type input "fresh start"
click at [433, 131] on input "Search" at bounding box center [458, 142] width 51 height 23
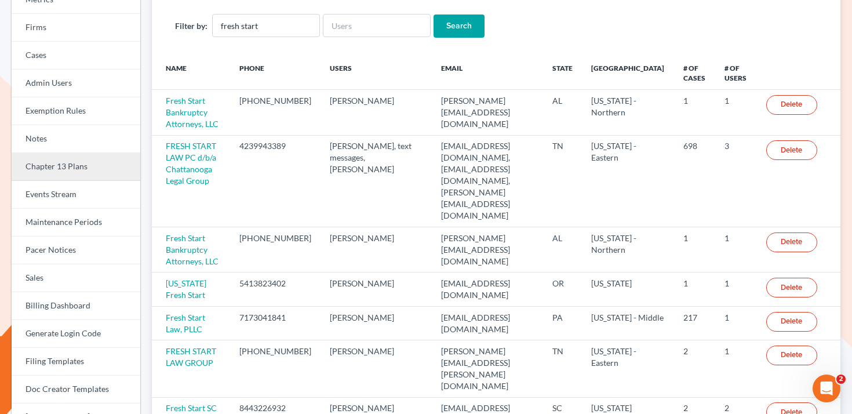
scroll to position [101, 0]
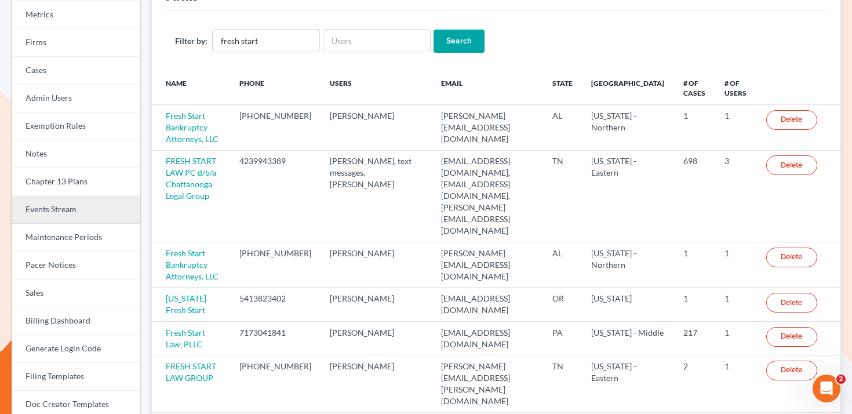
click at [70, 205] on link "Events Stream" at bounding box center [76, 210] width 129 height 28
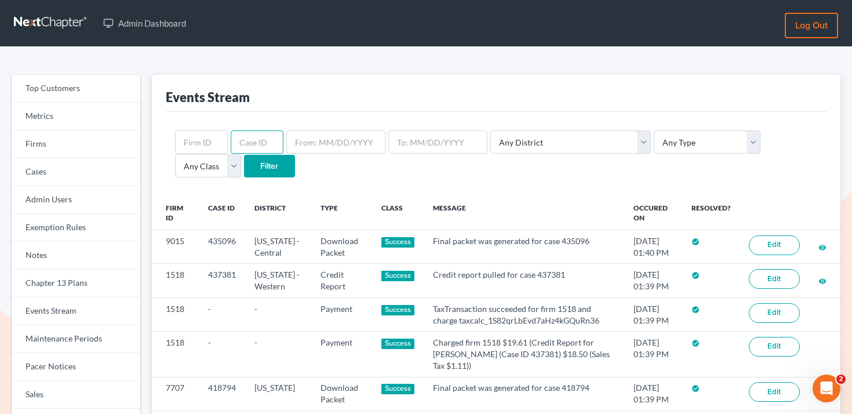
click at [254, 137] on input "text" at bounding box center [257, 141] width 53 height 23
paste input "435677"
type input "435677"
click at [244, 165] on input "Filter" at bounding box center [269, 166] width 51 height 23
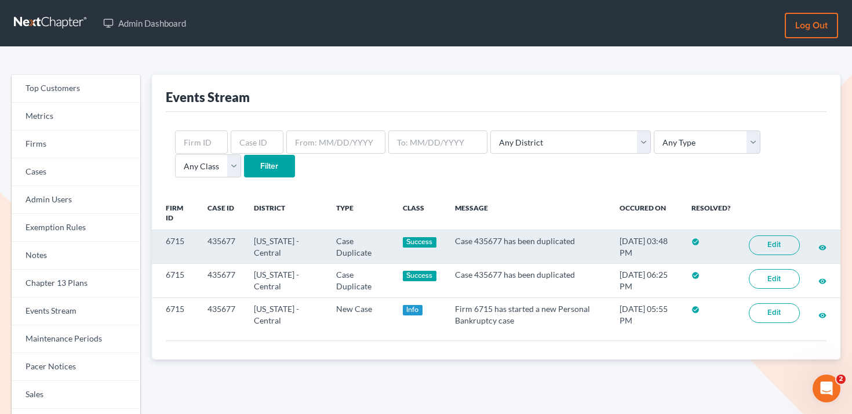
click at [175, 240] on td "6715" at bounding box center [175, 247] width 47 height 34
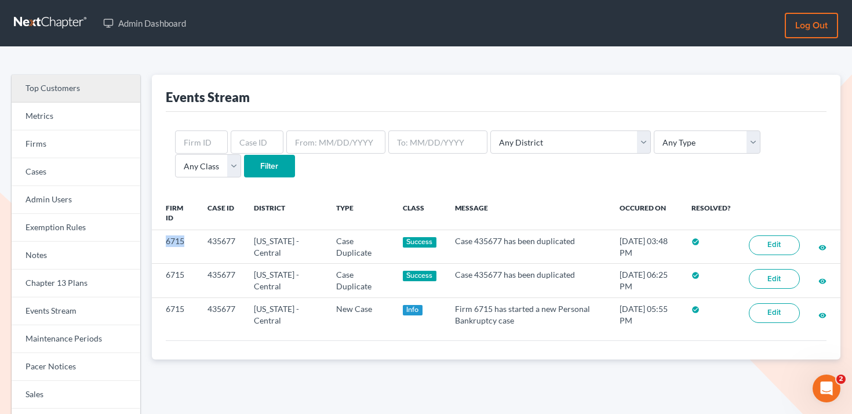
copy td "6715"
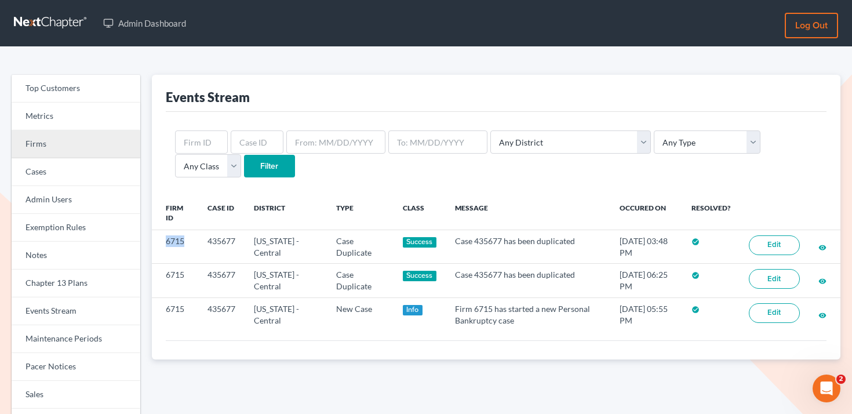
click at [56, 138] on link "Firms" at bounding box center [76, 144] width 129 height 28
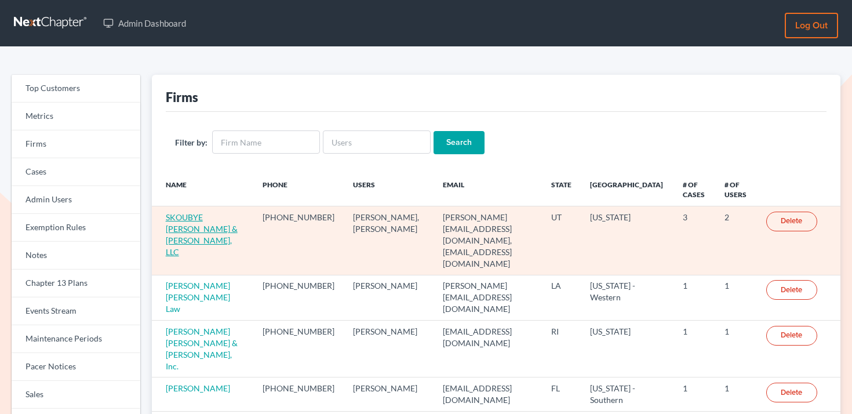
click at [192, 225] on link "SKOUBYE NIELSON & JOHANSEN, LLC" at bounding box center [202, 234] width 72 height 45
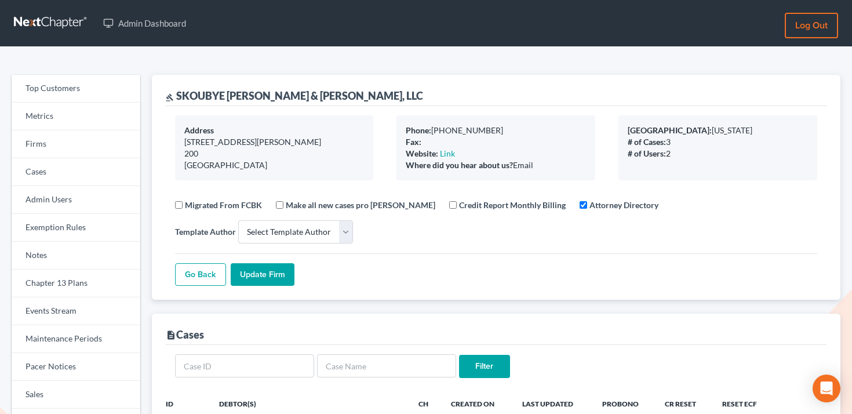
select select
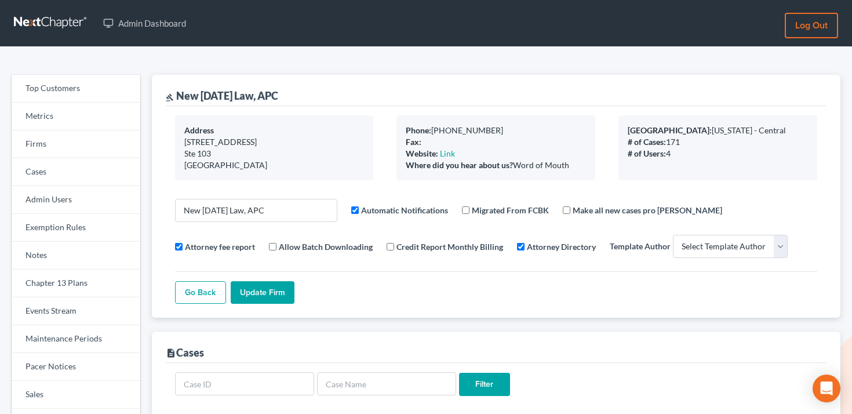
select select
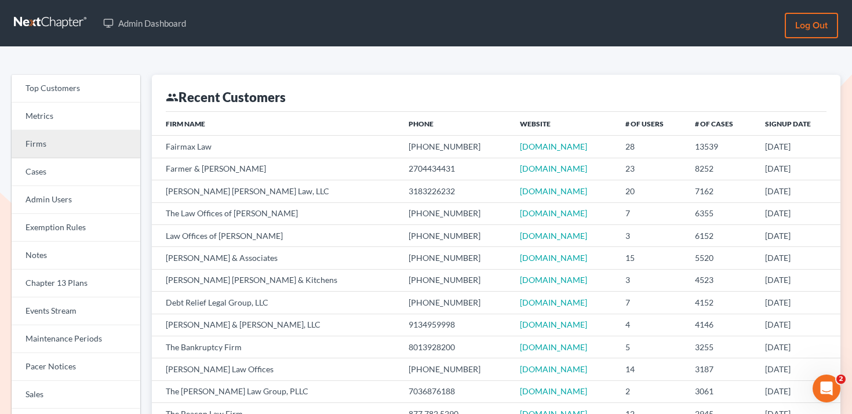
click at [94, 136] on link "Firms" at bounding box center [76, 144] width 129 height 28
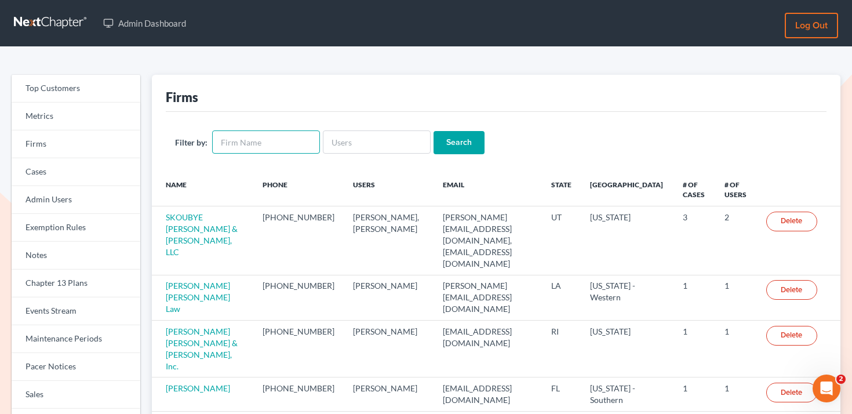
click at [294, 144] on input "text" at bounding box center [266, 141] width 108 height 23
type input "new [DATE]"
click at [433, 131] on input "Search" at bounding box center [458, 142] width 51 height 23
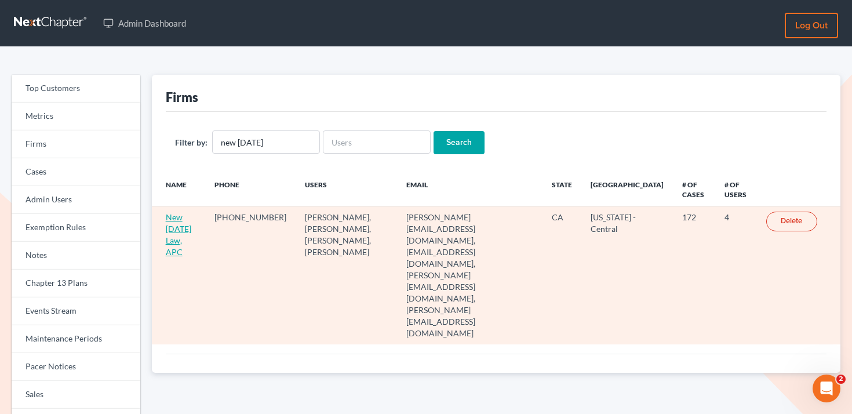
click at [178, 231] on link "New [DATE] Law, APC" at bounding box center [178, 234] width 25 height 45
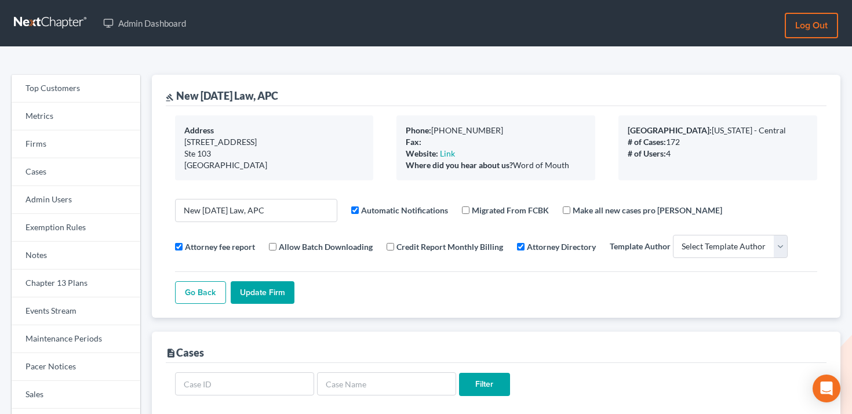
select select
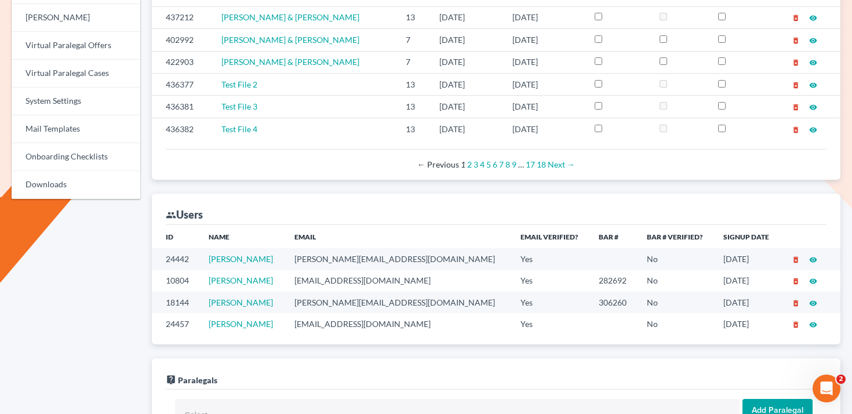
scroll to position [519, 0]
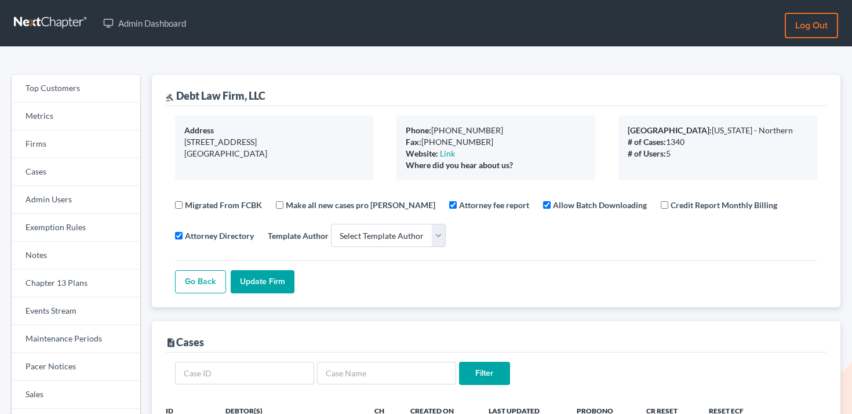
select select
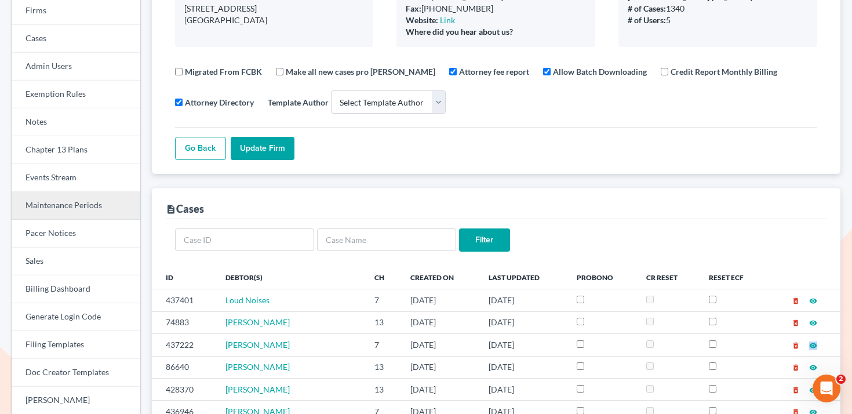
scroll to position [122, 0]
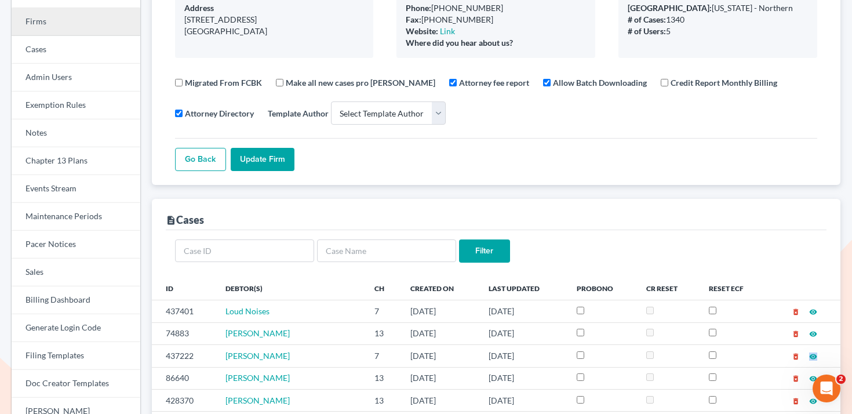
click at [88, 25] on link "Firms" at bounding box center [76, 22] width 129 height 28
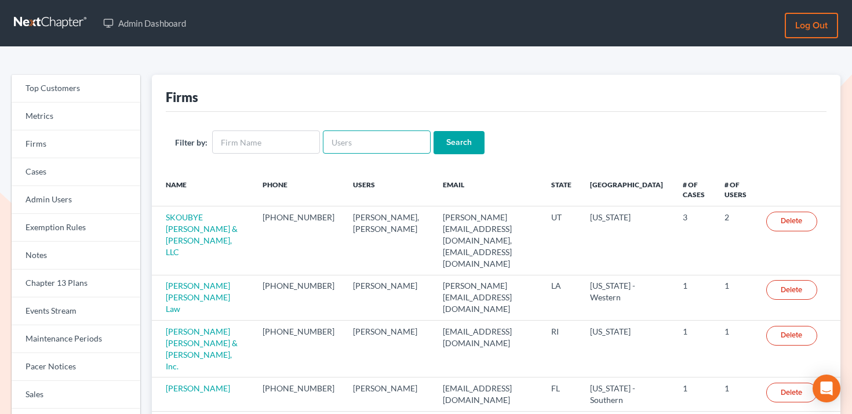
click at [340, 143] on input "text" at bounding box center [377, 141] width 108 height 23
paste input "[EMAIL_ADDRESS][DOMAIN_NAME]"
type input "tperez@norcalbkattorney.com"
click at [468, 136] on input "Search" at bounding box center [458, 142] width 51 height 23
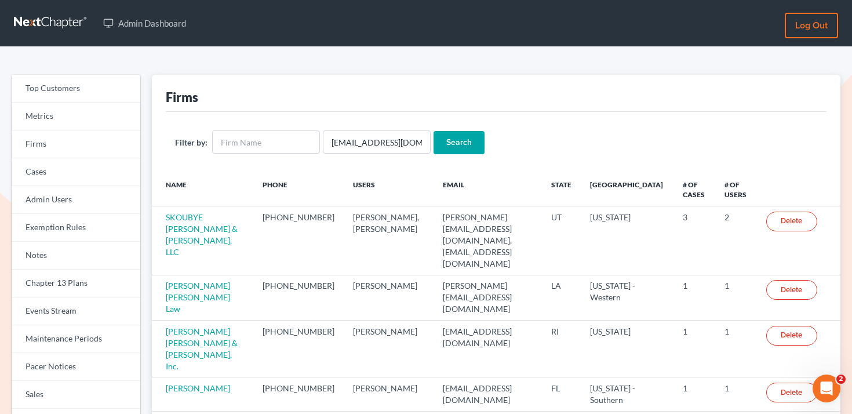
scroll to position [0, 0]
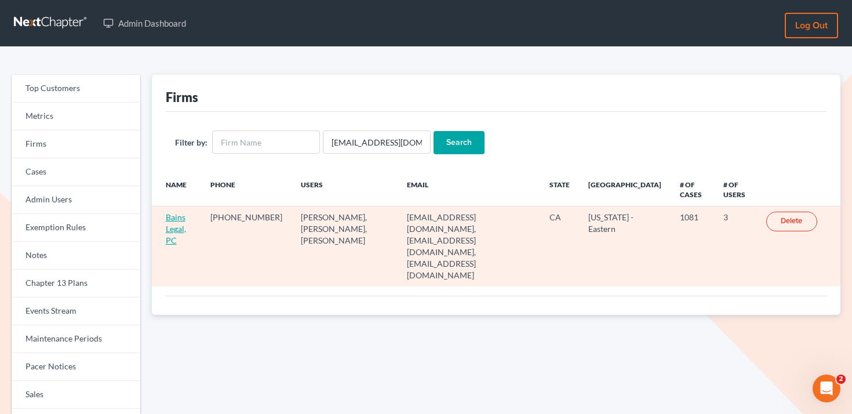
click at [179, 230] on link "Bains Legal, PC" at bounding box center [176, 228] width 20 height 33
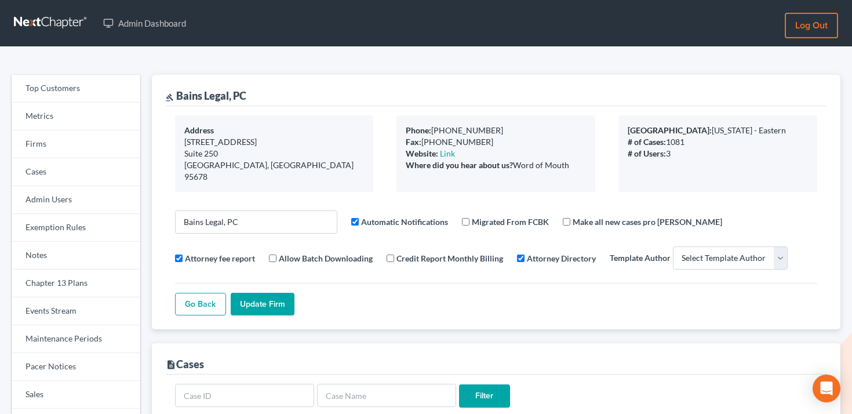
select select
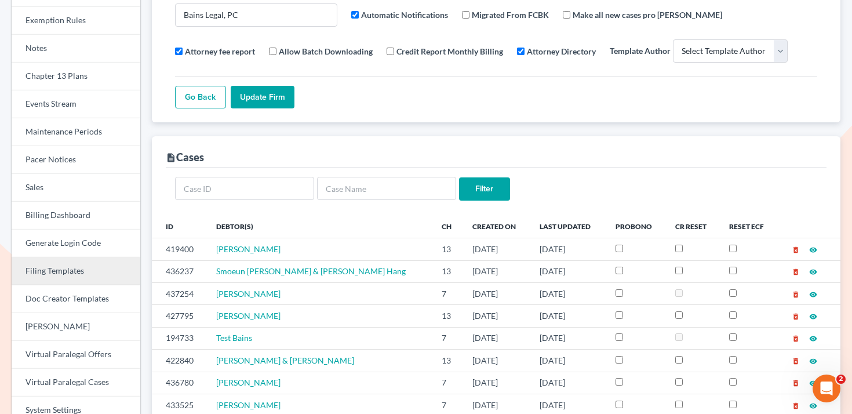
scroll to position [181, 0]
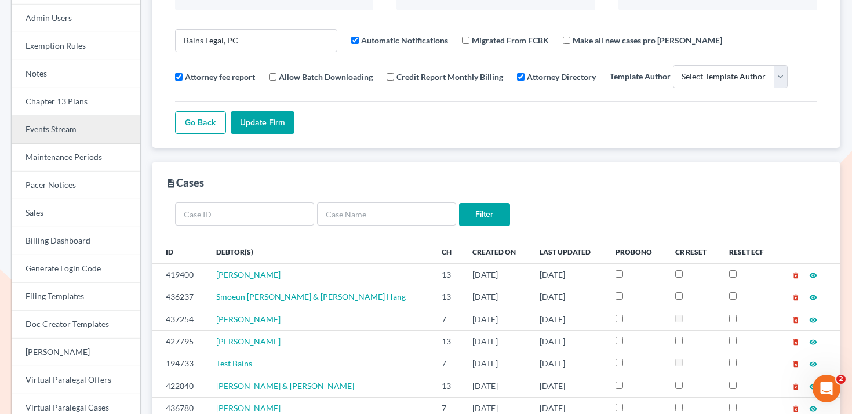
click at [80, 132] on link "Events Stream" at bounding box center [76, 130] width 129 height 28
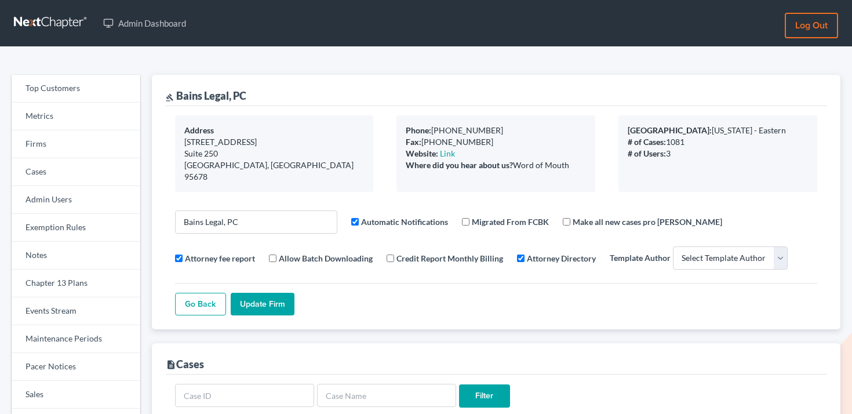
select select
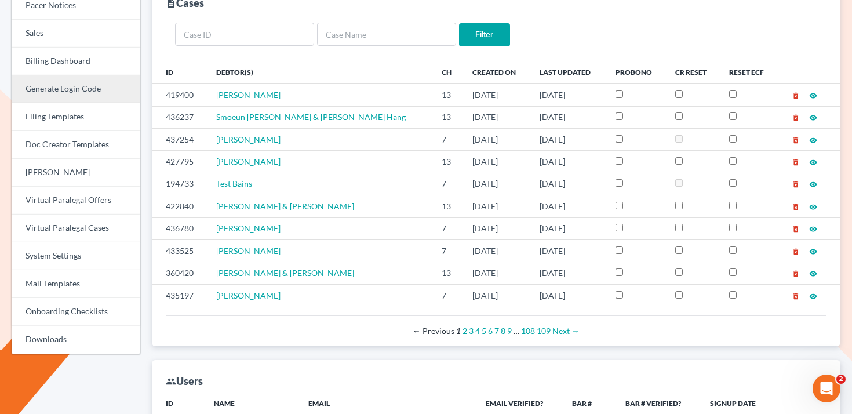
scroll to position [577, 0]
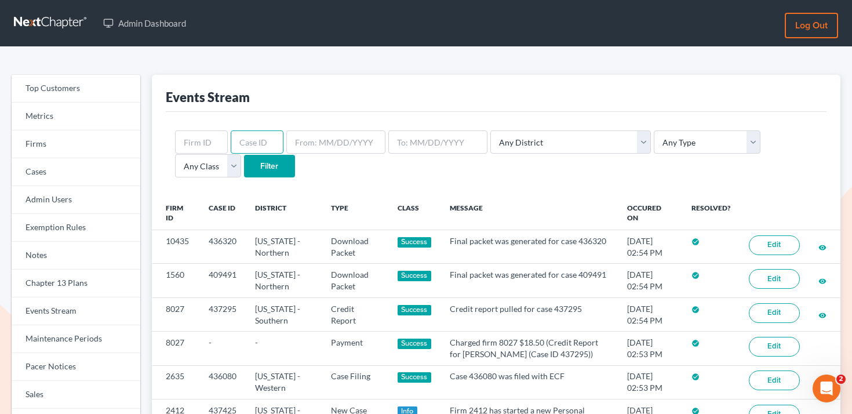
click at [263, 143] on input "text" at bounding box center [257, 141] width 53 height 23
click at [199, 142] on input "text" at bounding box center [201, 141] width 53 height 23
paste input "7184"
type input "7184"
click at [244, 162] on input "Filter" at bounding box center [269, 166] width 51 height 23
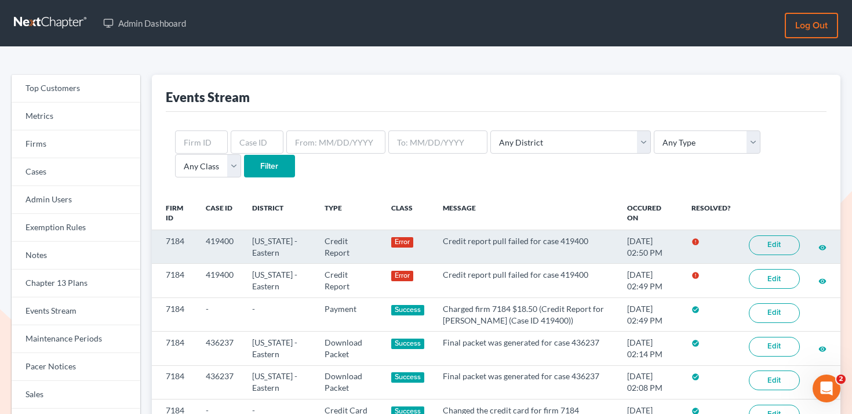
click at [759, 240] on link "Edit" at bounding box center [774, 245] width 51 height 20
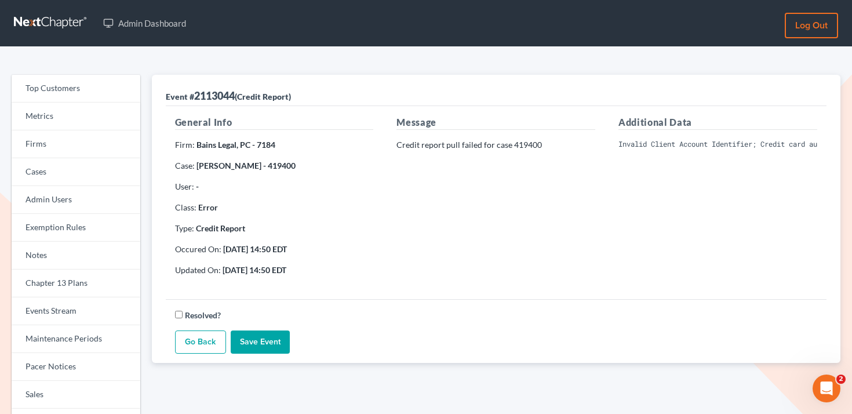
click at [267, 140] on strong "Bains Legal, PC - 7184" at bounding box center [235, 145] width 79 height 10
copy strong "7184"
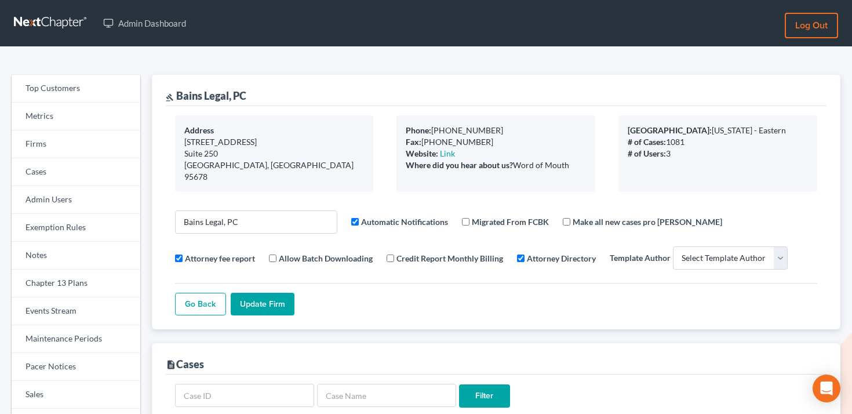
select select
drag, startPoint x: 255, startPoint y: 95, endPoint x: 177, endPoint y: 93, distance: 77.7
click at [177, 93] on div "gavel Bains Legal, PC" at bounding box center [496, 90] width 661 height 31
copy div "Bains Legal, PC"
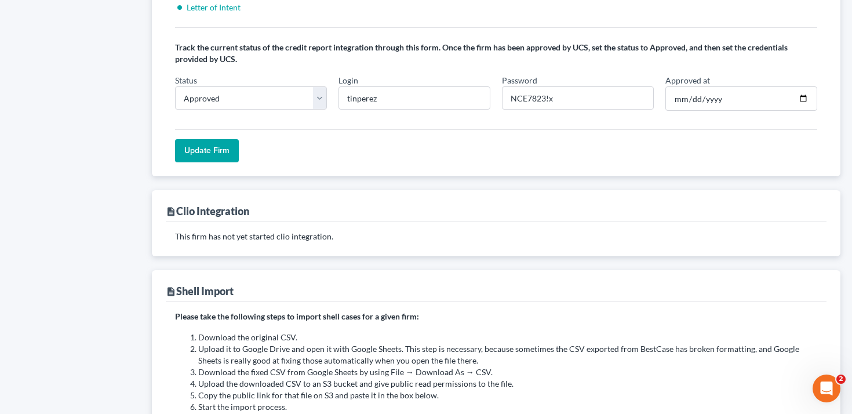
scroll to position [1036, 0]
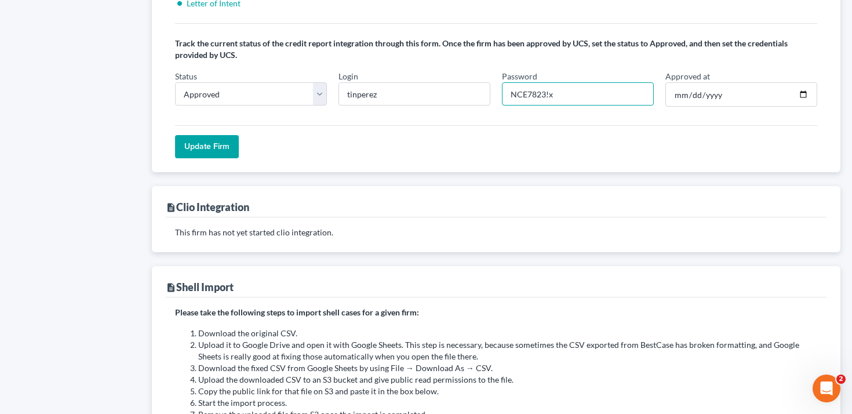
drag, startPoint x: 573, startPoint y: 80, endPoint x: 510, endPoint y: 79, distance: 62.6
click at [510, 82] on input "NCE7823!x" at bounding box center [578, 93] width 152 height 23
drag, startPoint x: 510, startPoint y: 79, endPoint x: 538, endPoint y: 79, distance: 27.8
click at [538, 82] on input "NCE7823!x" at bounding box center [578, 93] width 152 height 23
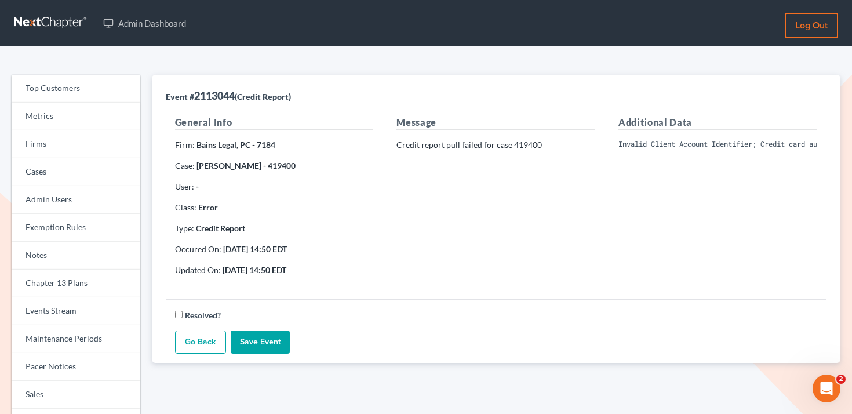
click at [670, 151] on div "Additional Data Invalid Client Account Identifier; Credit card authorization fa…" at bounding box center [718, 200] width 222 height 170
click at [670, 149] on div "Additional Data Invalid Client Account Identifier; Credit card authorization fa…" at bounding box center [718, 200] width 222 height 170
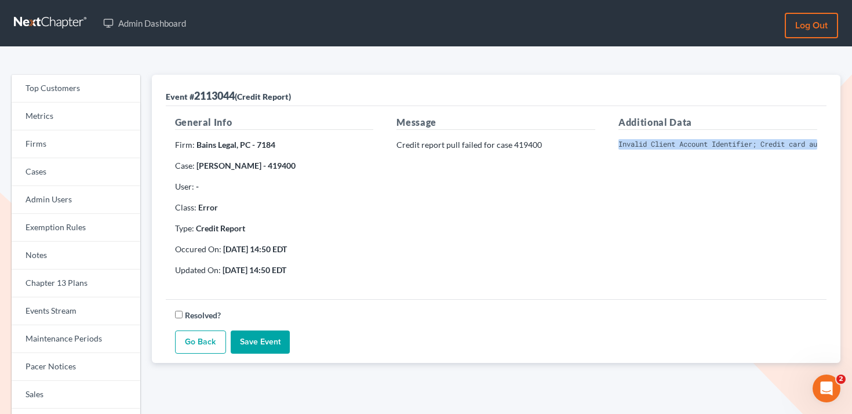
copy div "Invalid Client Account Identifier; Credit card authorization failed: This trans…"
click at [106, 148] on link "Firms" at bounding box center [76, 144] width 129 height 28
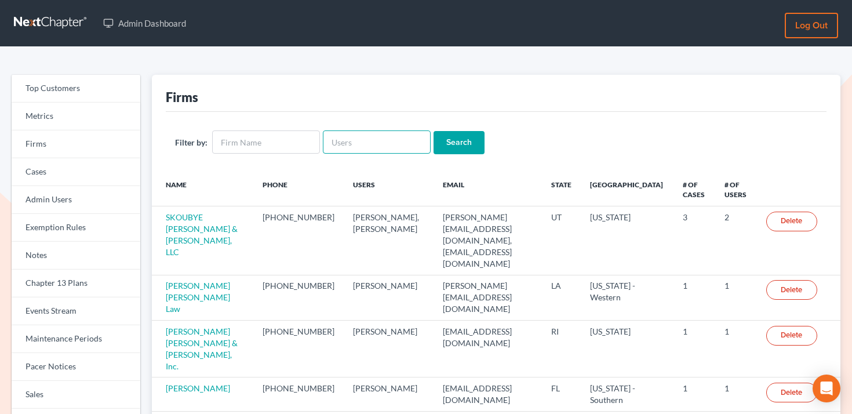
click at [348, 139] on input "text" at bounding box center [377, 141] width 108 height 23
paste input "[EMAIL_ADDRESS][DOMAIN_NAME]"
type input "[EMAIL_ADDRESS][DOMAIN_NAME]"
click at [471, 144] on input "Search" at bounding box center [458, 142] width 51 height 23
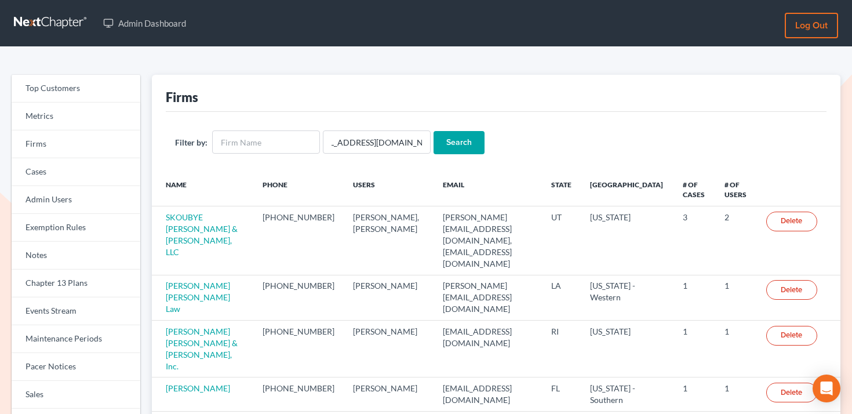
scroll to position [0, 0]
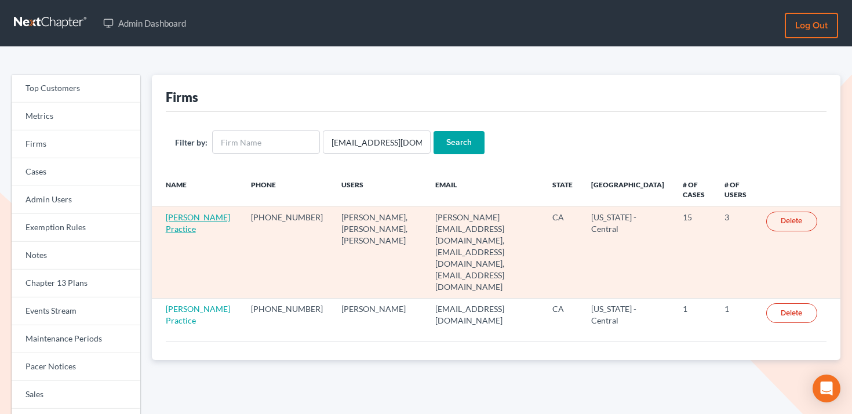
click at [183, 217] on link "[PERSON_NAME] Practice" at bounding box center [198, 222] width 64 height 21
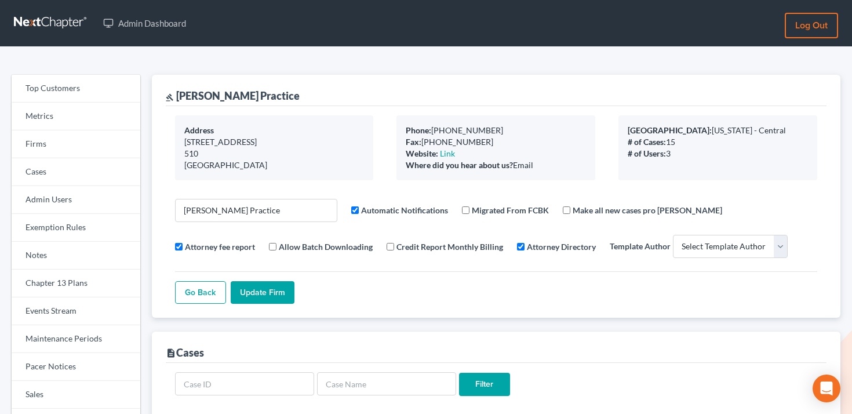
select select
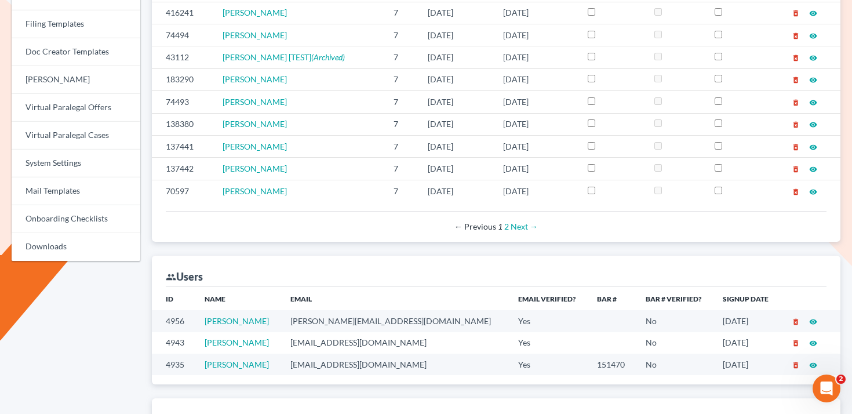
scroll to position [480, 0]
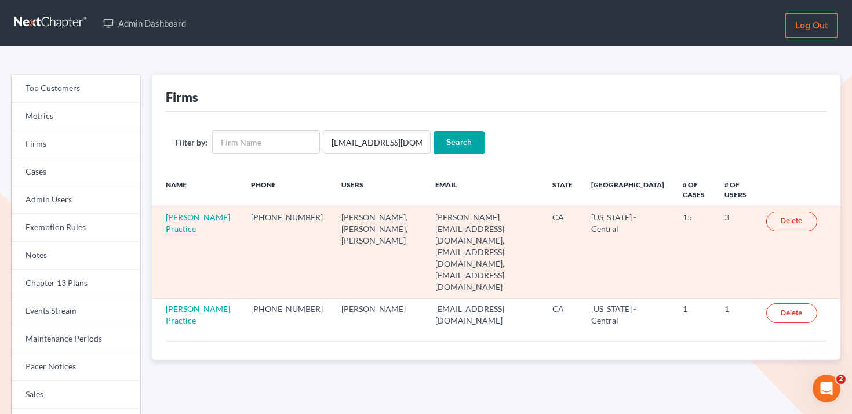
click at [174, 228] on link "[PERSON_NAME] Practice" at bounding box center [198, 222] width 64 height 21
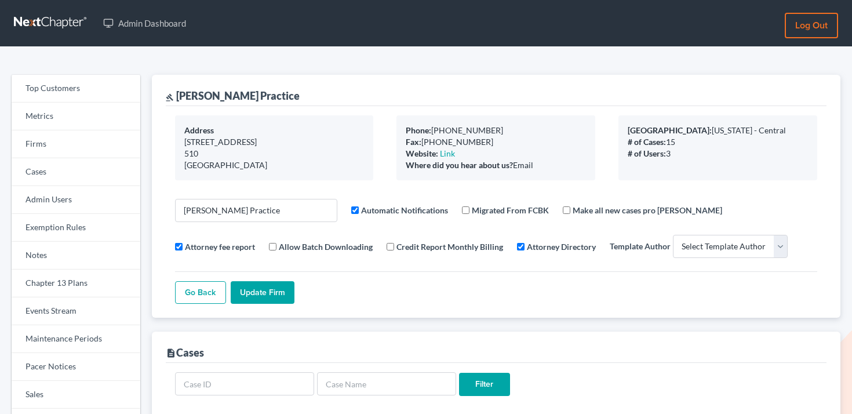
select select
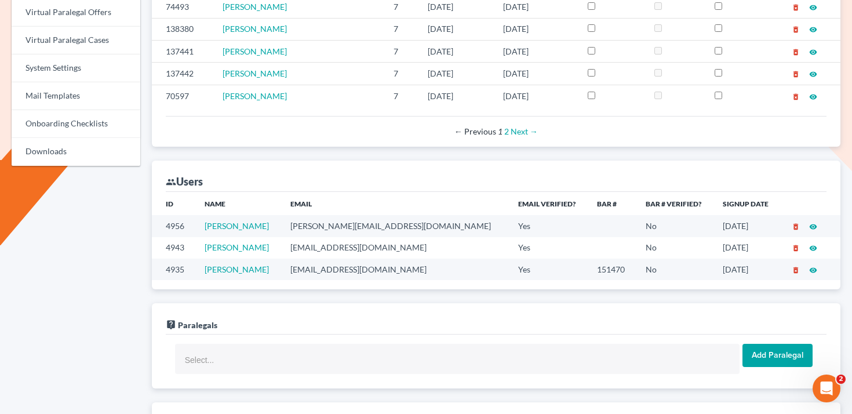
scroll to position [559, 0]
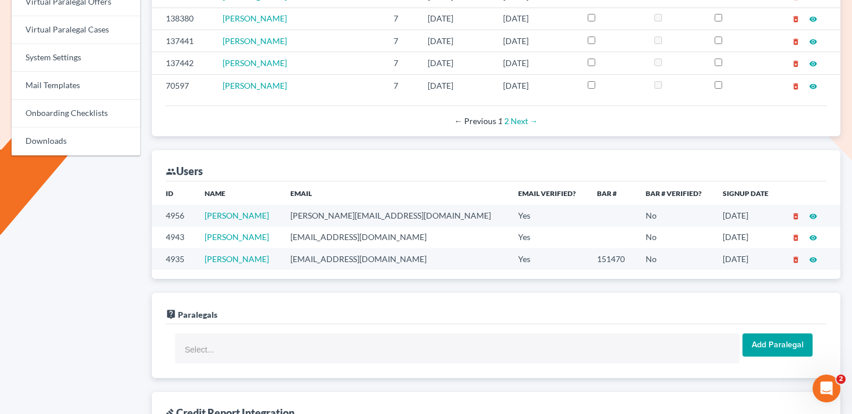
drag, startPoint x: 280, startPoint y: 258, endPoint x: 207, endPoint y: 257, distance: 72.4
click at [207, 257] on td "[PERSON_NAME]" at bounding box center [238, 258] width 86 height 21
copy link "[PERSON_NAME]"
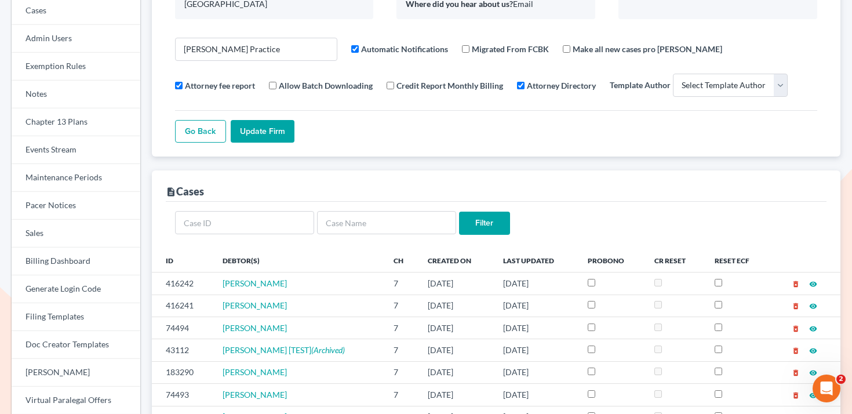
scroll to position [0, 0]
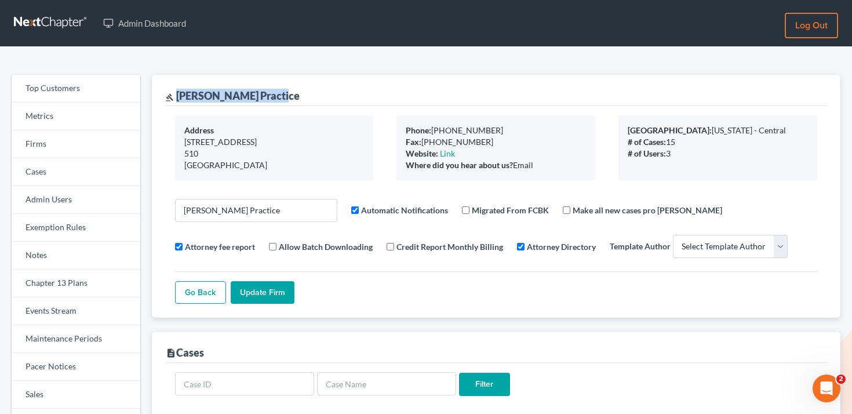
drag, startPoint x: 285, startPoint y: 102, endPoint x: 179, endPoint y: 95, distance: 105.7
click at [179, 95] on div "gavel Douglas Law Practice" at bounding box center [496, 90] width 661 height 31
copy div "[PERSON_NAME] Practice"
